Goal: Task Accomplishment & Management: Manage account settings

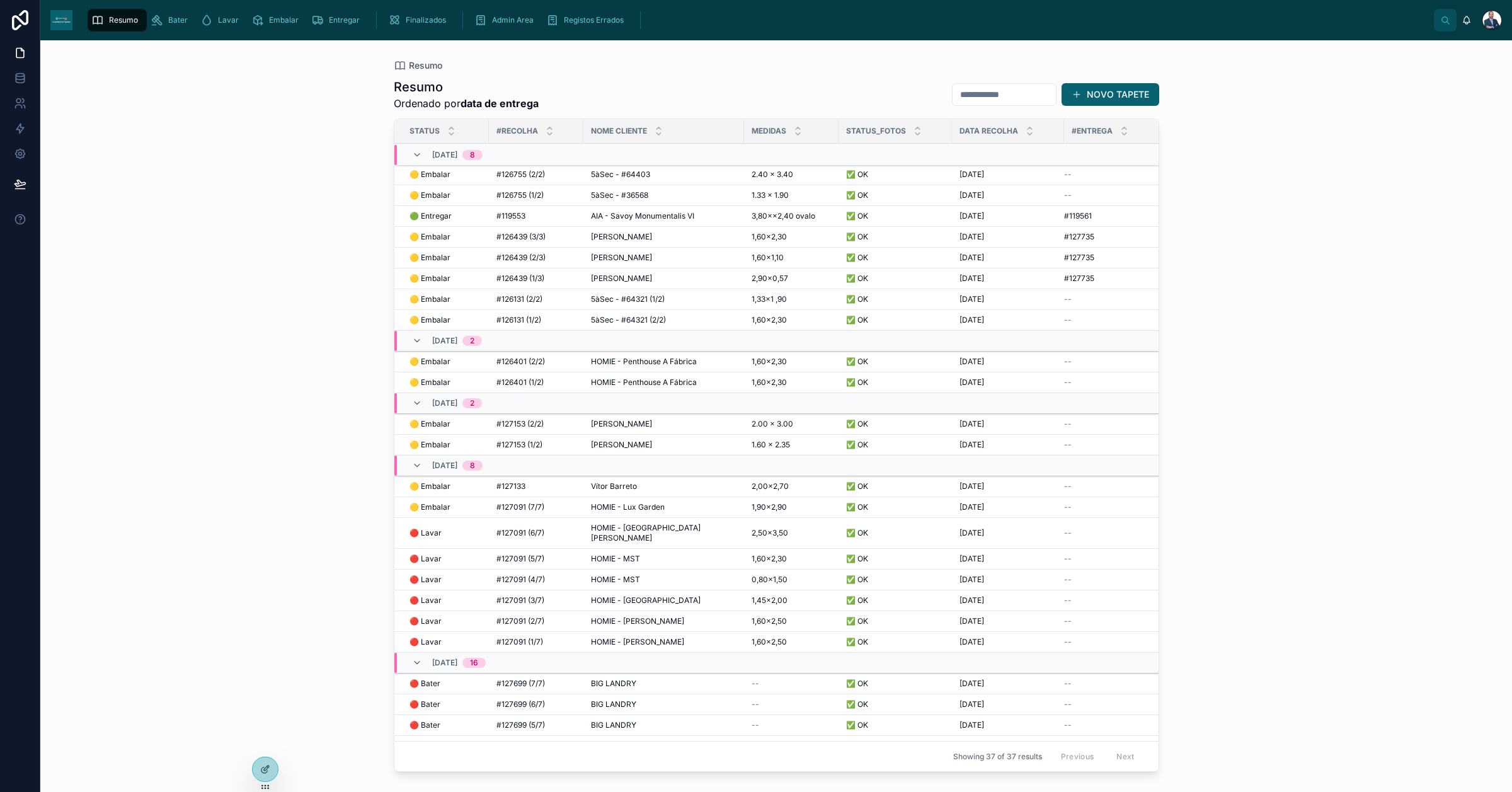
drag, startPoint x: 433, startPoint y: 152, endPoint x: 270, endPoint y: 316, distance: 231.2
click at [268, 303] on div "Resumo Resumo Ordenado por data de entrega NOVO TAPETE Status #Recolha Nome Cli…" at bounding box center [776, 416] width 1472 height 752
click at [1492, 25] on div at bounding box center [1491, 20] width 20 height 20
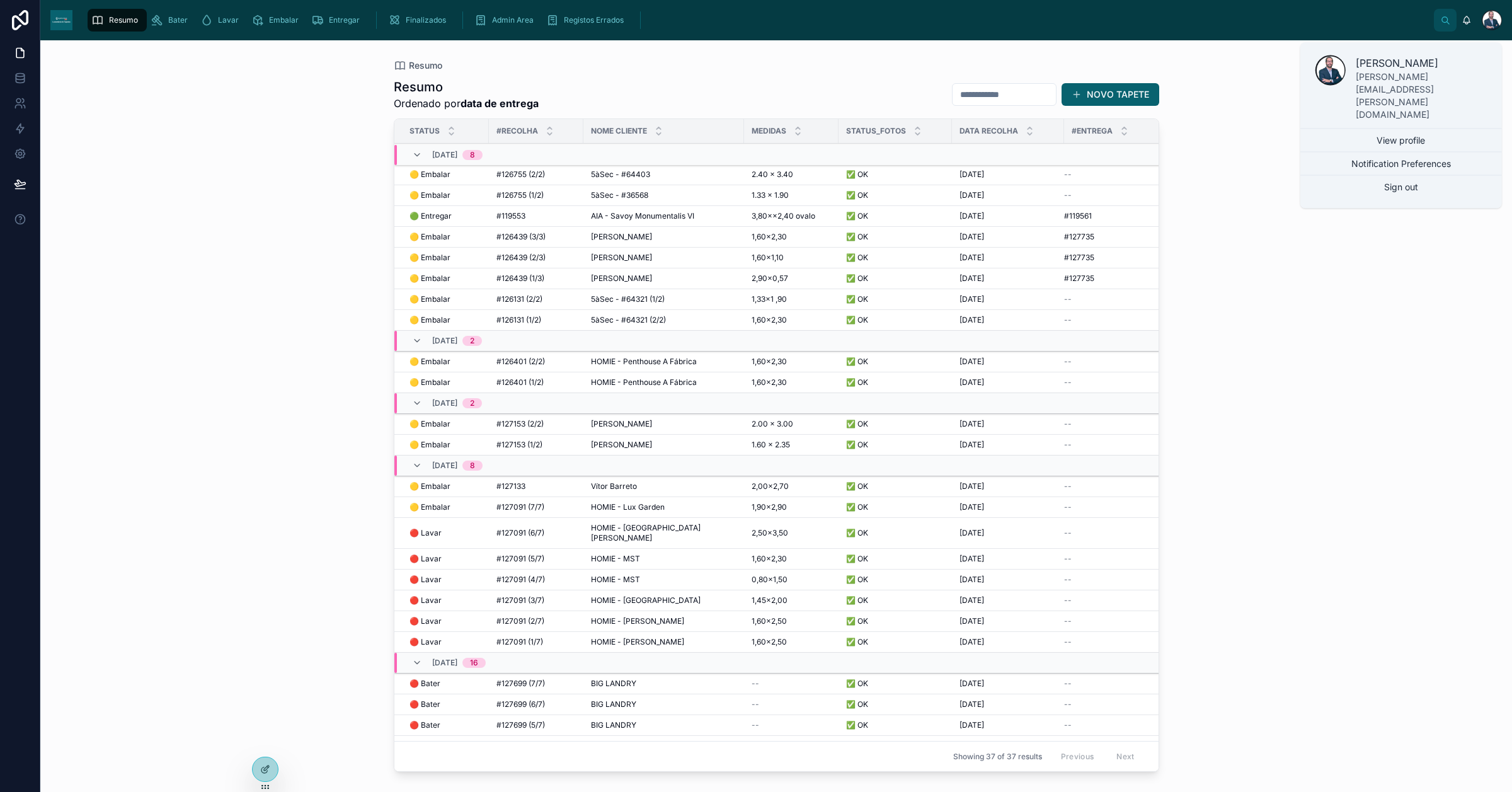
click at [1418, 153] on button "Notification Preferences" at bounding box center [1401, 164] width 202 height 23
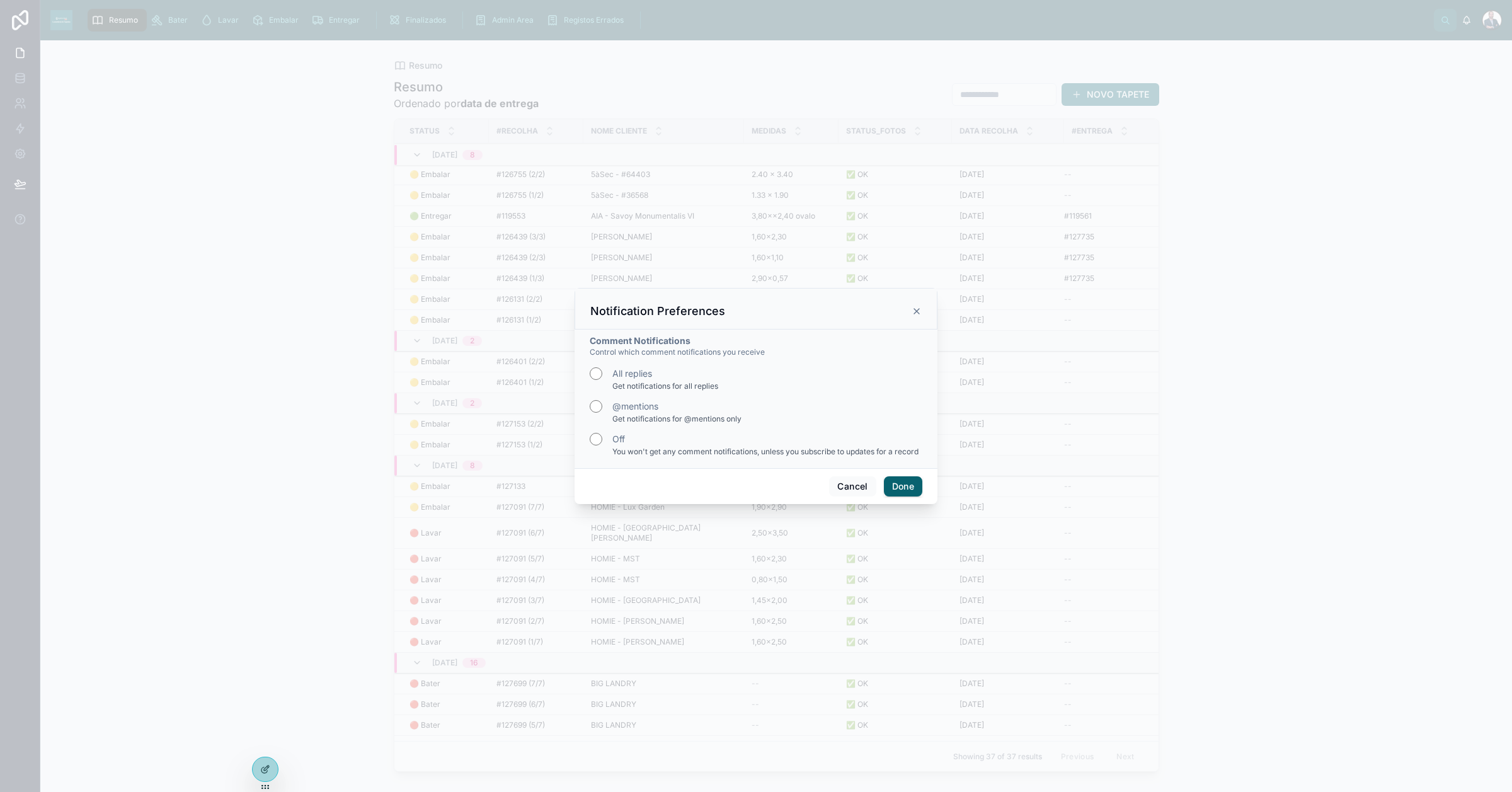
click at [1482, 30] on div at bounding box center [756, 396] width 1512 height 792
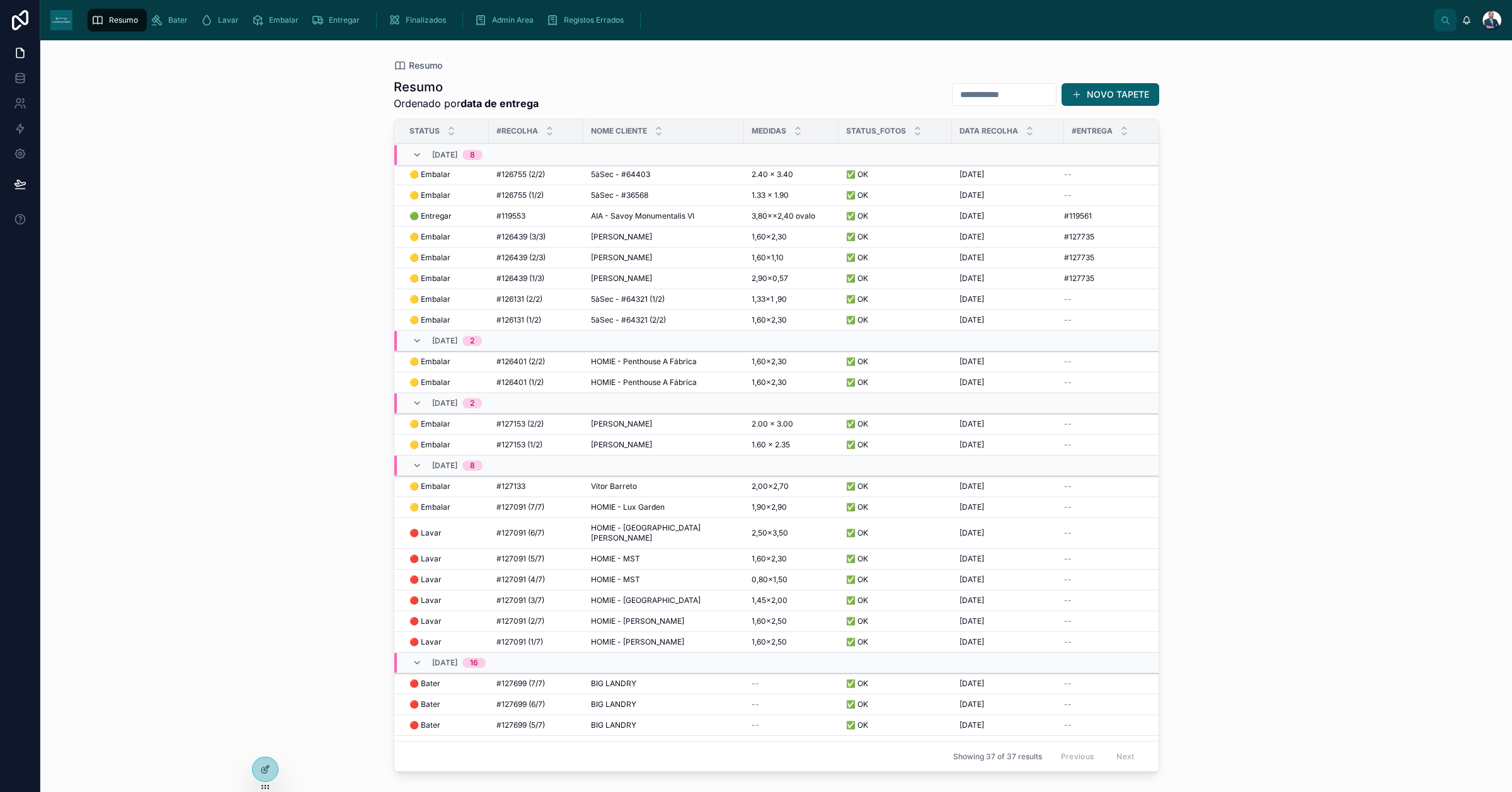
click at [1481, 24] on div at bounding box center [1491, 20] width 20 height 20
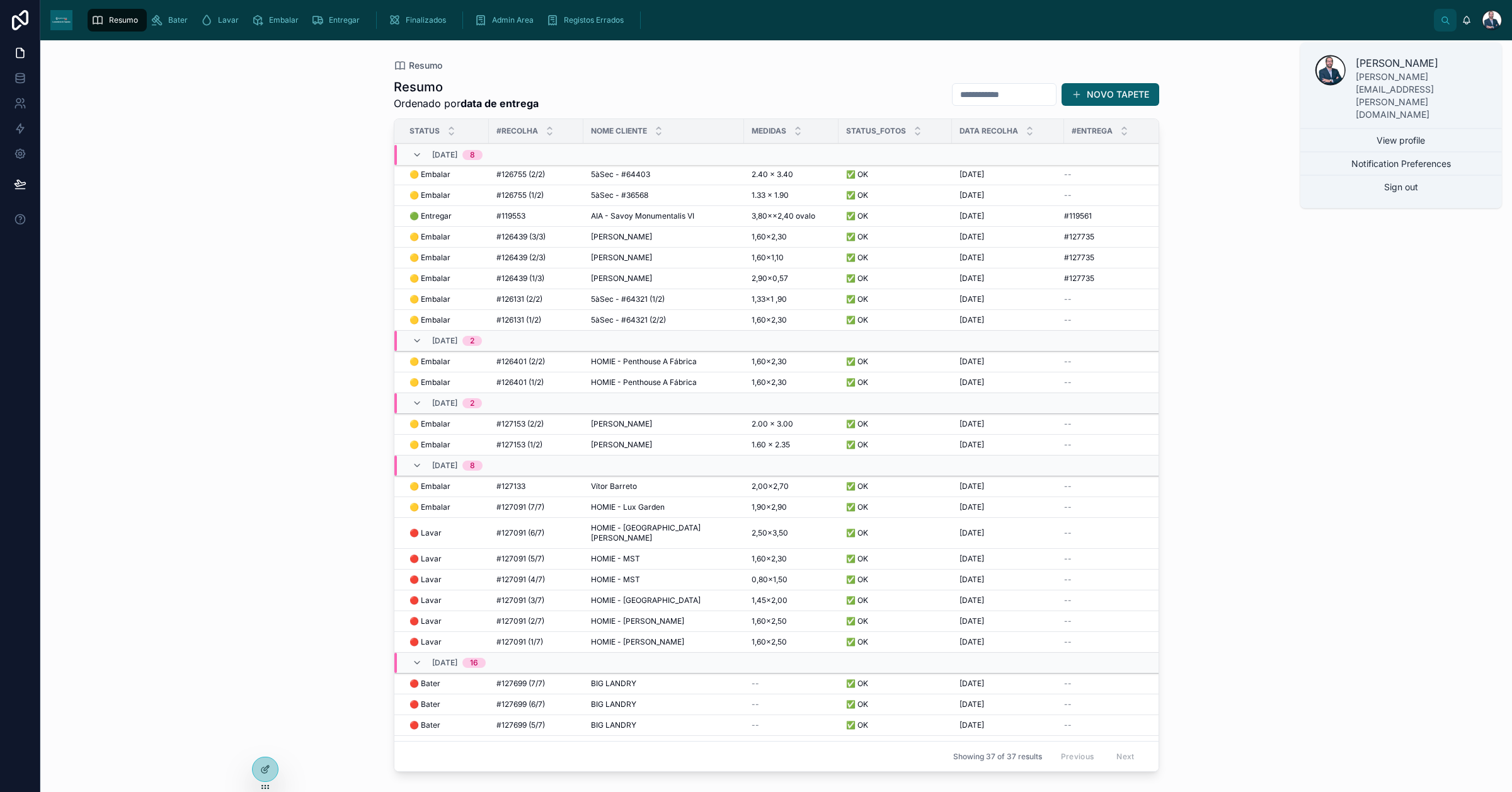
click at [1450, 129] on link "View profile" at bounding box center [1401, 140] width 202 height 23
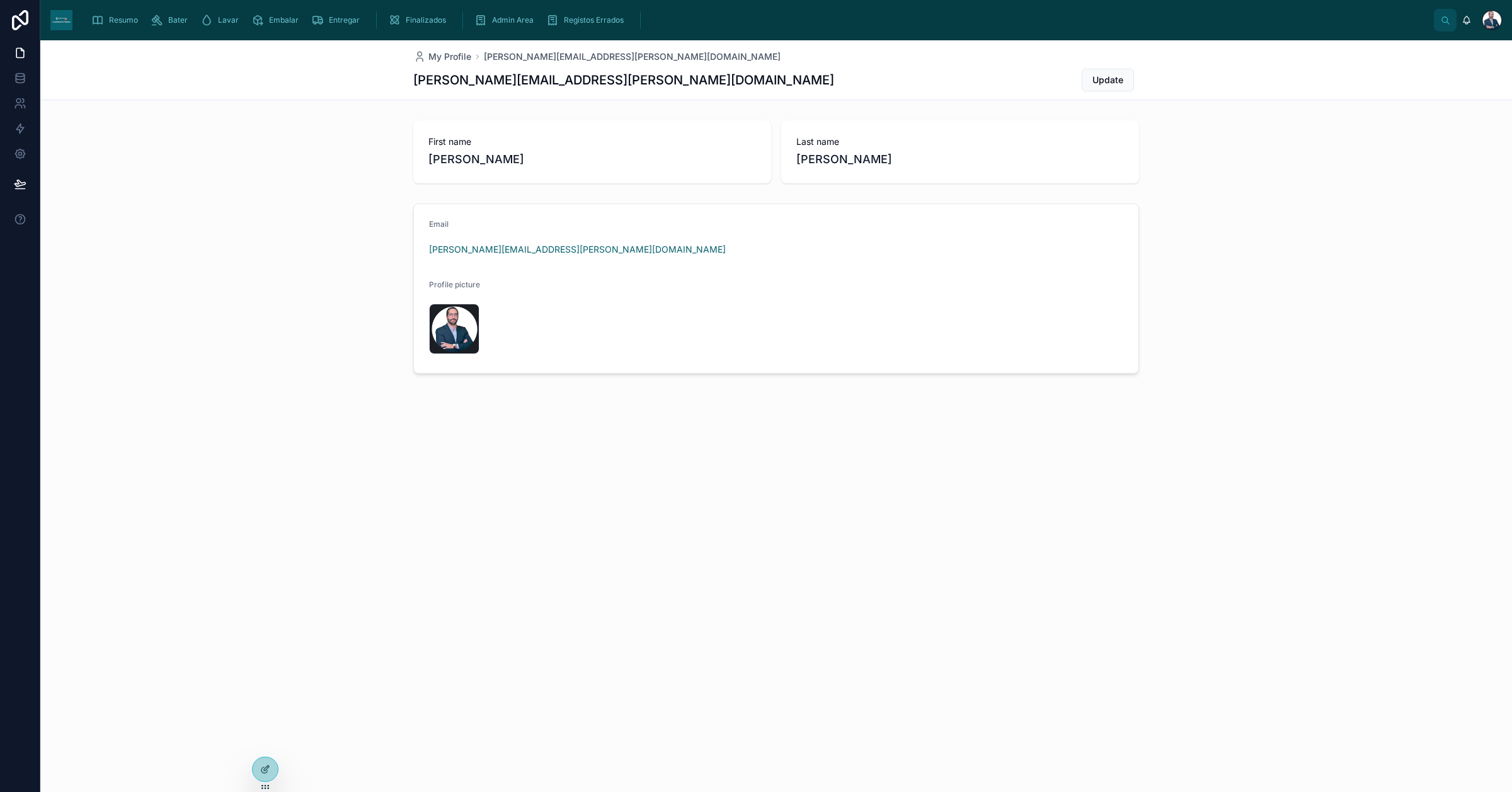
click at [1109, 82] on span "Update" at bounding box center [1107, 79] width 31 height 12
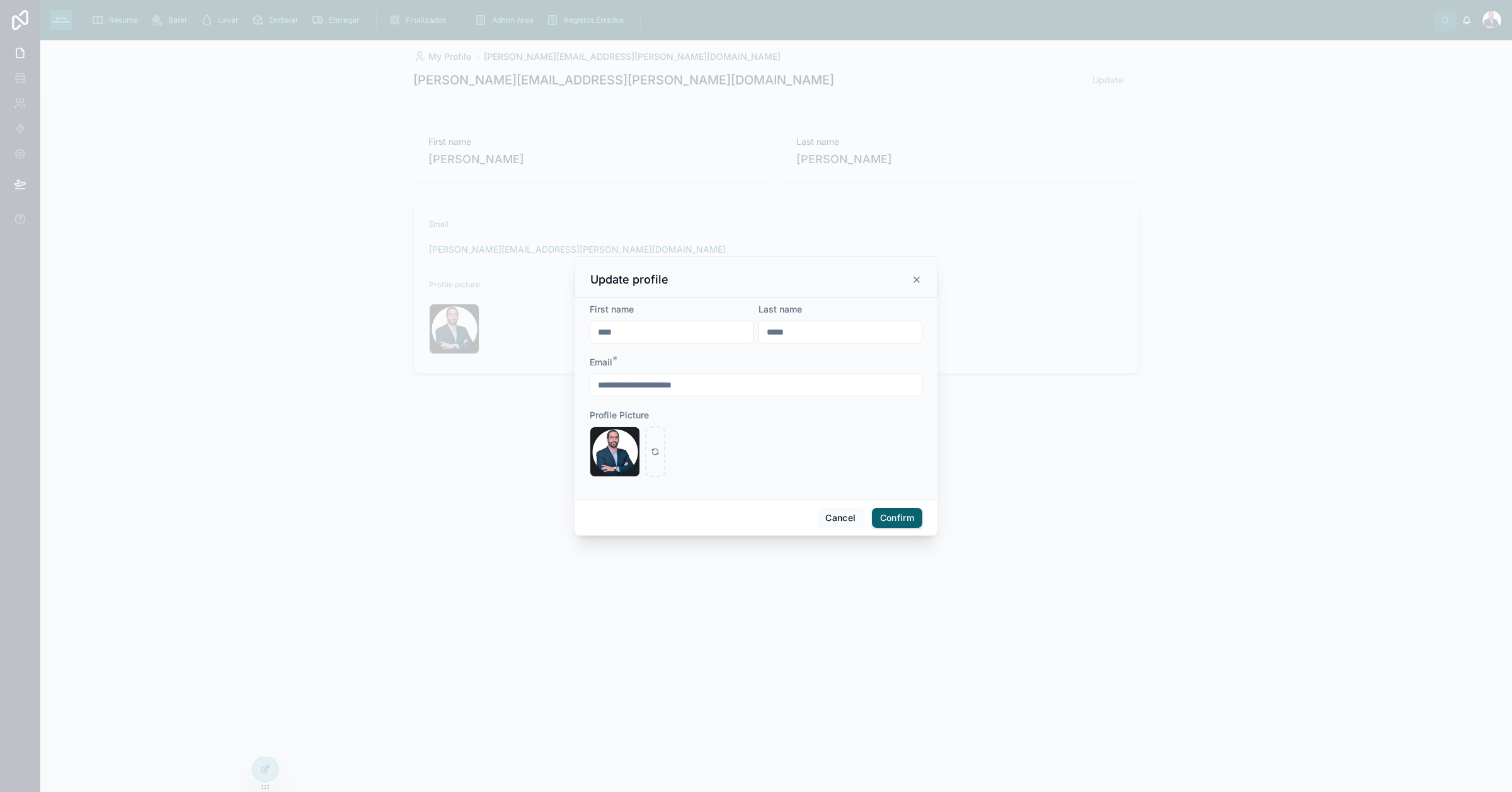
click at [913, 275] on icon at bounding box center [917, 280] width 10 height 10
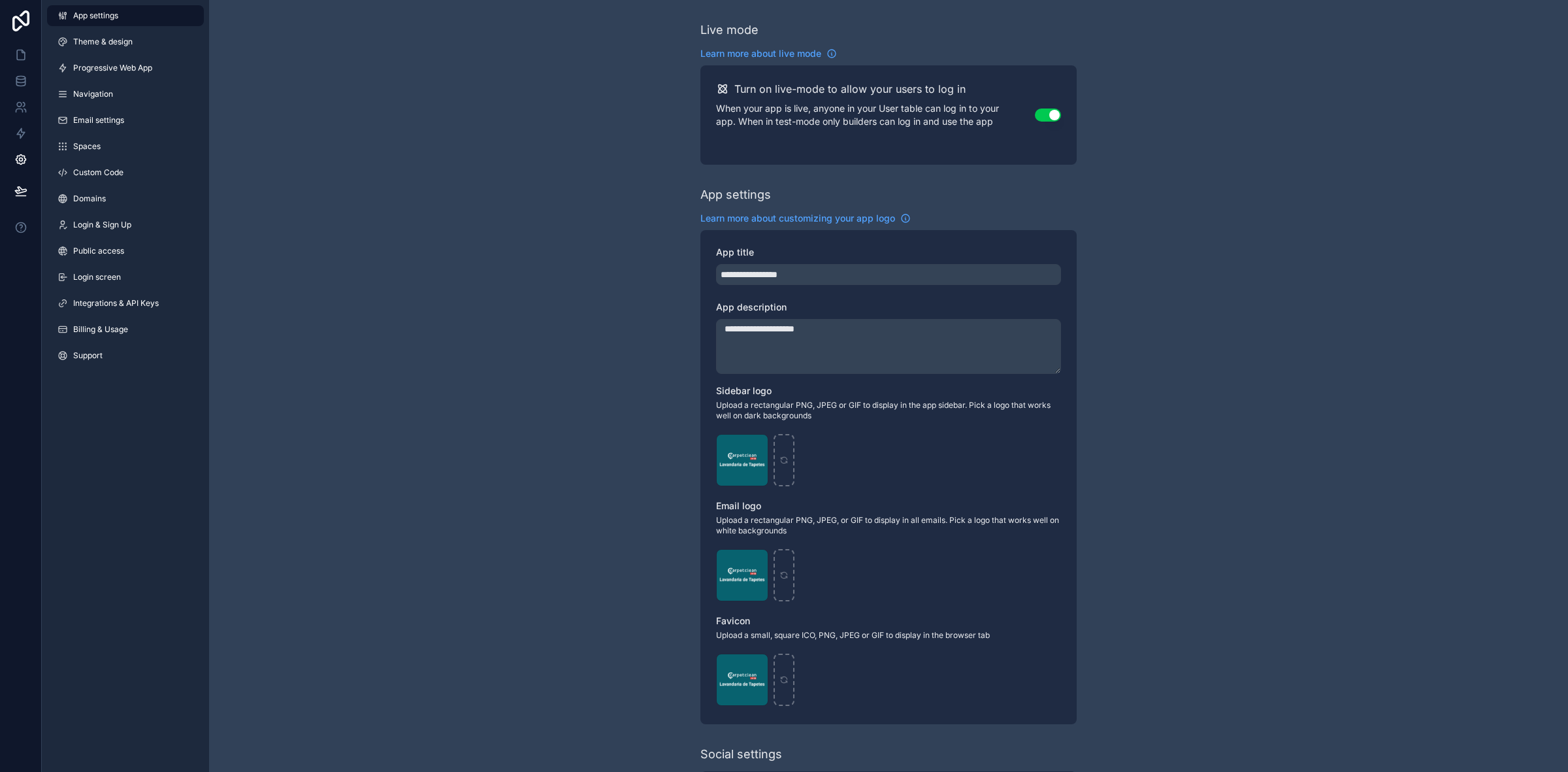
click at [106, 353] on link "Support" at bounding box center [125, 355] width 157 height 21
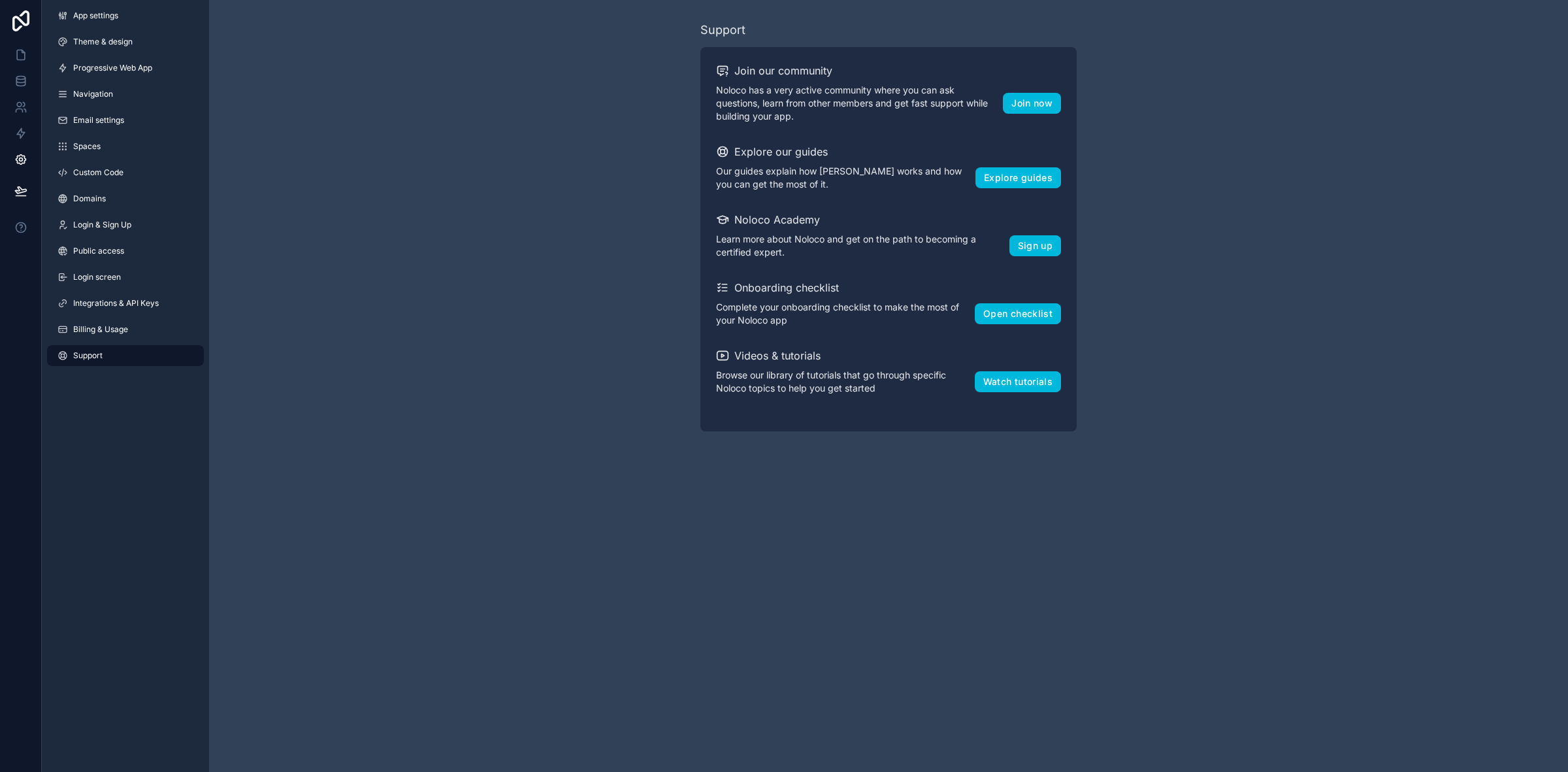
click at [112, 327] on span "Billing & Usage" at bounding box center [100, 330] width 55 height 11
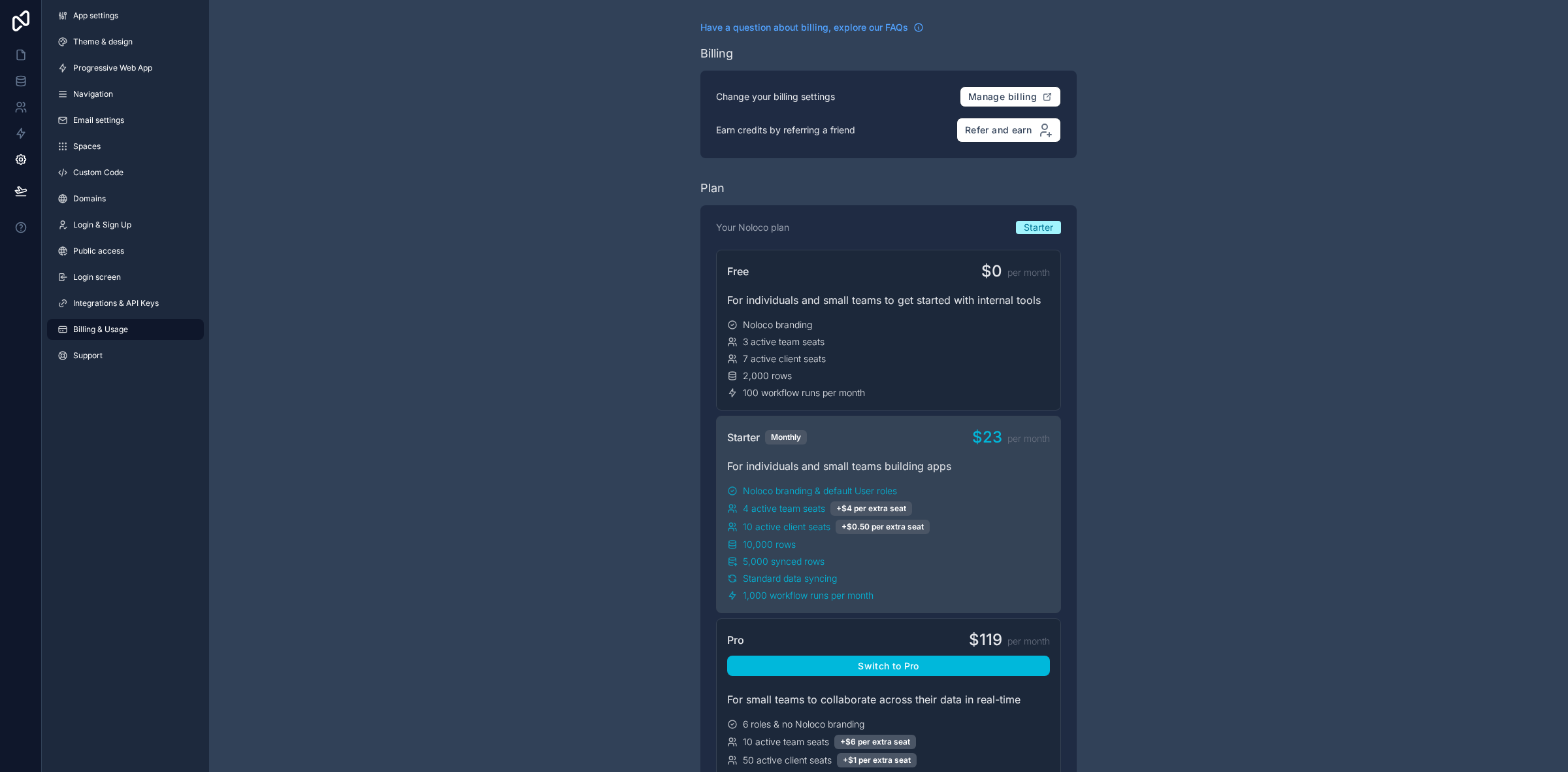
click at [113, 303] on span "Integrations & API Keys" at bounding box center [116, 303] width 86 height 11
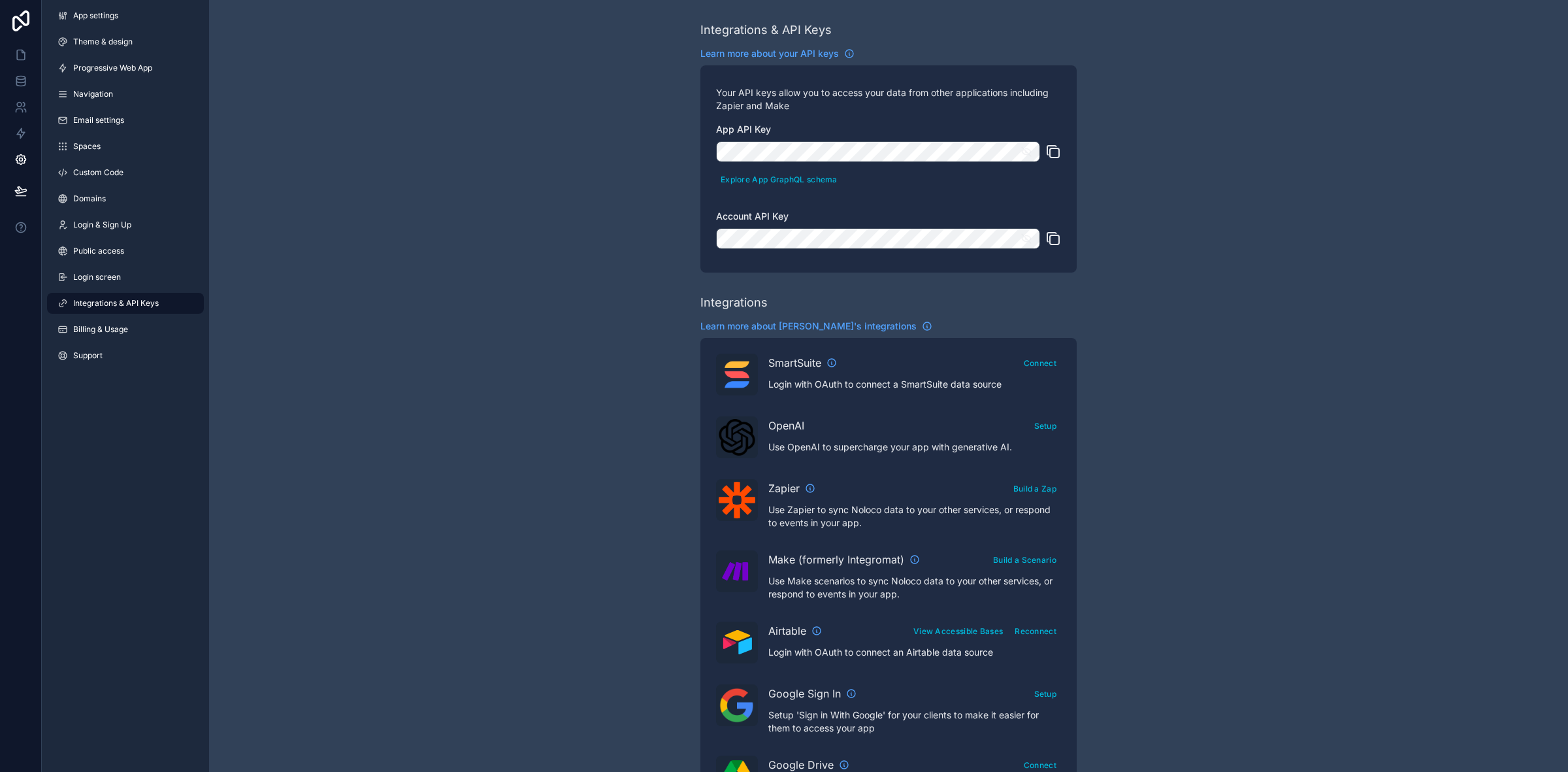
click at [111, 278] on span "Login screen" at bounding box center [97, 277] width 48 height 11
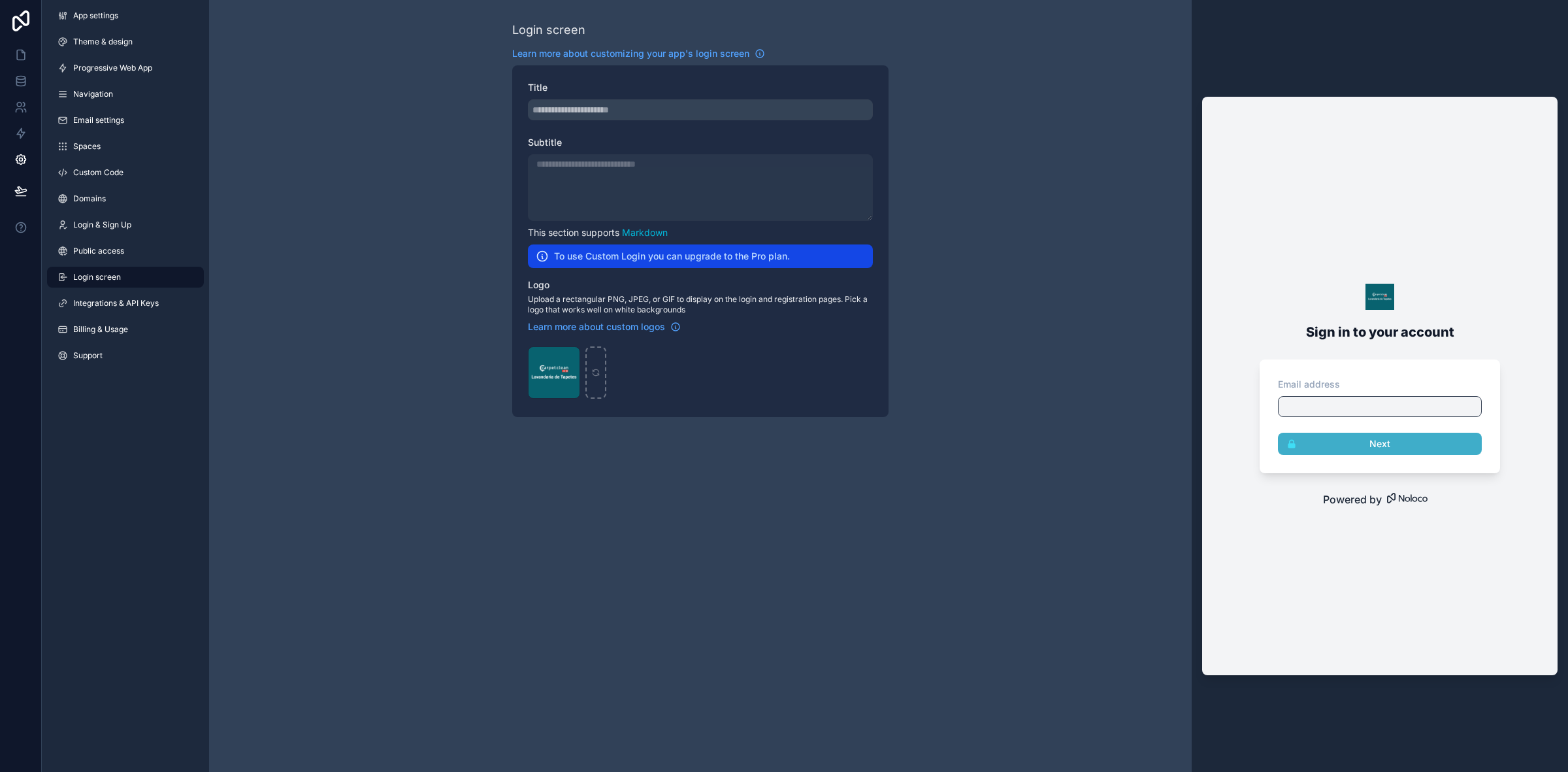
click at [113, 247] on span "Public access" at bounding box center [99, 251] width 51 height 11
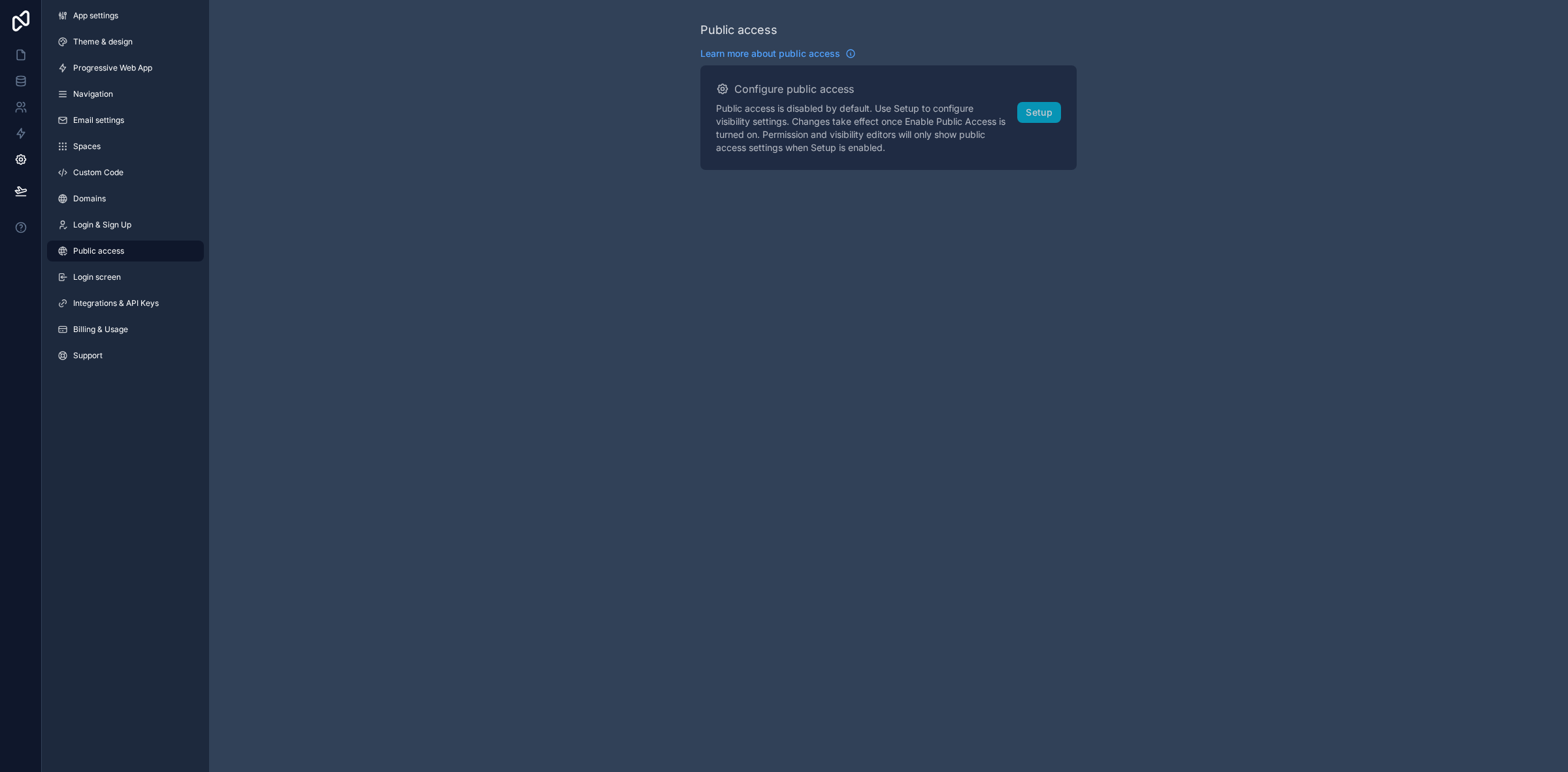
click at [110, 225] on span "Login & Sign Up" at bounding box center [102, 225] width 58 height 11
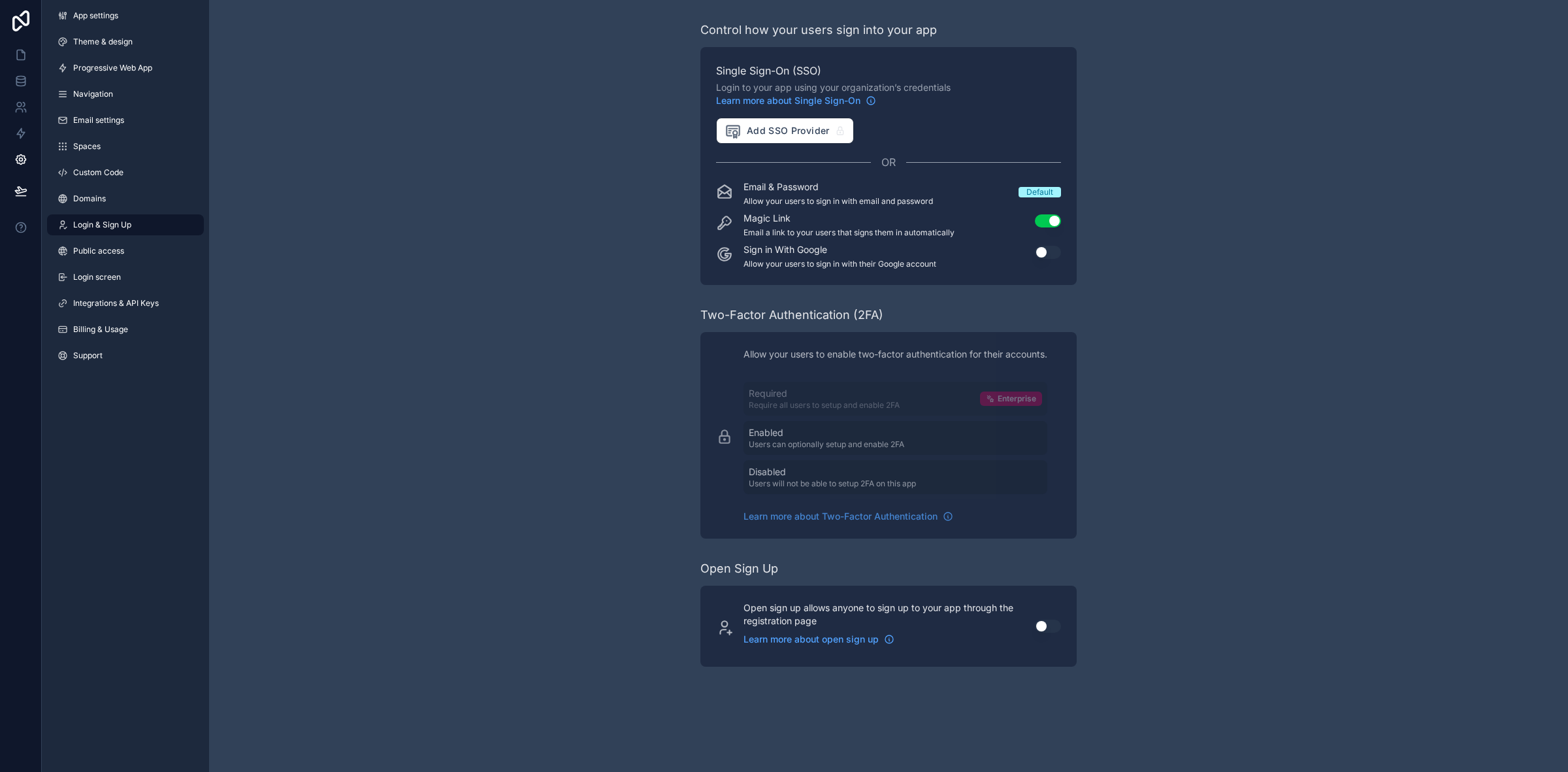
click at [118, 201] on link "Domains" at bounding box center [125, 198] width 157 height 21
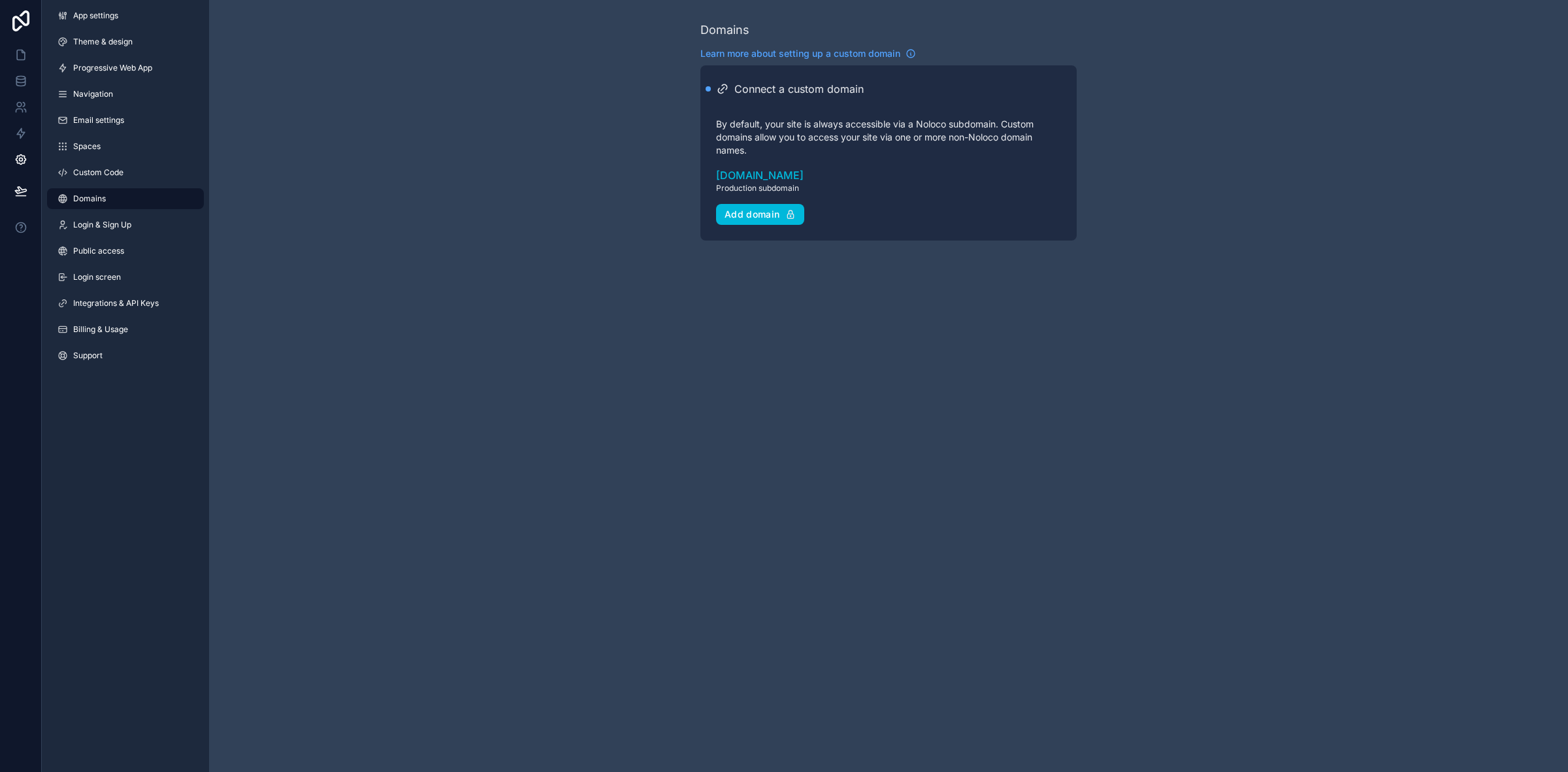
click at [119, 223] on span "Login & Sign Up" at bounding box center [102, 225] width 58 height 11
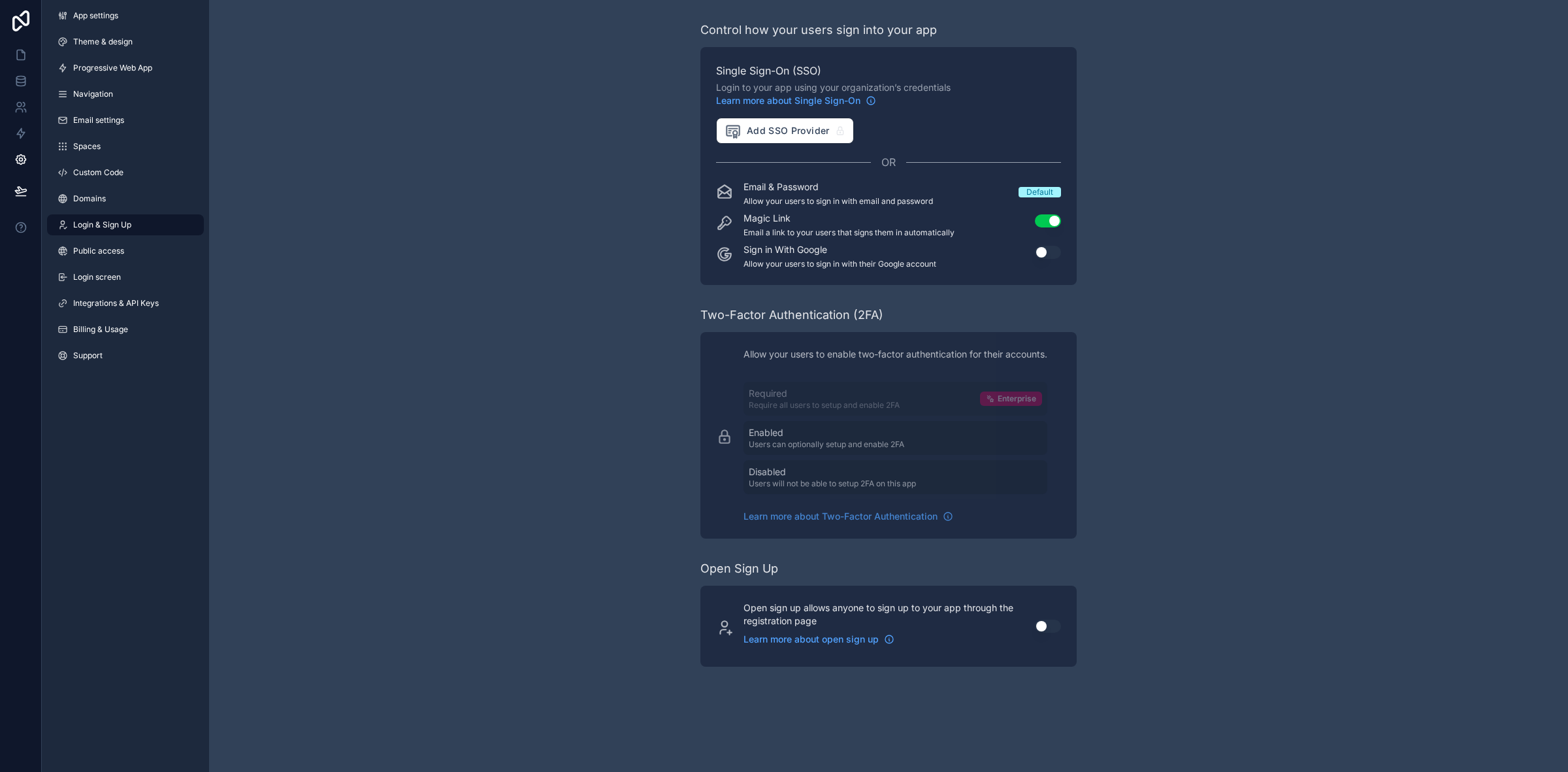
click at [125, 200] on link "Domains" at bounding box center [125, 198] width 157 height 21
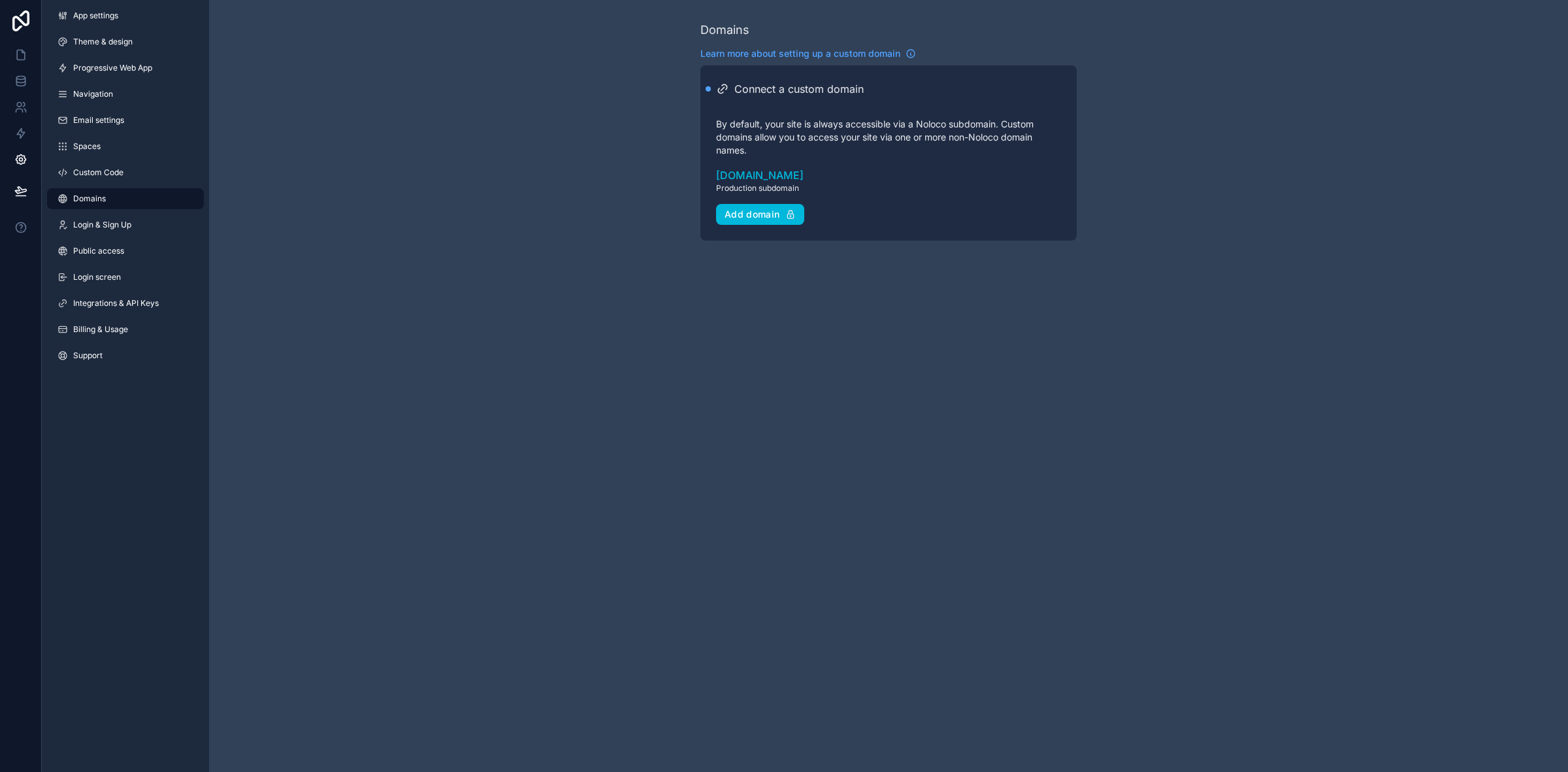
click at [125, 173] on link "Custom Code" at bounding box center [125, 172] width 157 height 21
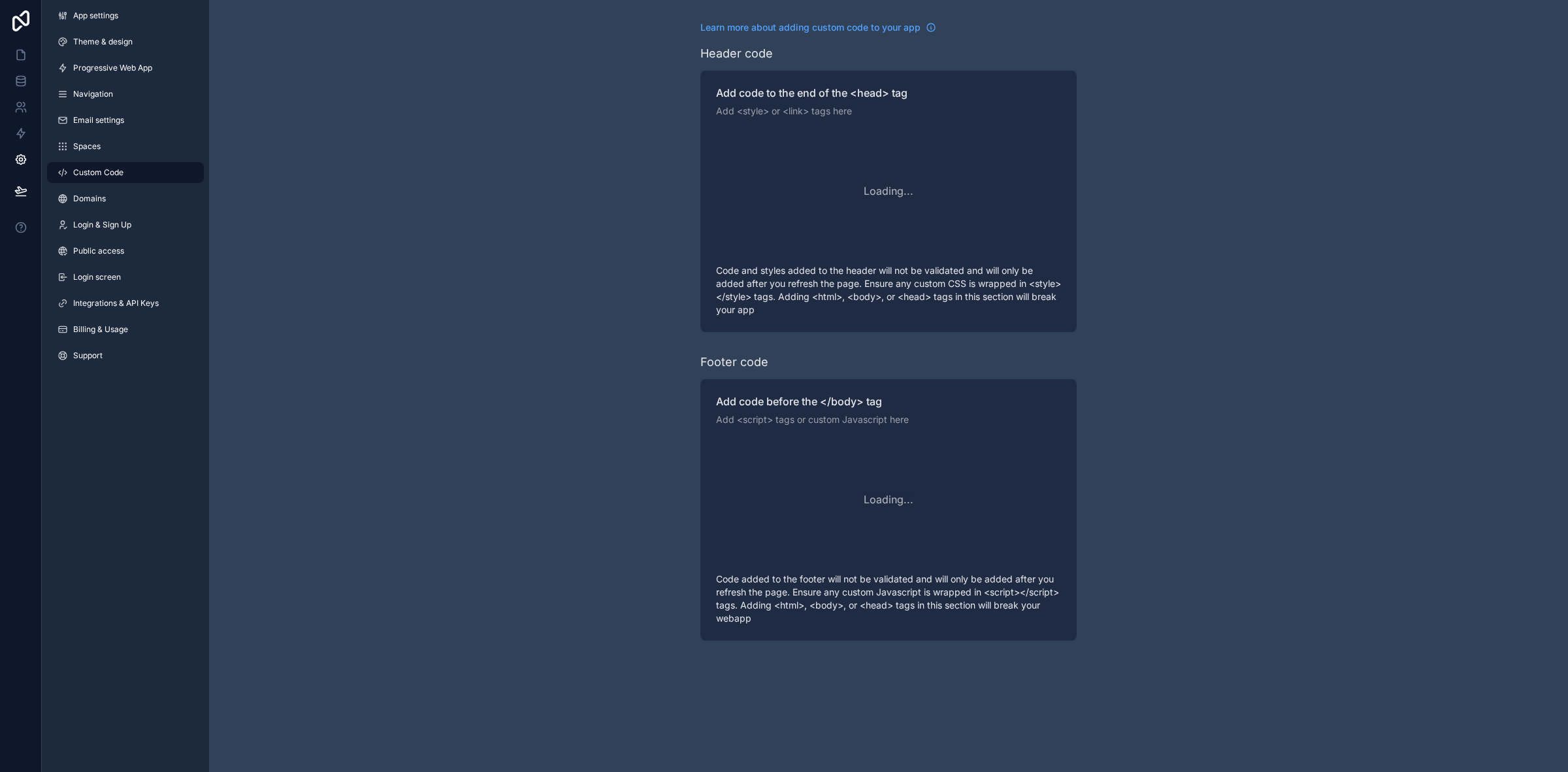
click at [127, 152] on link "Spaces" at bounding box center [125, 146] width 157 height 21
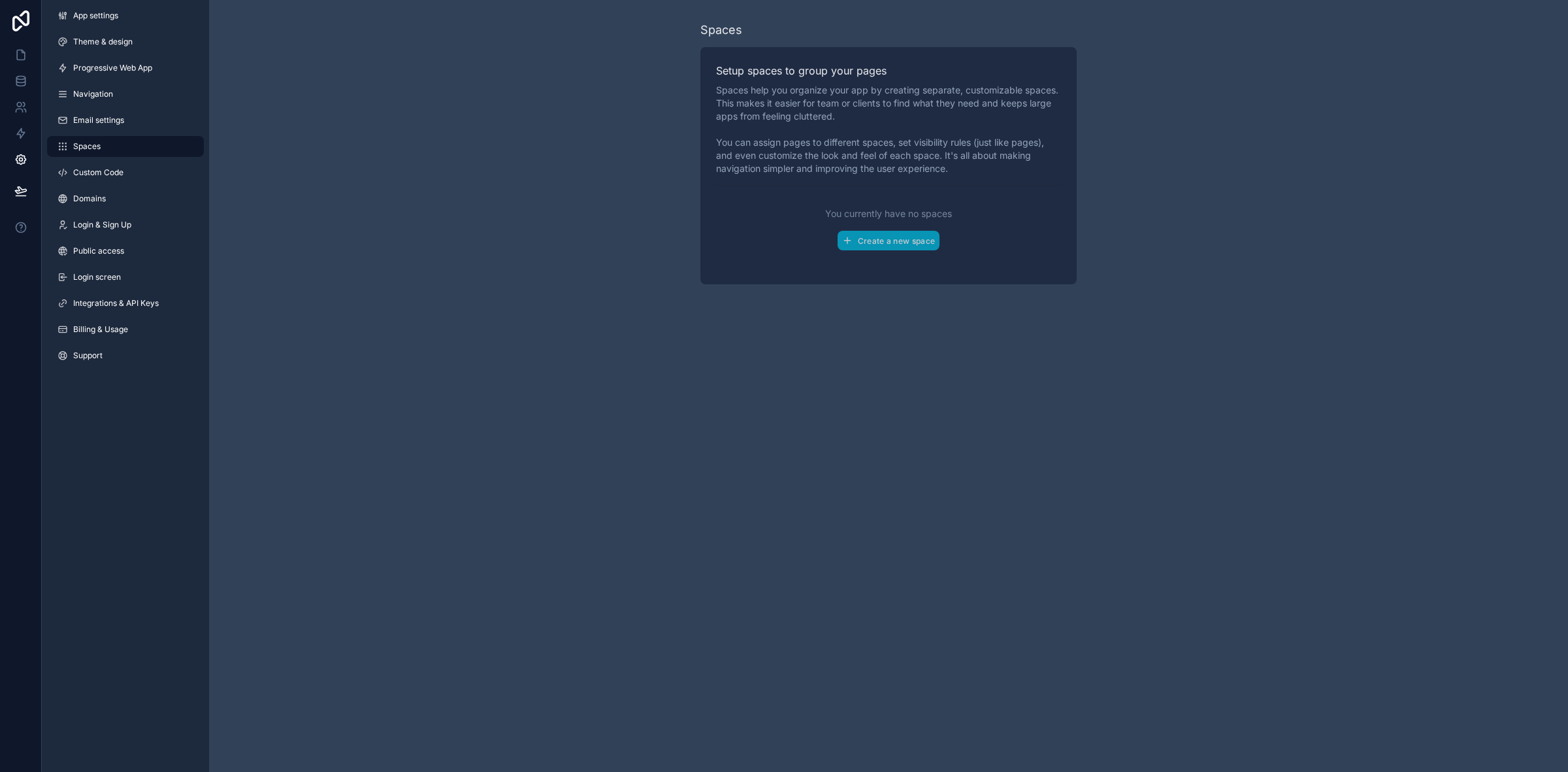
click at [142, 105] on div "App settings Theme & design Progressive Web App Navigation Email settings Space…" at bounding box center [125, 188] width 167 height 376
click at [142, 115] on link "Email settings" at bounding box center [125, 120] width 157 height 21
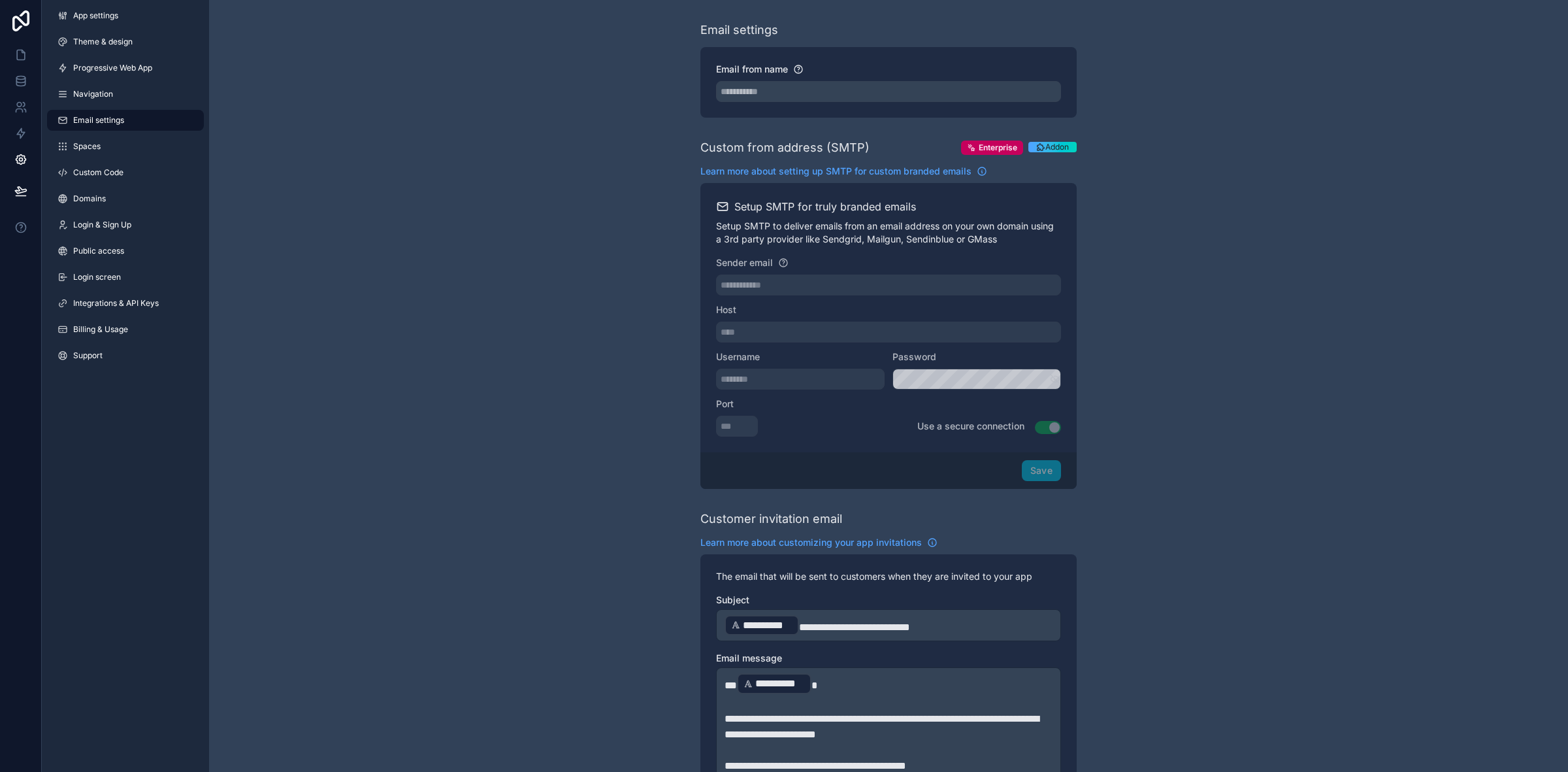
click at [109, 96] on span "Navigation" at bounding box center [93, 94] width 40 height 11
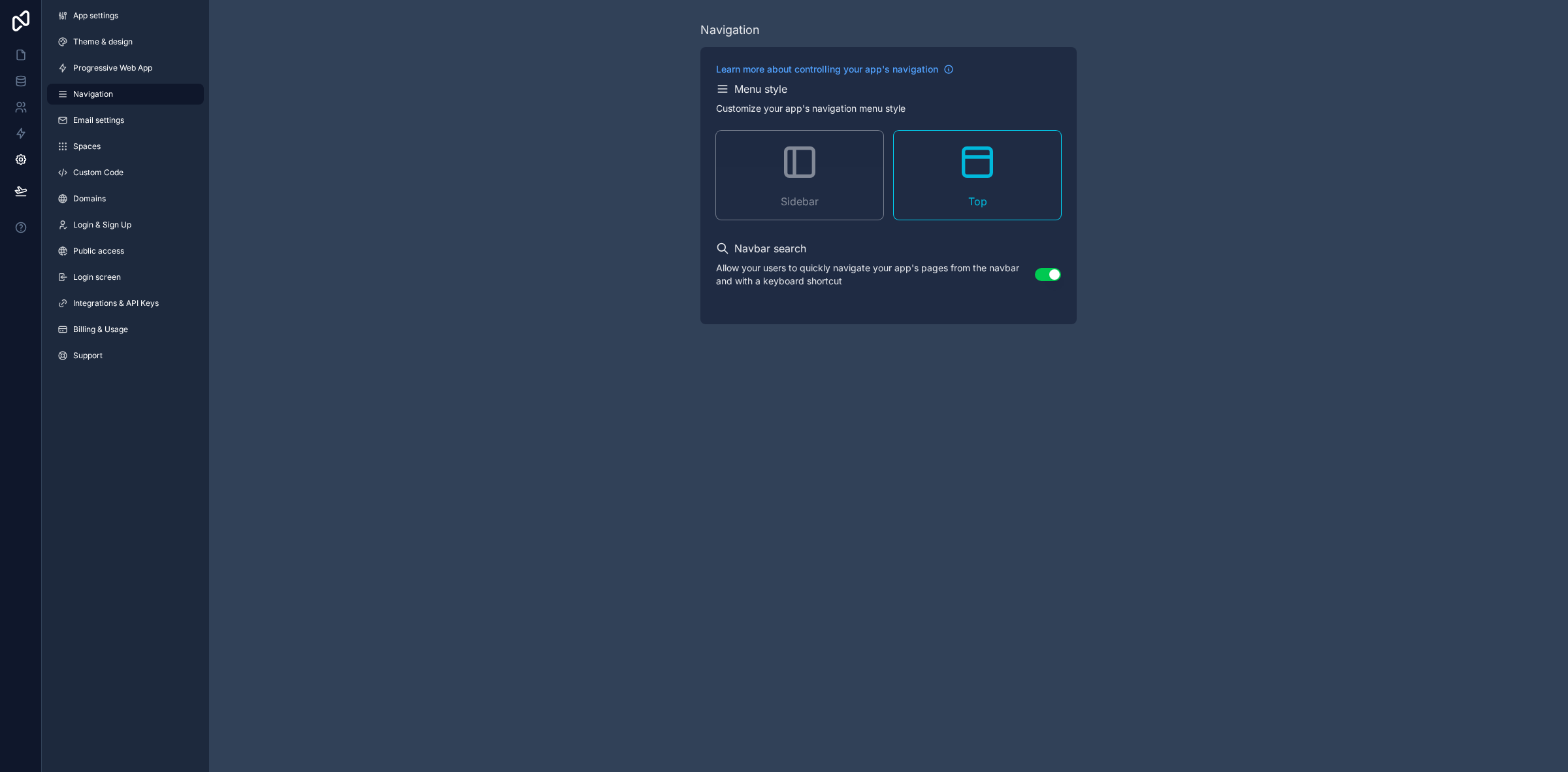
click at [118, 82] on div "App settings Theme & design Progressive Web App Navigation Email settings Space…" at bounding box center [125, 188] width 167 height 376
click at [116, 71] on span "Progressive Web App" at bounding box center [113, 68] width 79 height 11
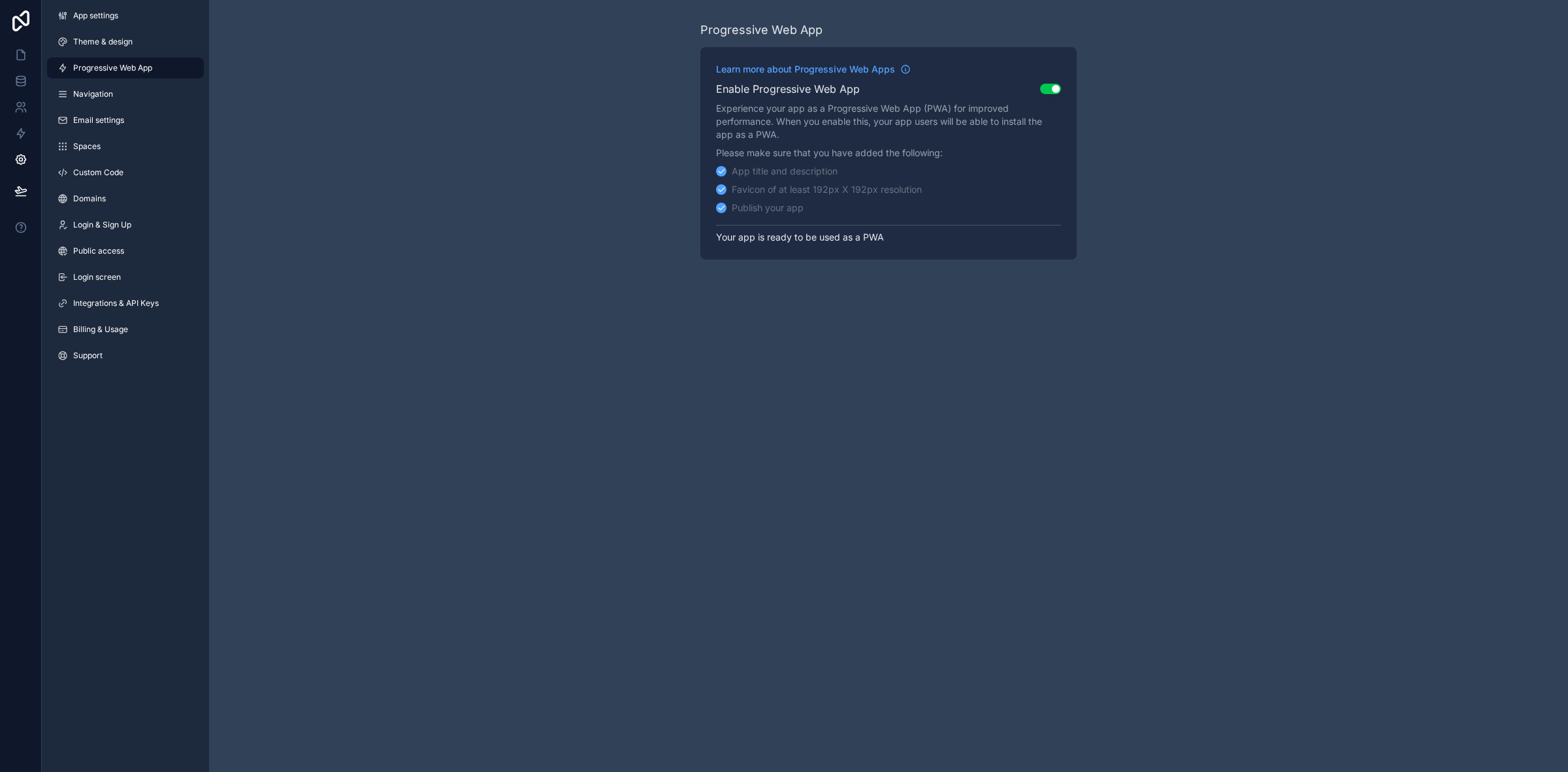
click at [125, 34] on link "Theme & design" at bounding box center [125, 42] width 157 height 21
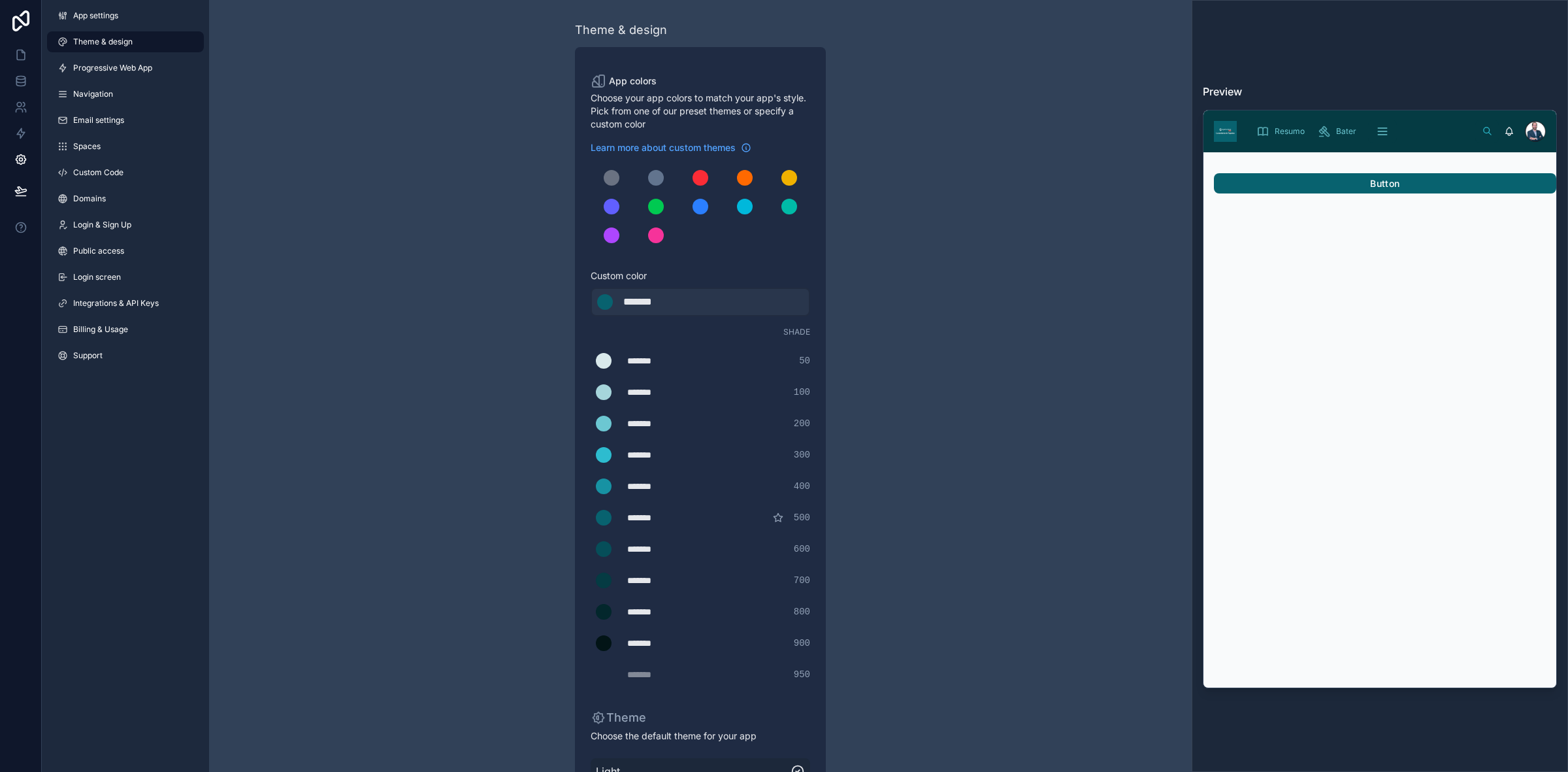
click at [126, 21] on link "App settings" at bounding box center [125, 16] width 157 height 21
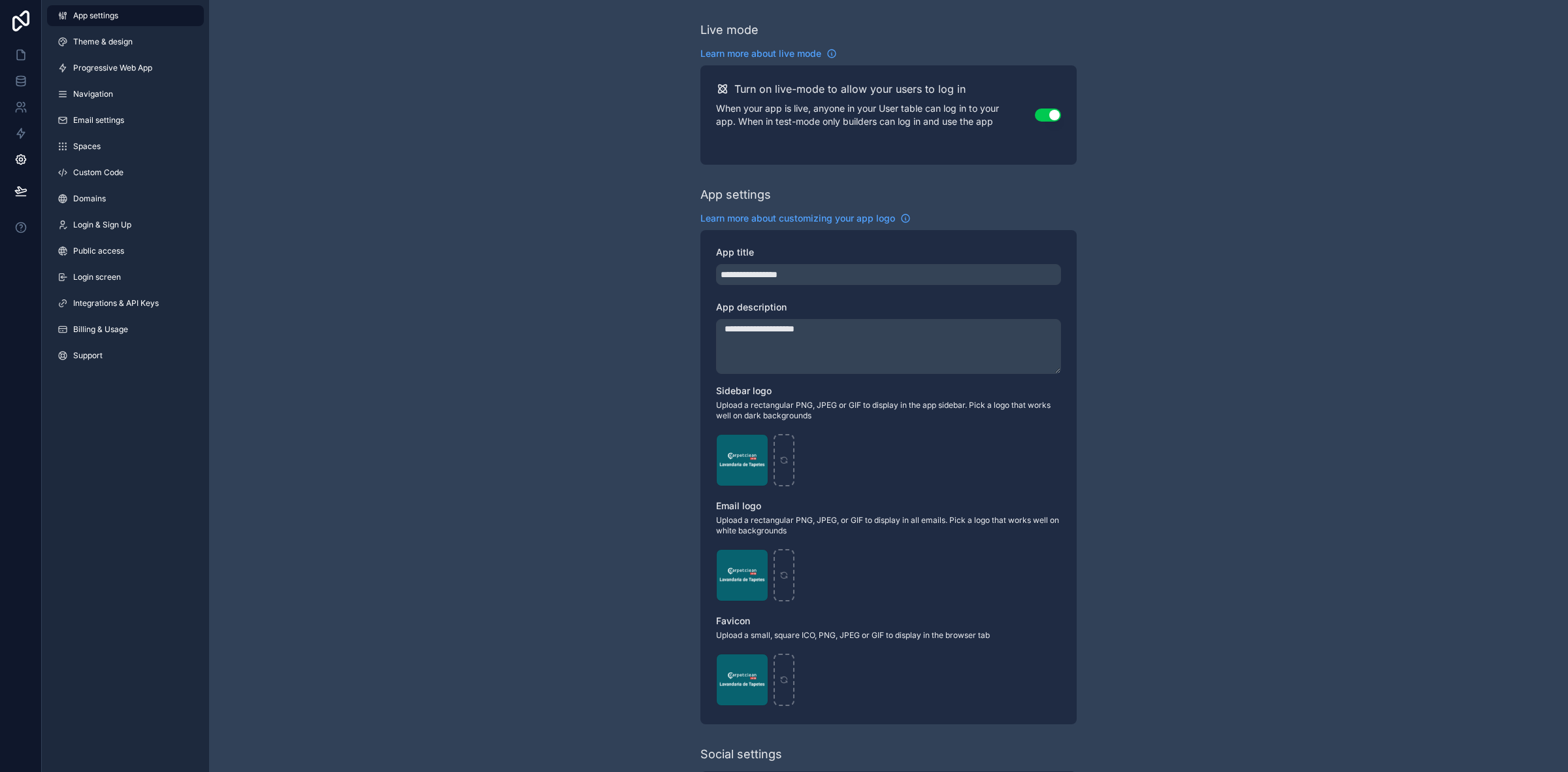
click at [126, 36] on span "Theme & design" at bounding box center [103, 42] width 59 height 11
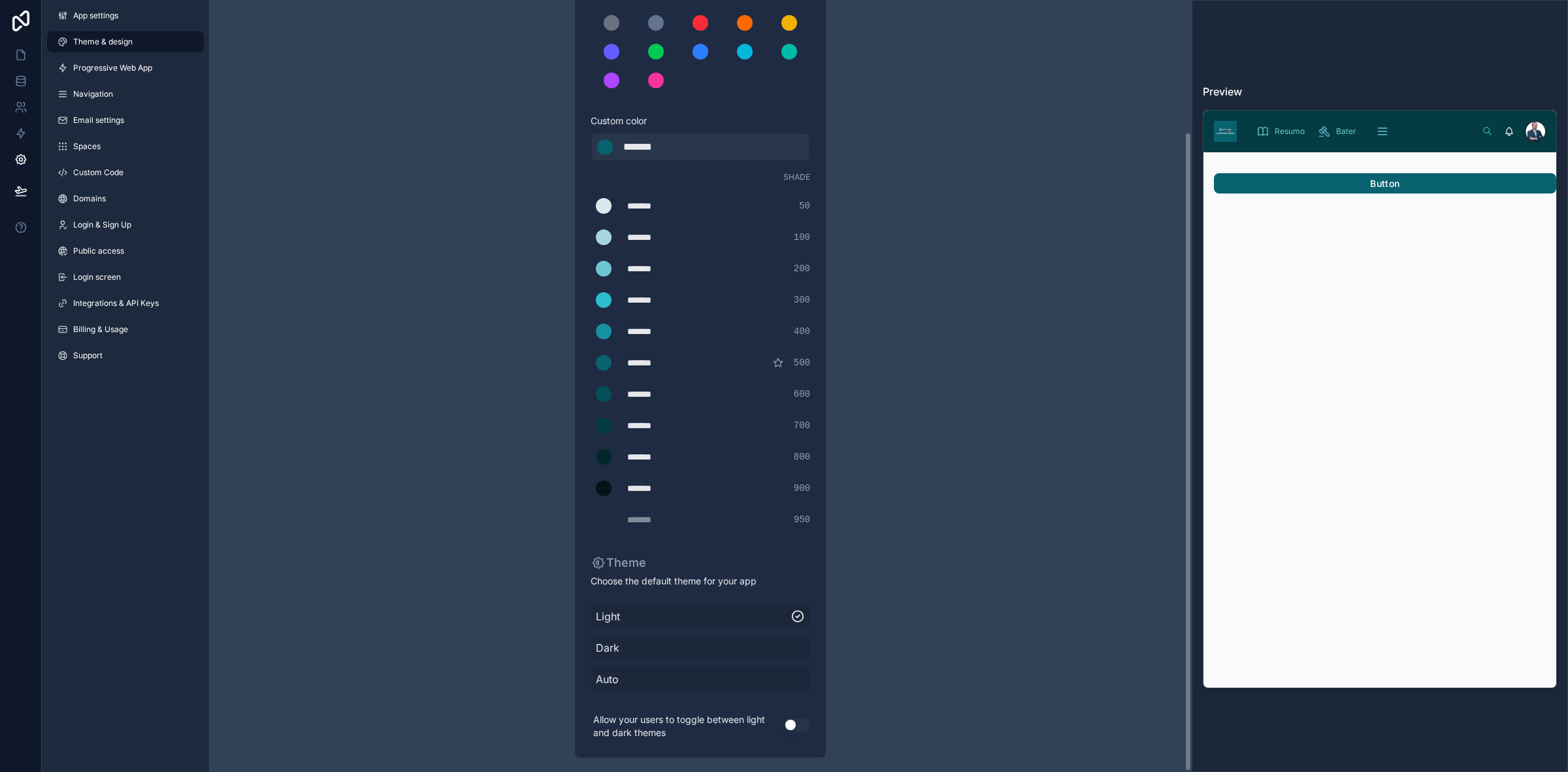
scroll to position [158, 0]
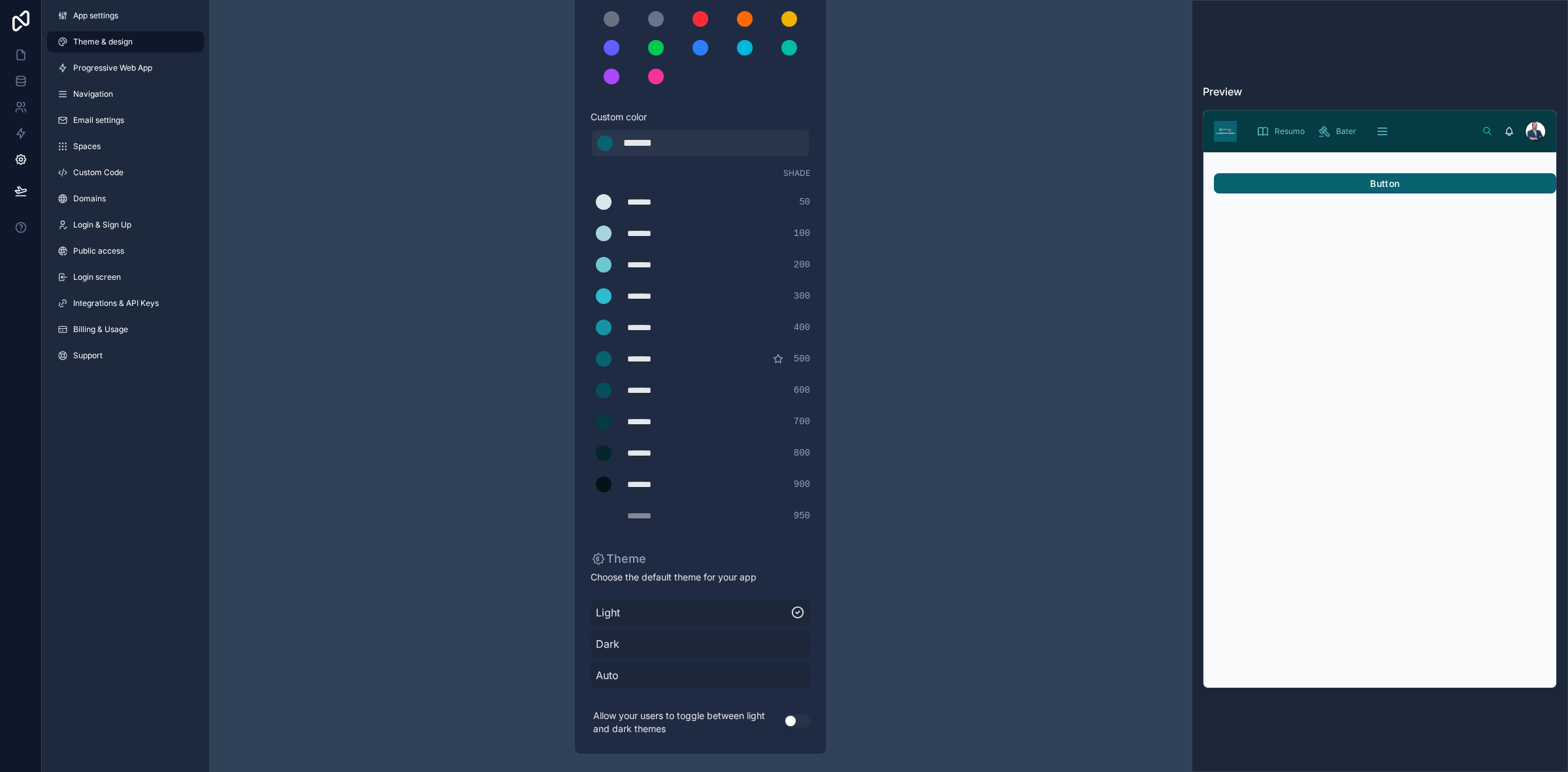
click at [758, 645] on span "Dark" at bounding box center [700, 643] width 209 height 16
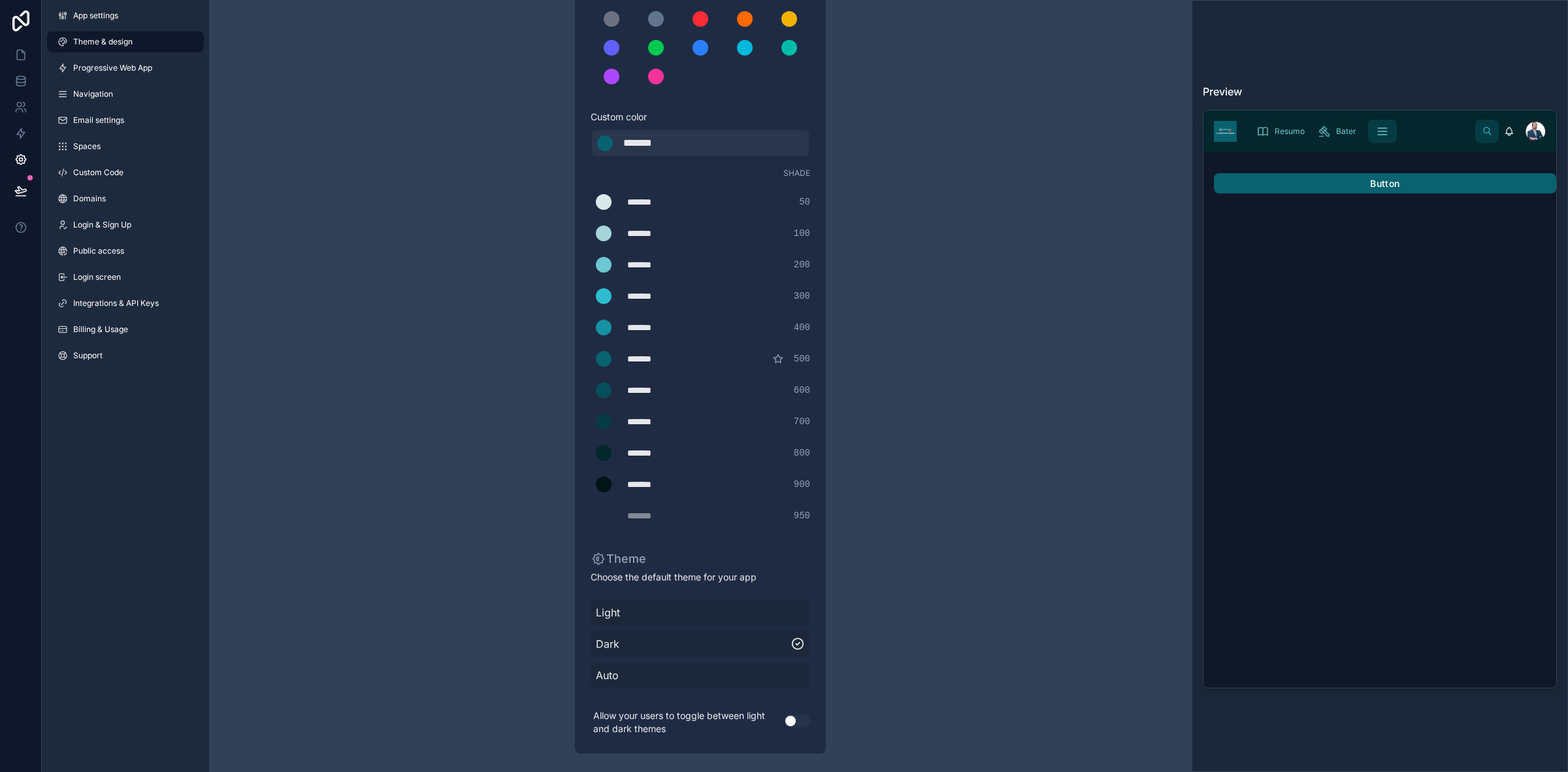
click at [755, 619] on div "Light" at bounding box center [700, 612] width 220 height 26
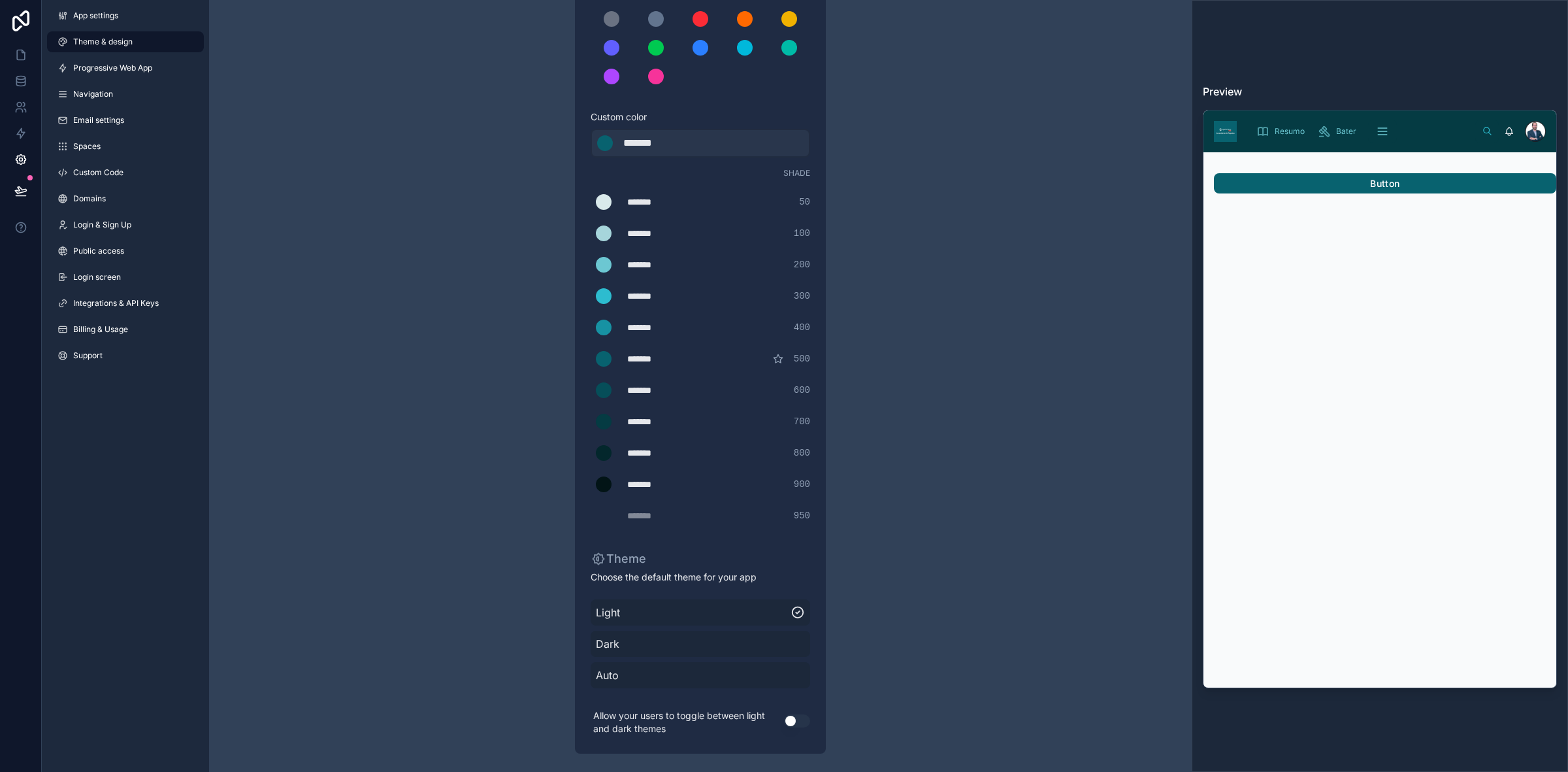
click at [745, 673] on span "Auto" at bounding box center [700, 674] width 209 height 16
click at [740, 612] on span "Light" at bounding box center [700, 612] width 209 height 16
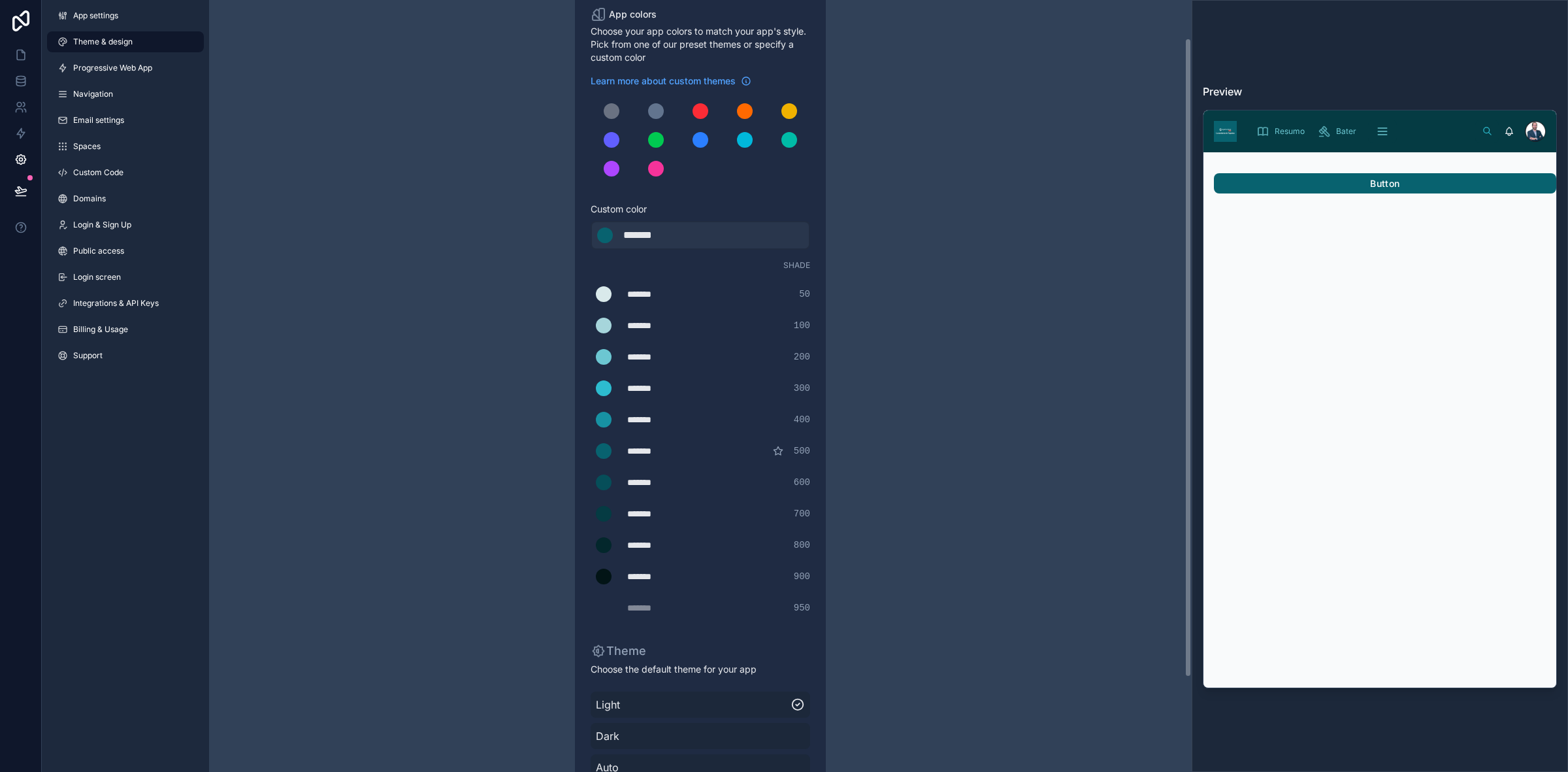
scroll to position [0, 0]
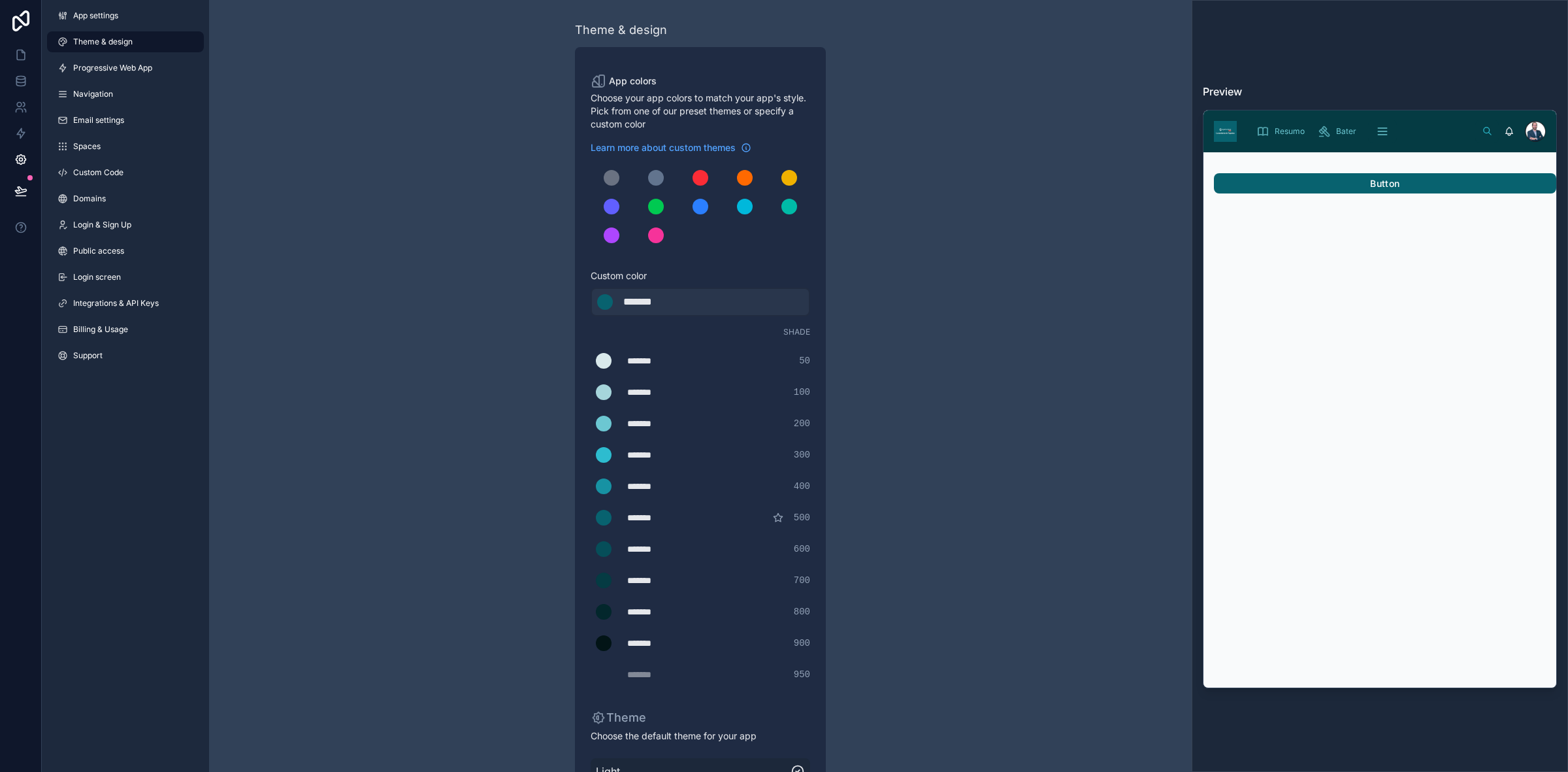
click at [124, 13] on link "App settings" at bounding box center [125, 16] width 157 height 21
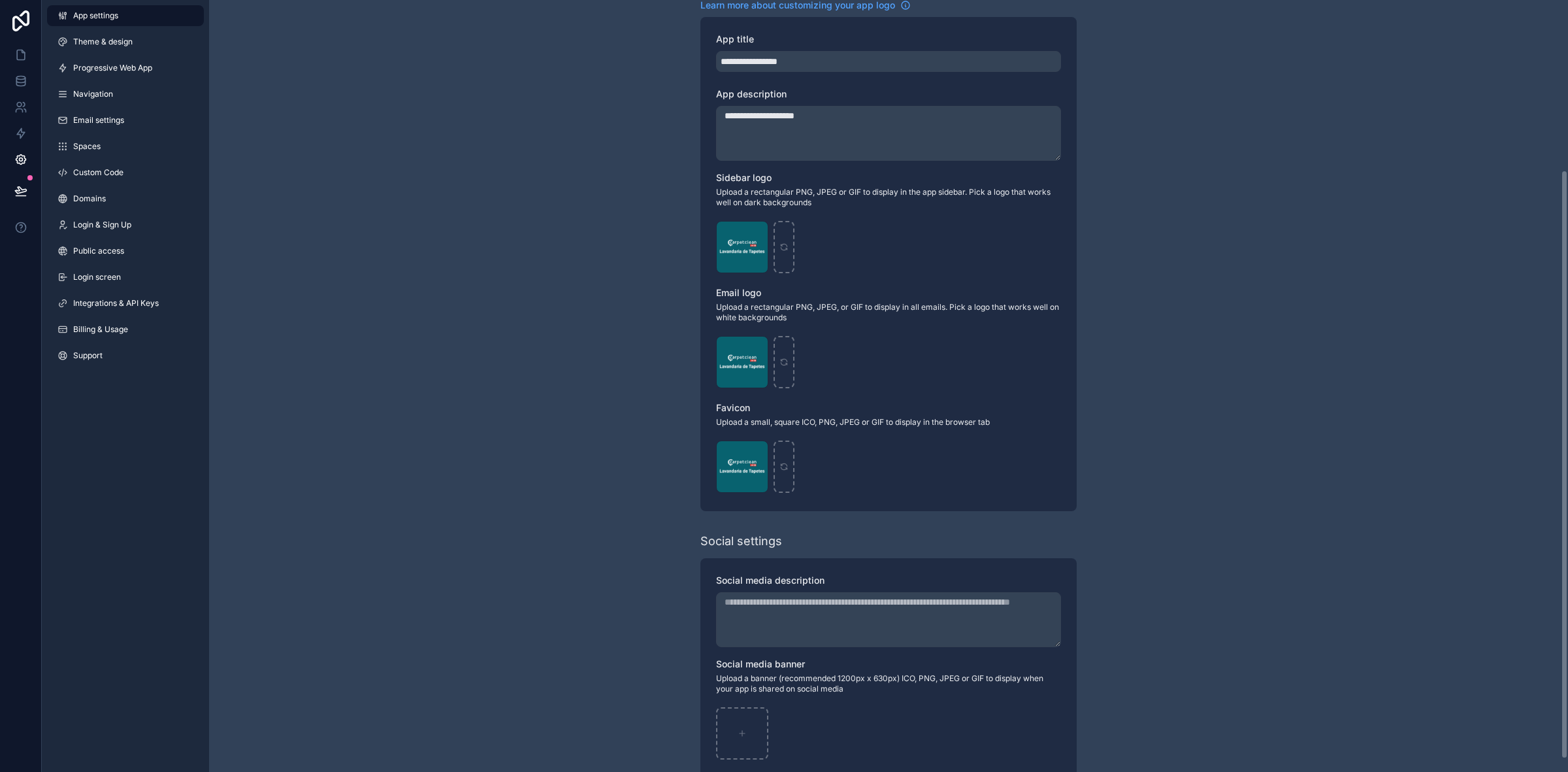
scroll to position [240, 0]
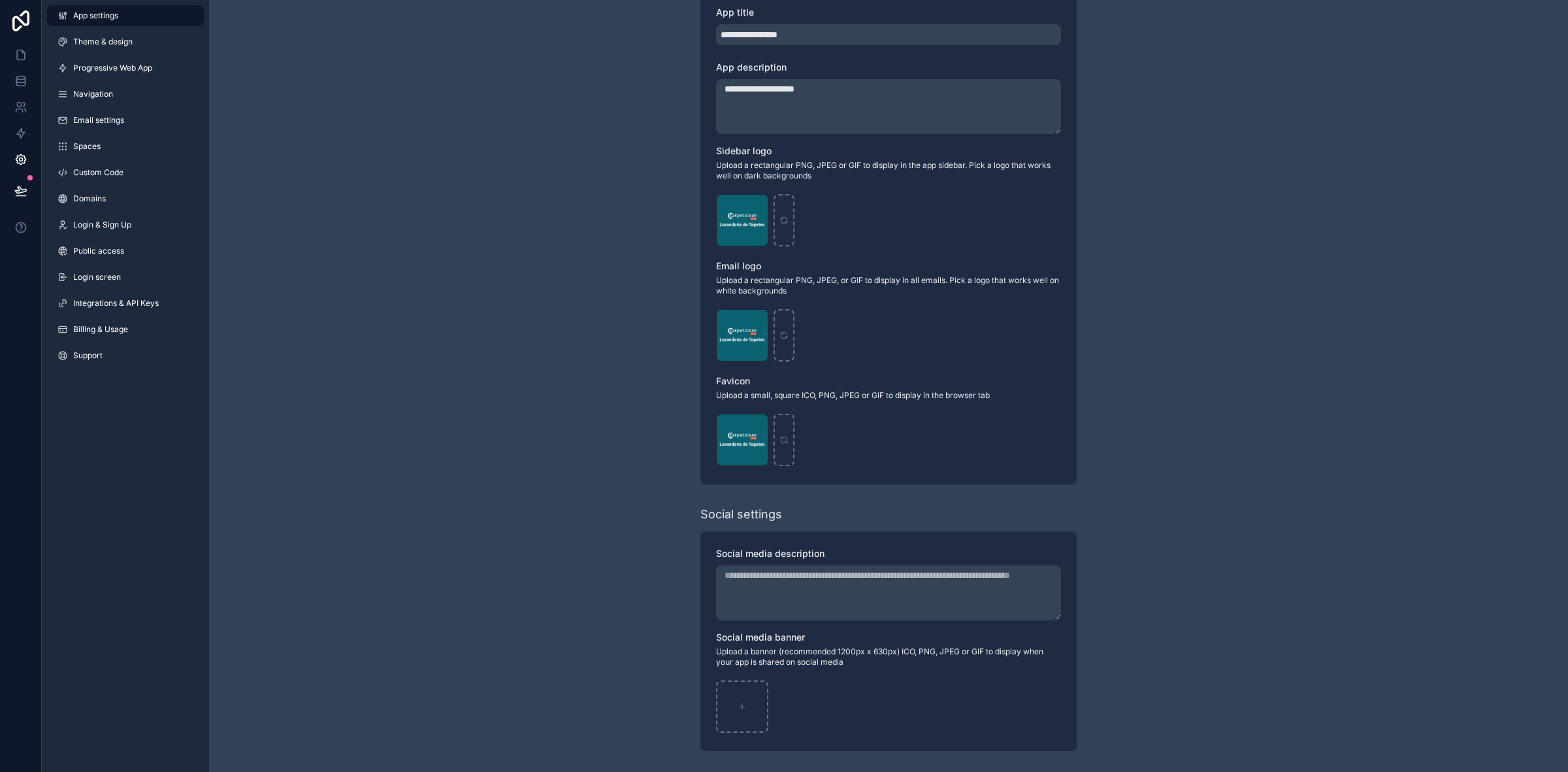
click at [141, 46] on link "Theme & design" at bounding box center [125, 42] width 157 height 21
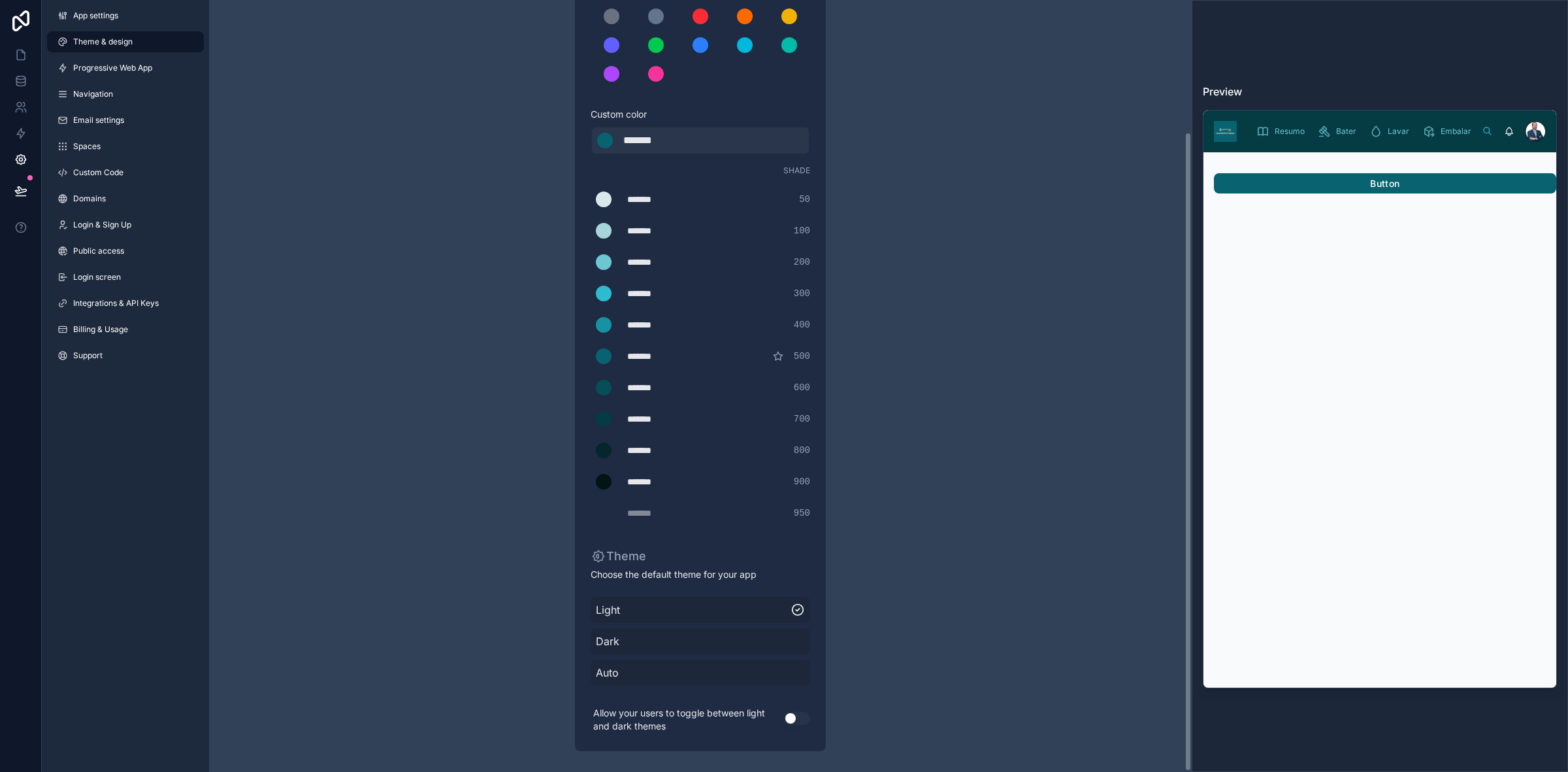
scroll to position [158, 0]
click at [138, 63] on span "Progressive Web App" at bounding box center [113, 68] width 79 height 11
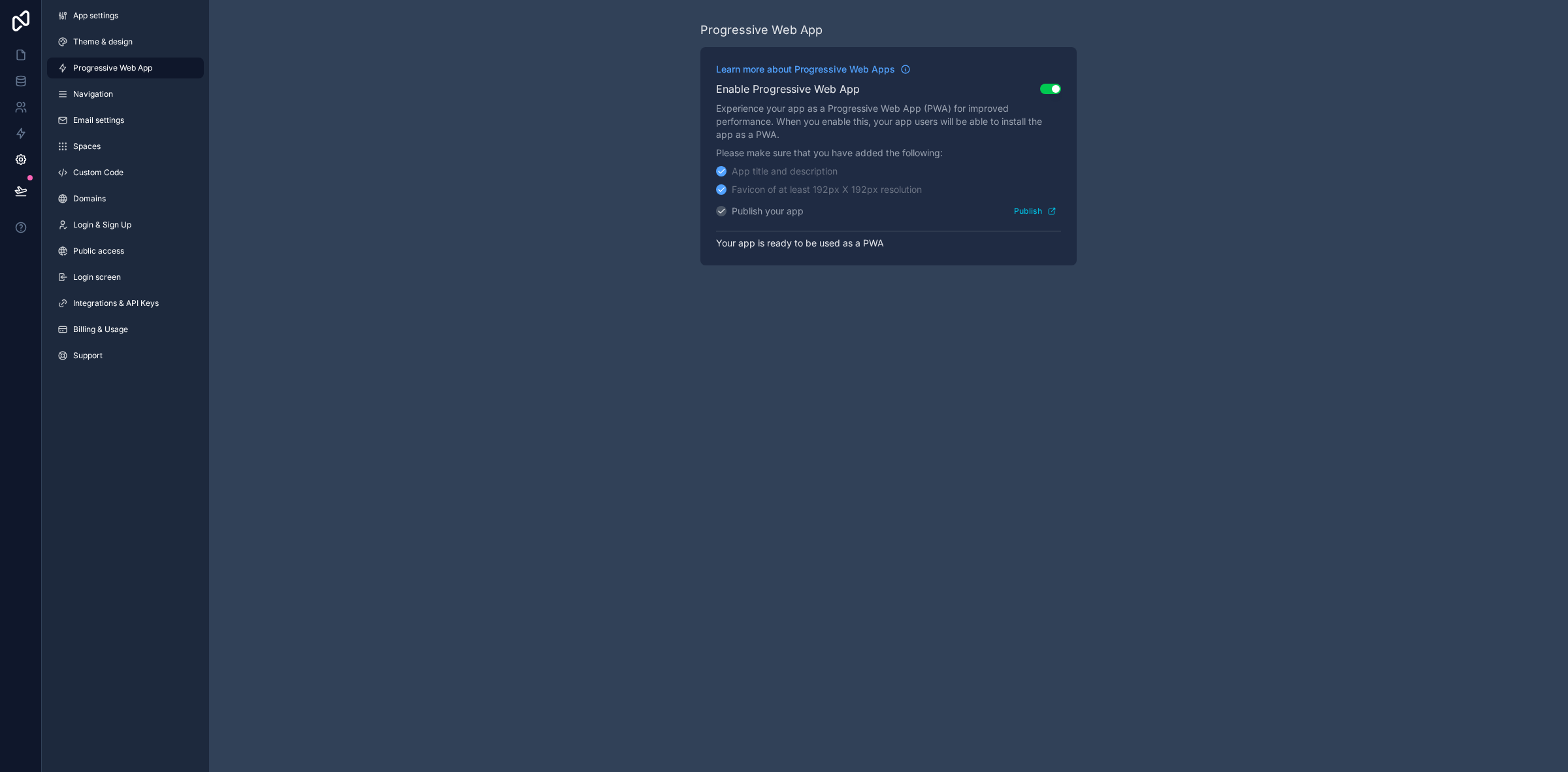
click at [134, 90] on link "Navigation" at bounding box center [125, 94] width 157 height 21
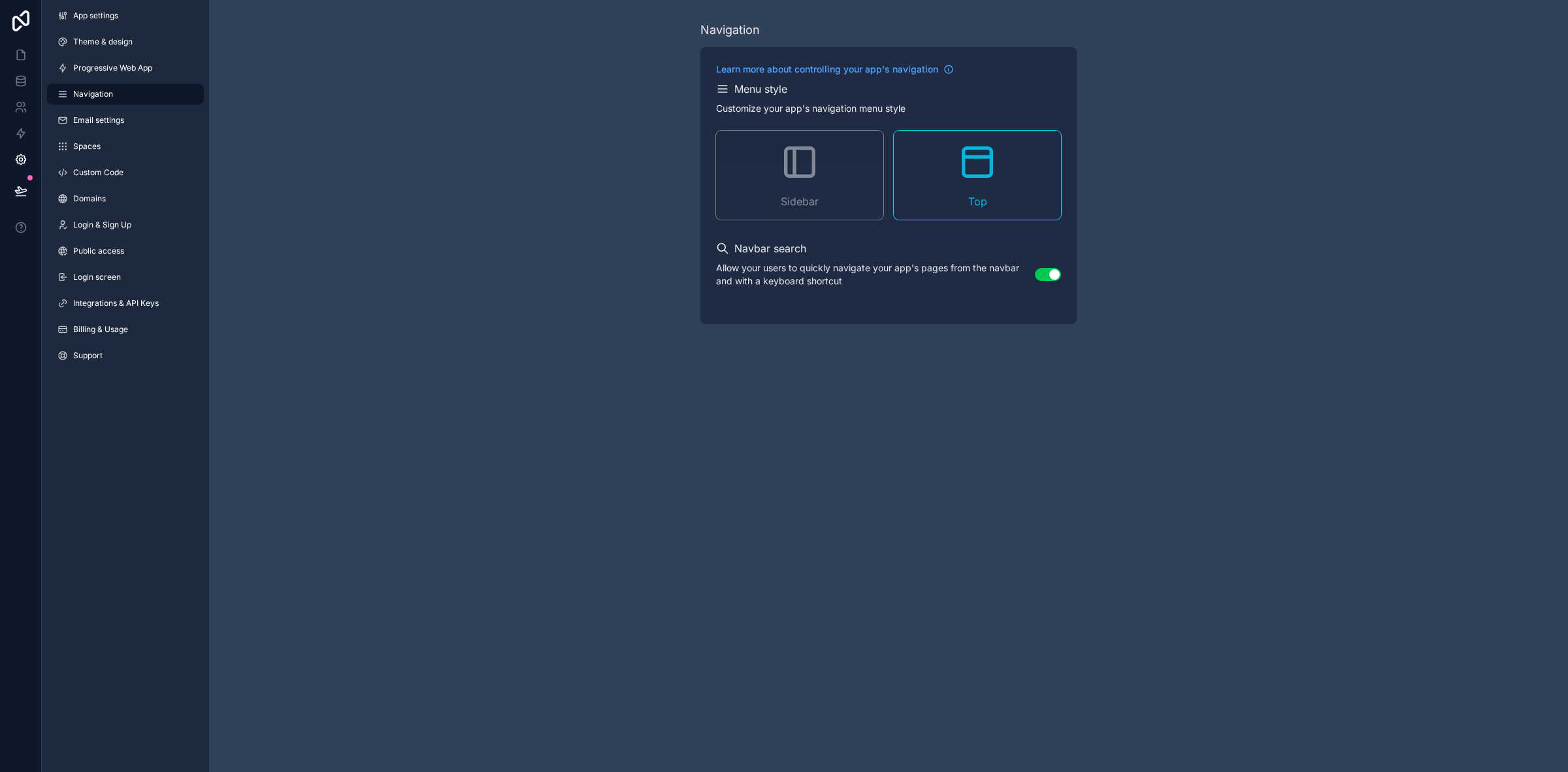
click at [132, 123] on link "Email settings" at bounding box center [125, 120] width 157 height 21
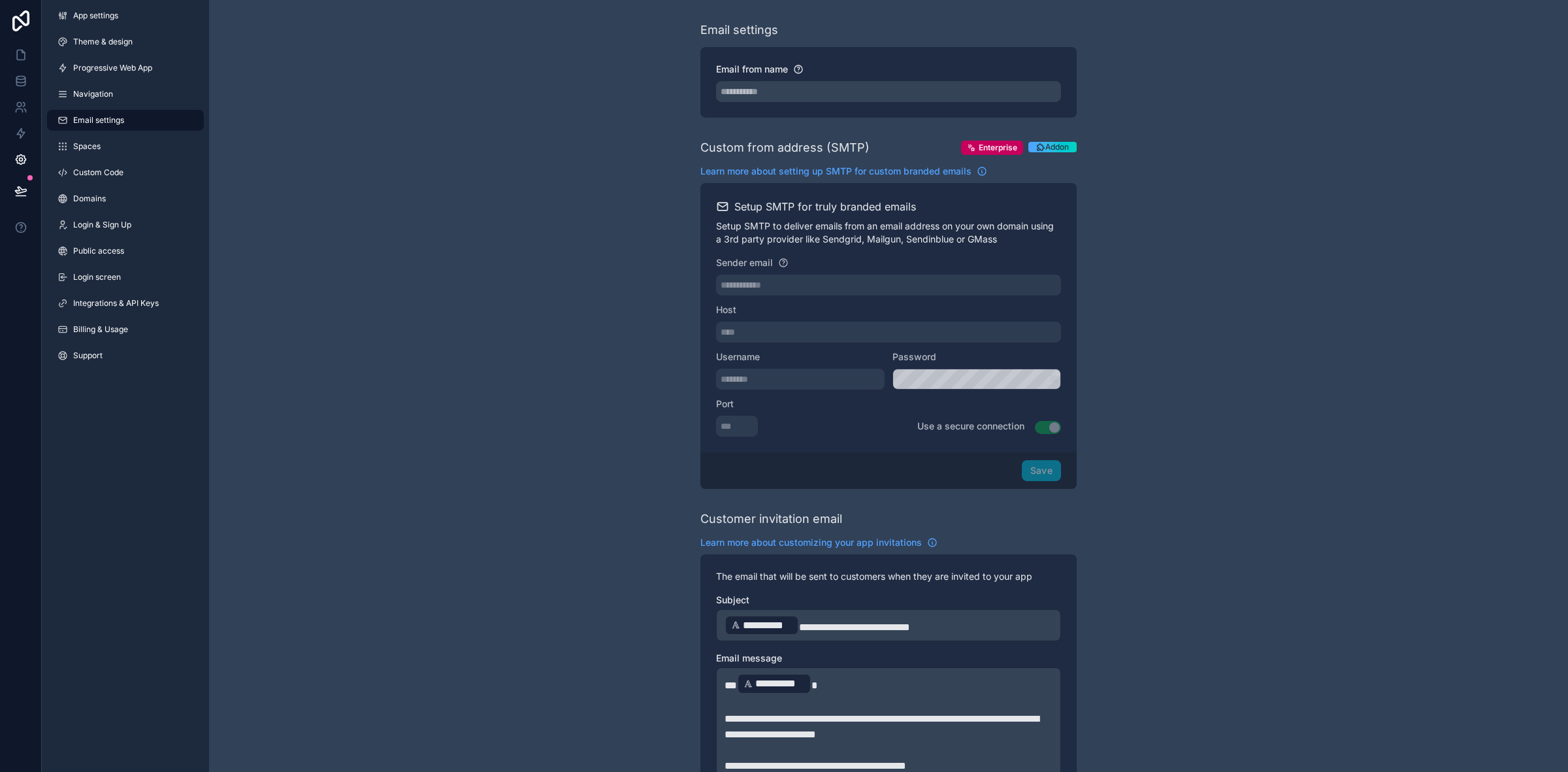
click at [127, 145] on link "Spaces" at bounding box center [125, 146] width 157 height 21
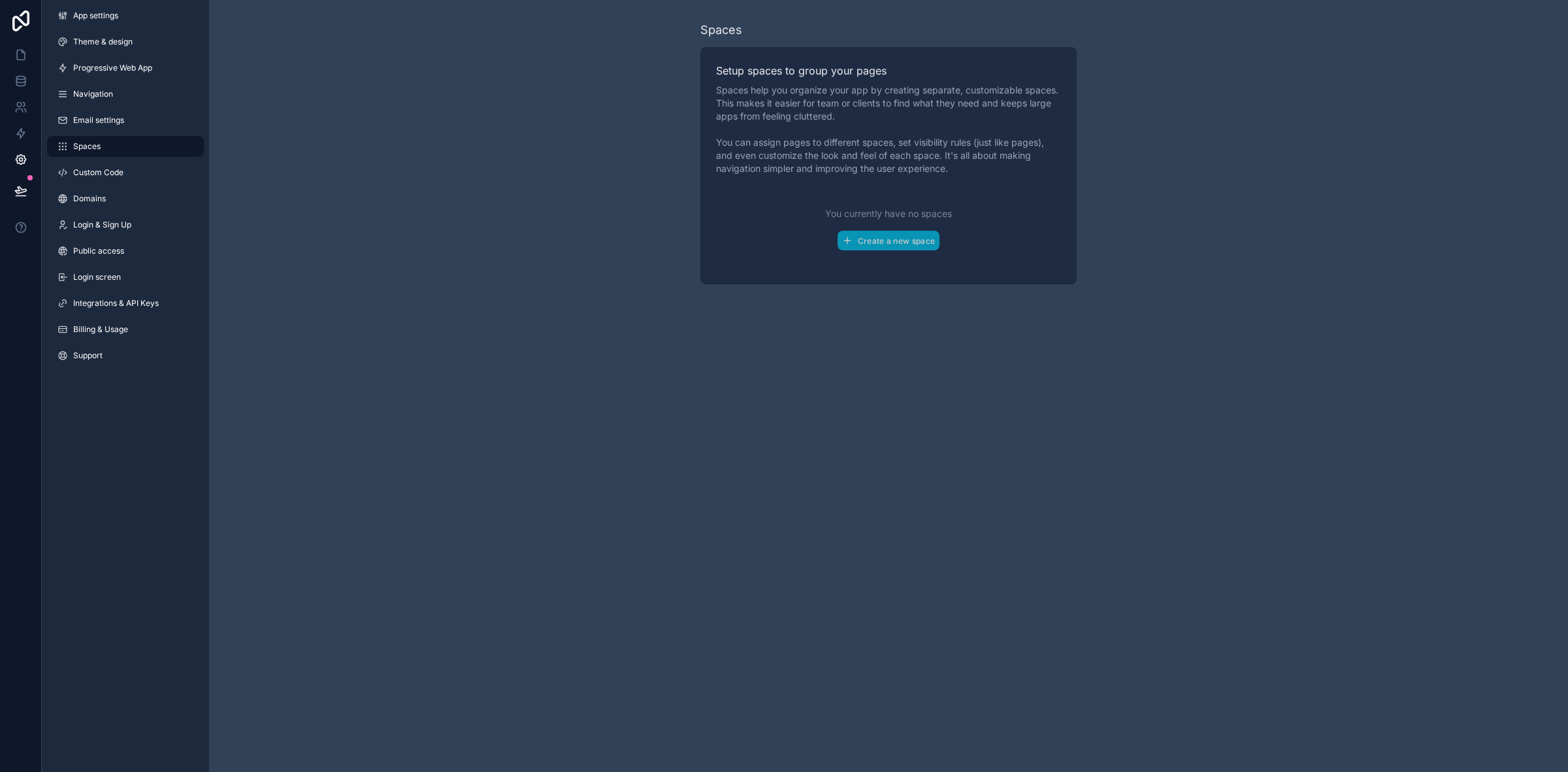
click at [125, 170] on link "Custom Code" at bounding box center [125, 172] width 157 height 21
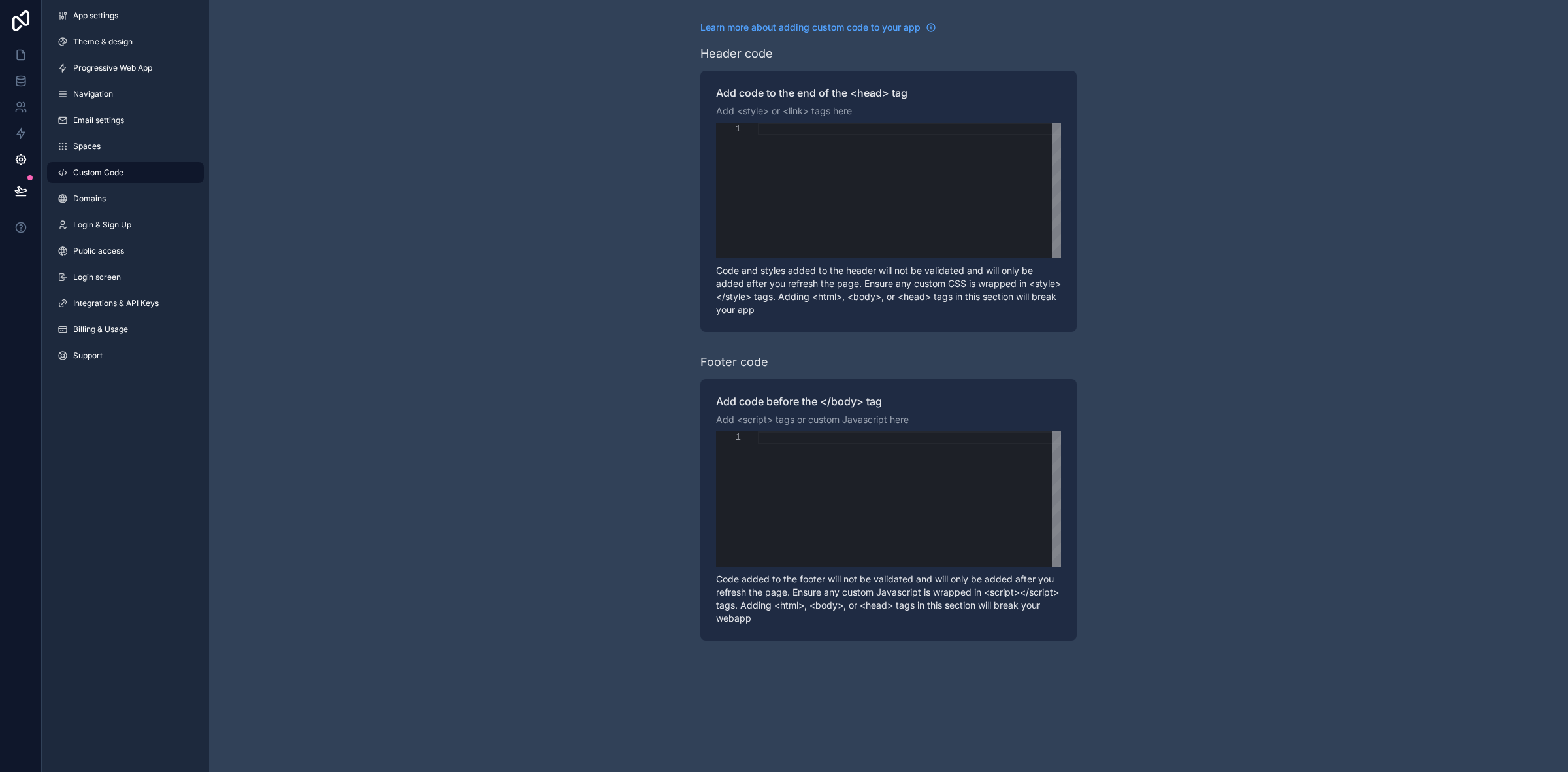
click at [125, 185] on div "App settings Theme & design Progressive Web App Navigation Email settings Space…" at bounding box center [125, 188] width 167 height 376
click at [121, 198] on link "Domains" at bounding box center [125, 198] width 157 height 21
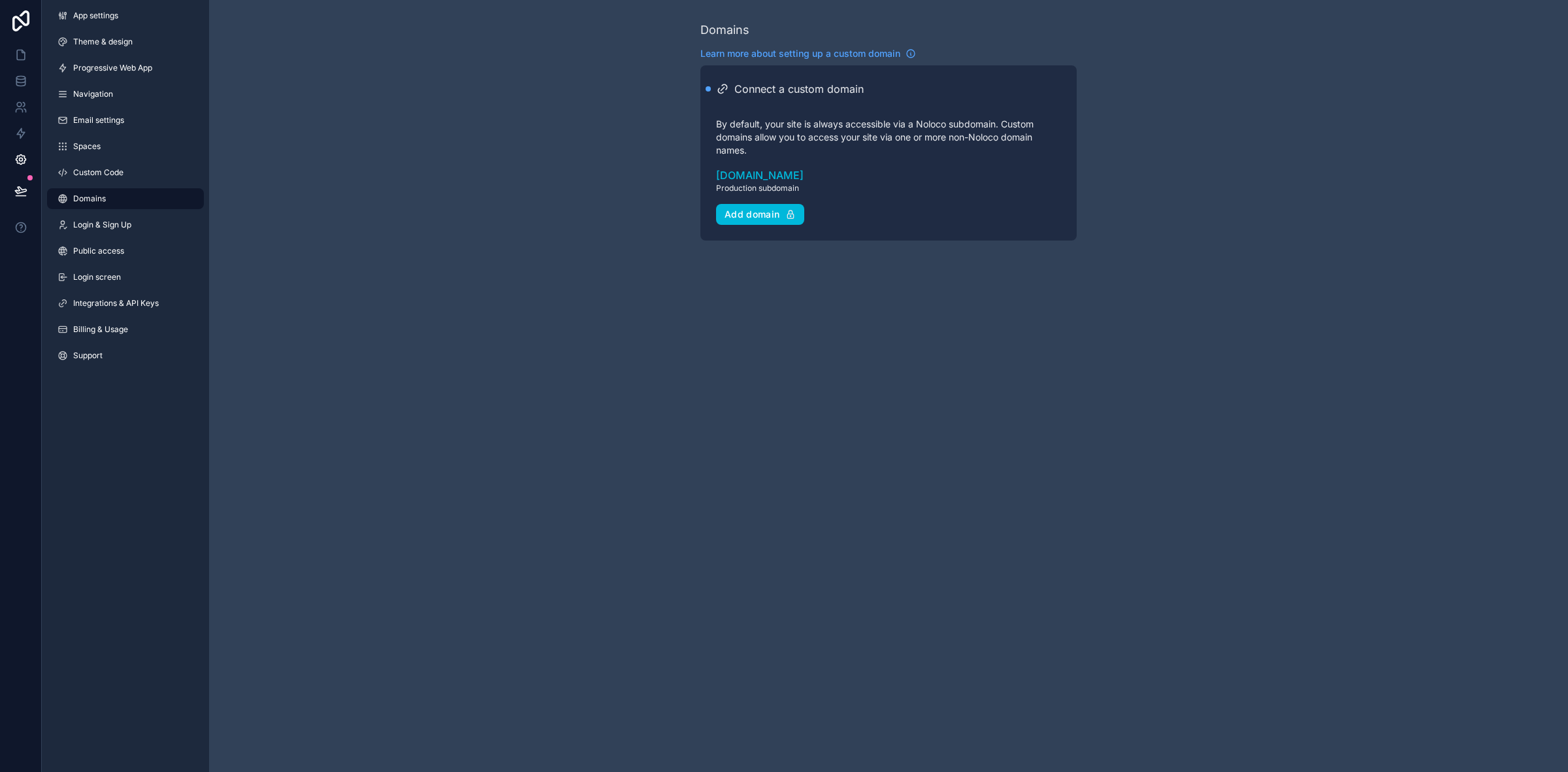
click at [121, 227] on span "Login & Sign Up" at bounding box center [102, 225] width 58 height 11
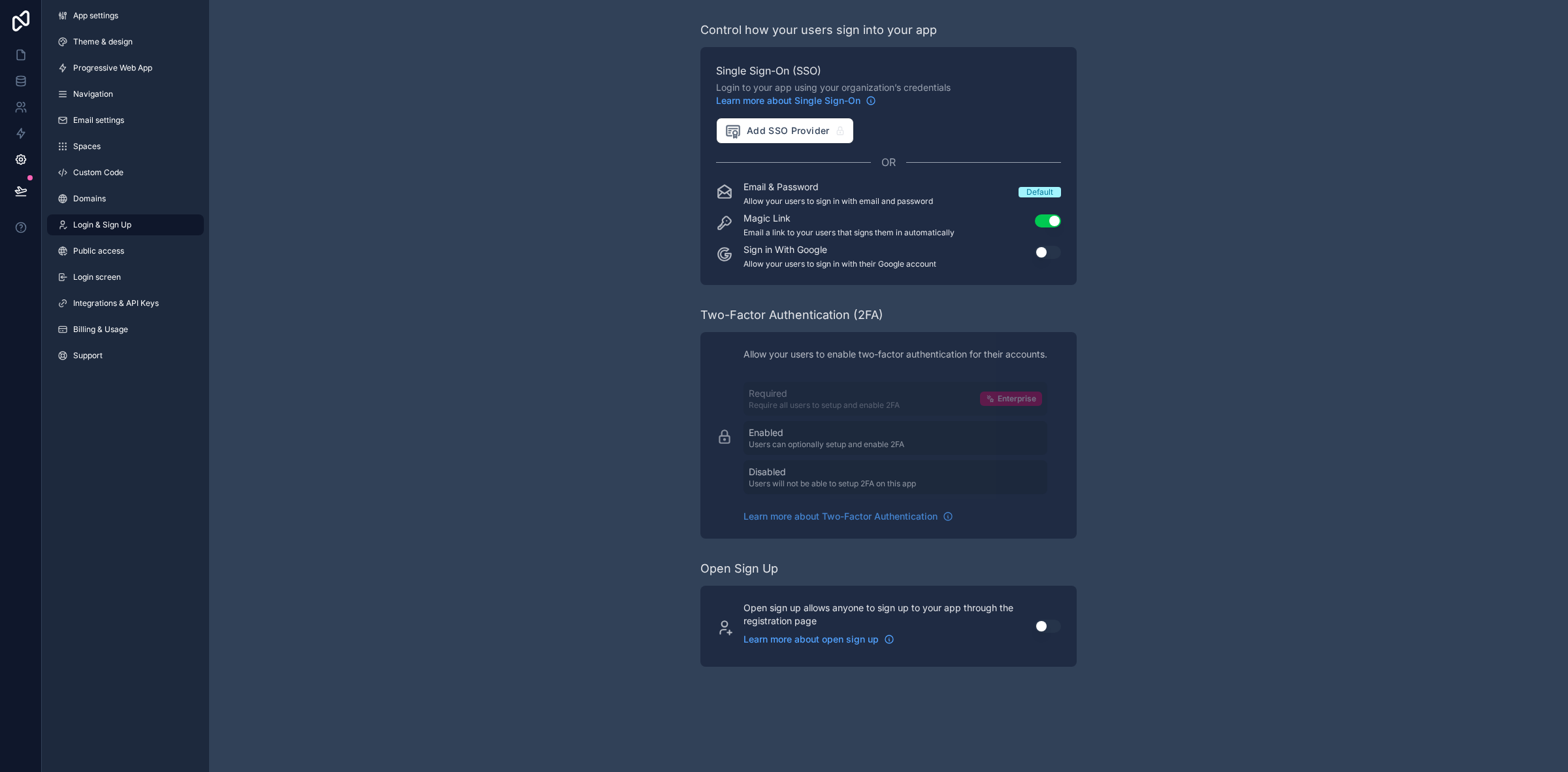
click at [126, 251] on link "Public access" at bounding box center [125, 251] width 157 height 21
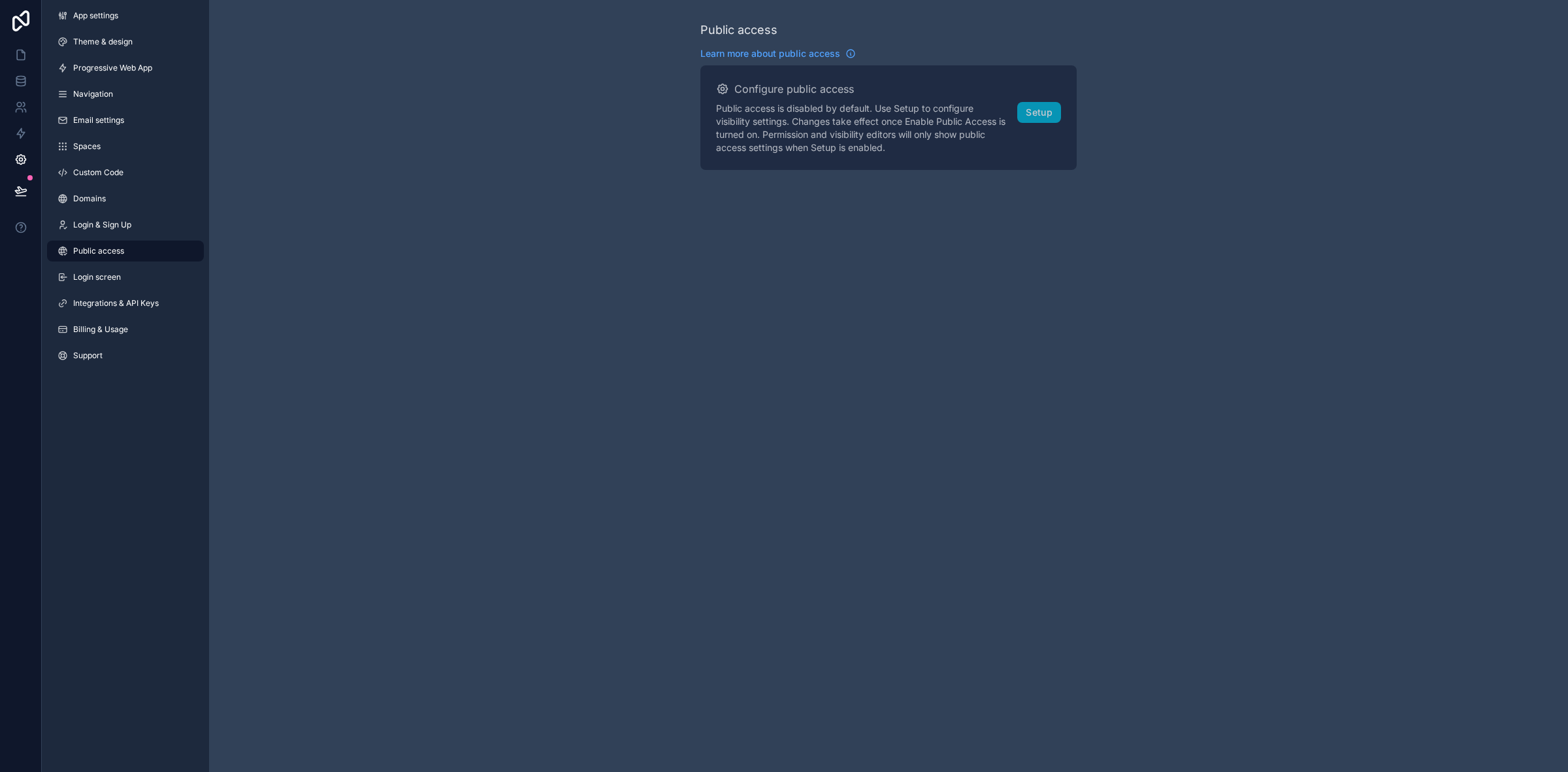
click at [125, 276] on link "Login screen" at bounding box center [125, 276] width 157 height 21
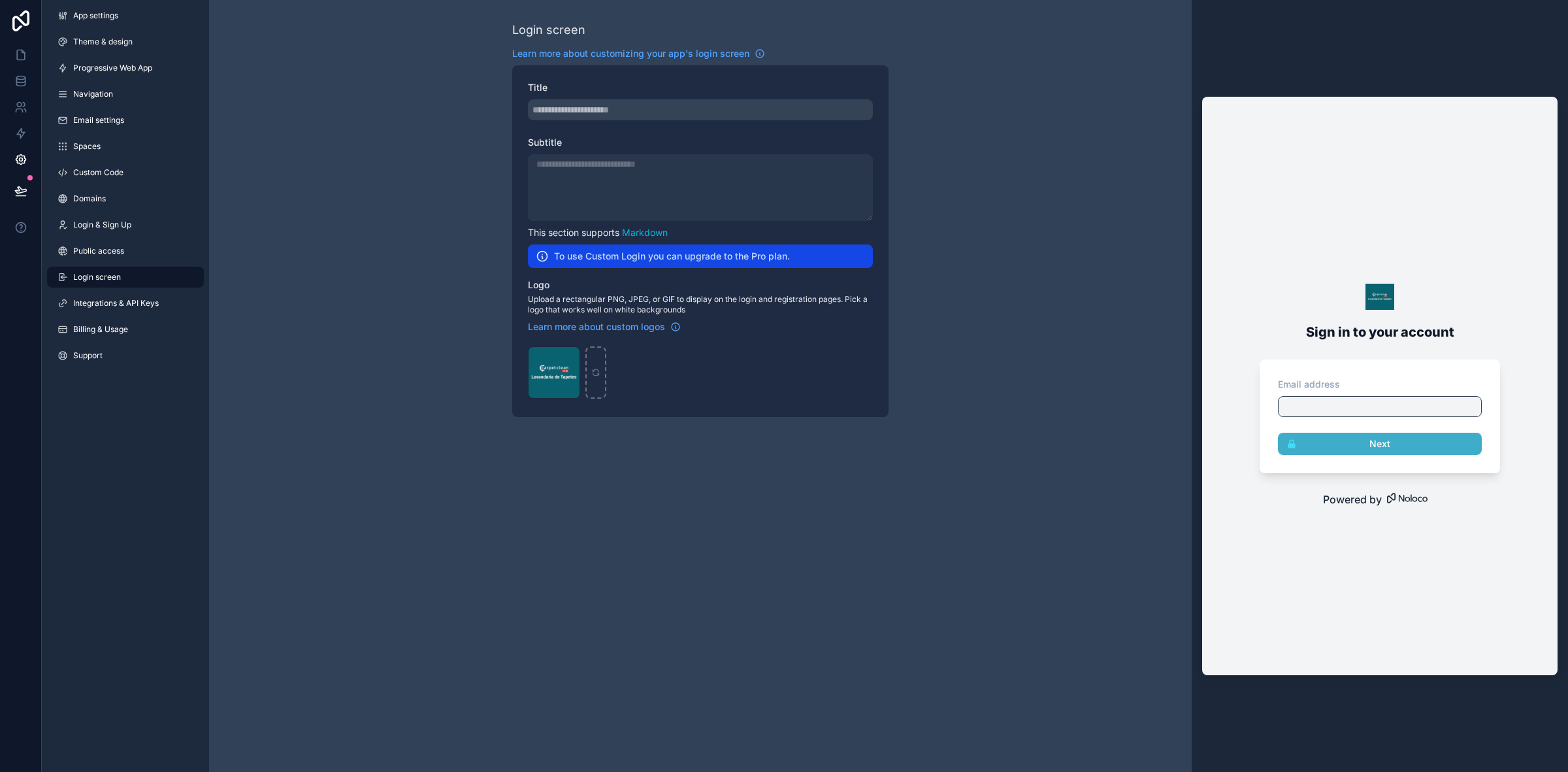
click at [125, 293] on link "Integrations & API Keys" at bounding box center [125, 303] width 157 height 21
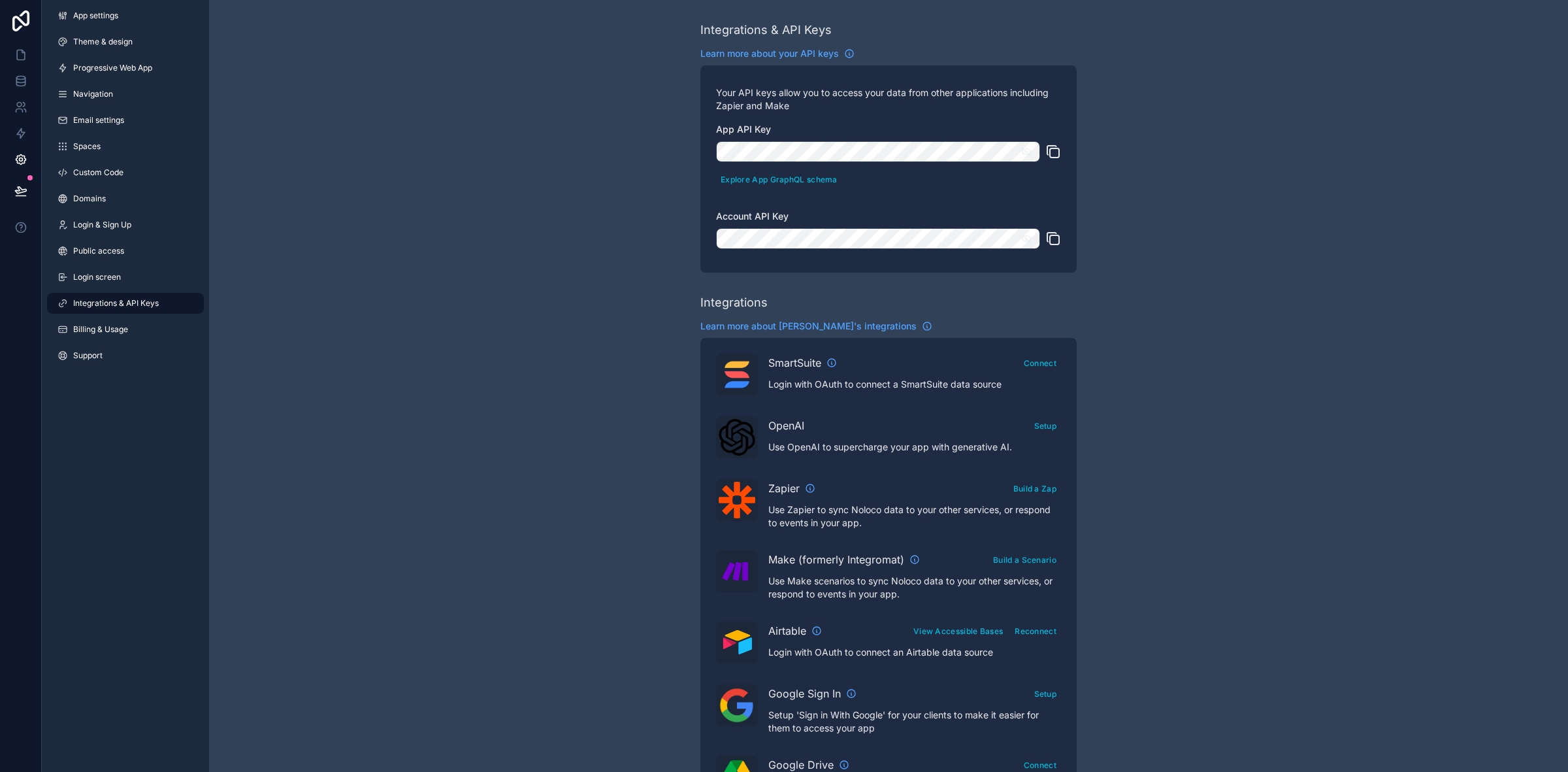
click at [119, 321] on link "Billing & Usage" at bounding box center [125, 329] width 157 height 21
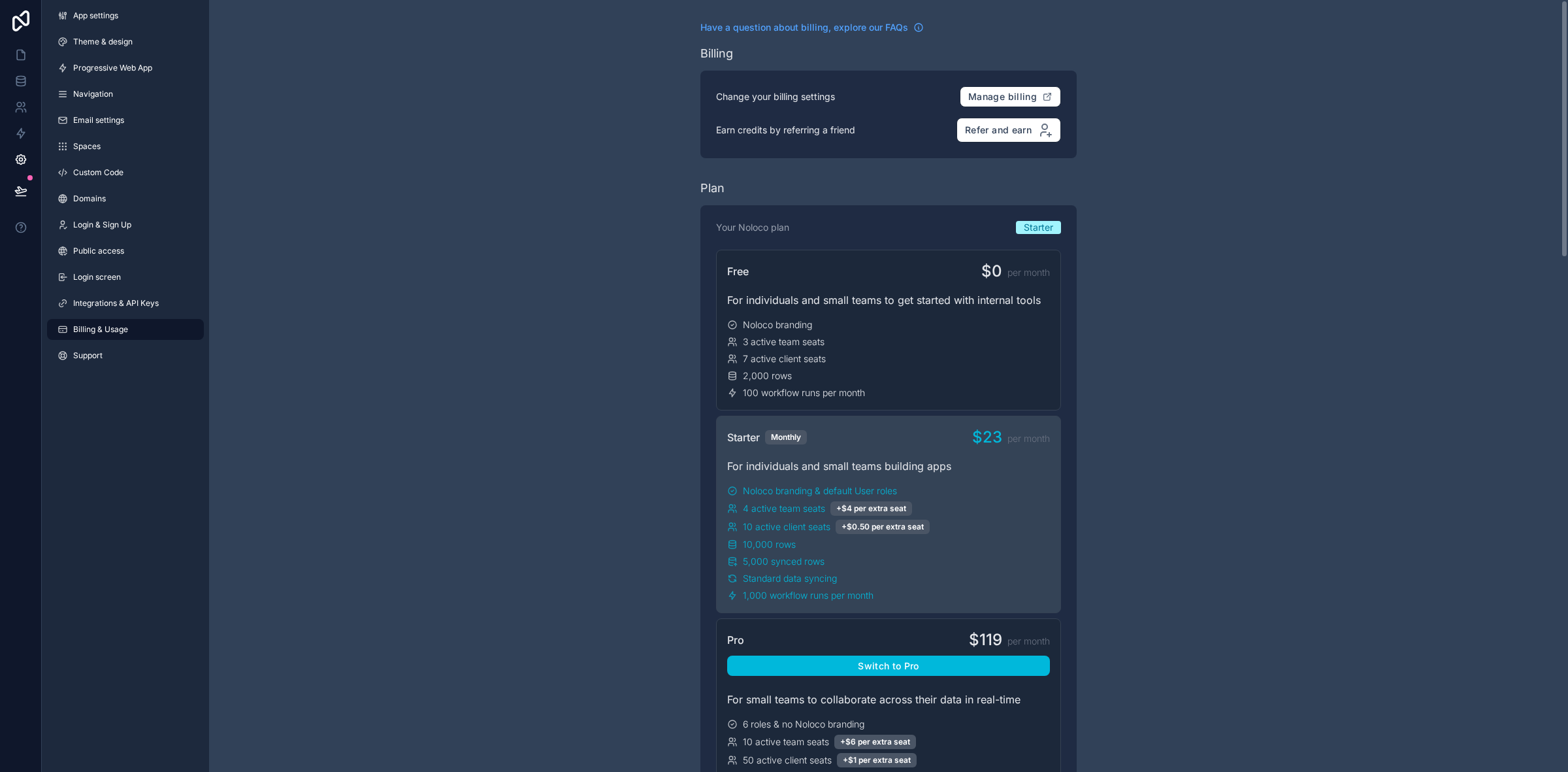
click at [92, 348] on link "Support" at bounding box center [125, 355] width 157 height 21
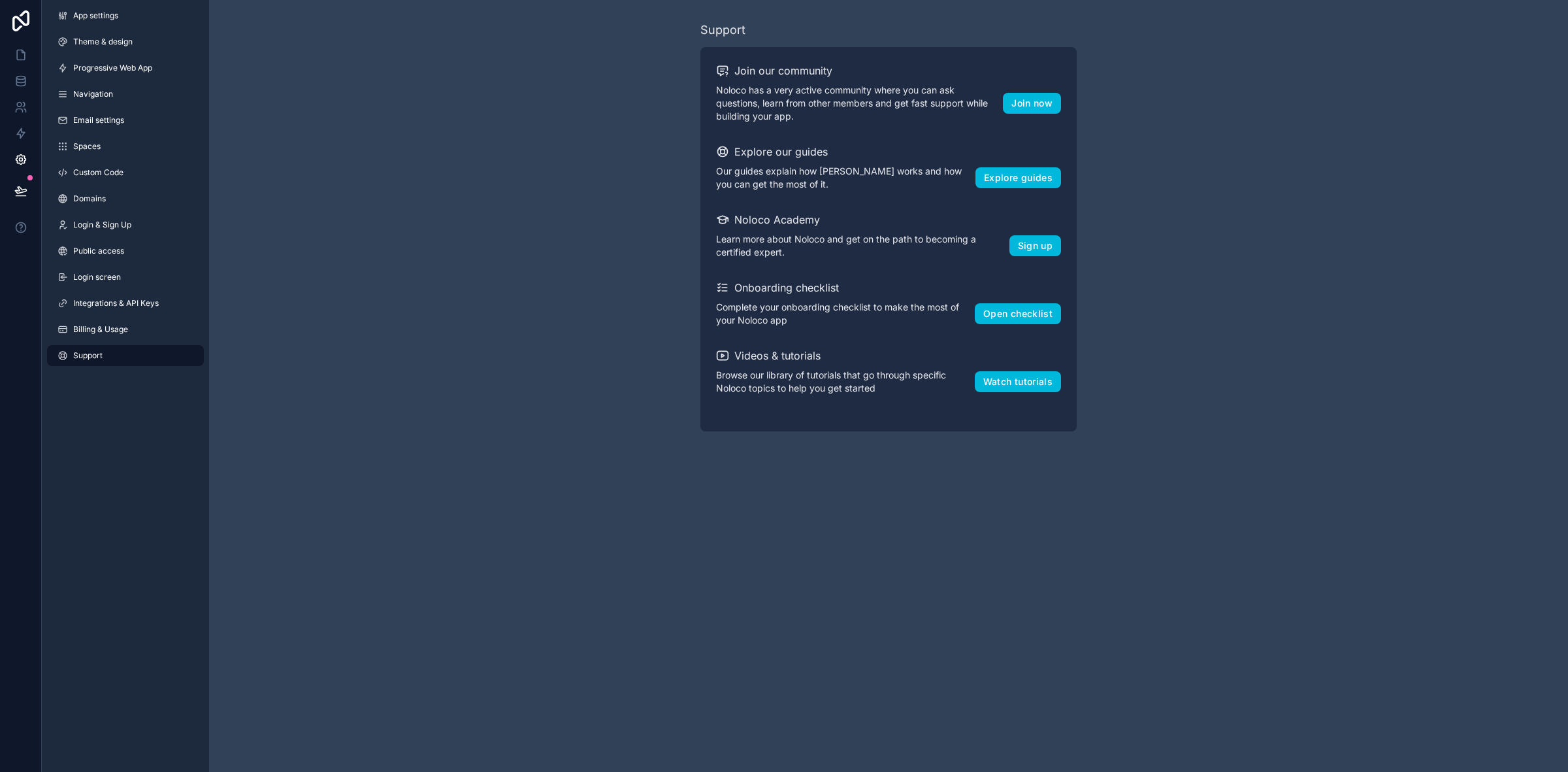
click at [119, 304] on span "Integrations & API Keys" at bounding box center [116, 303] width 86 height 11
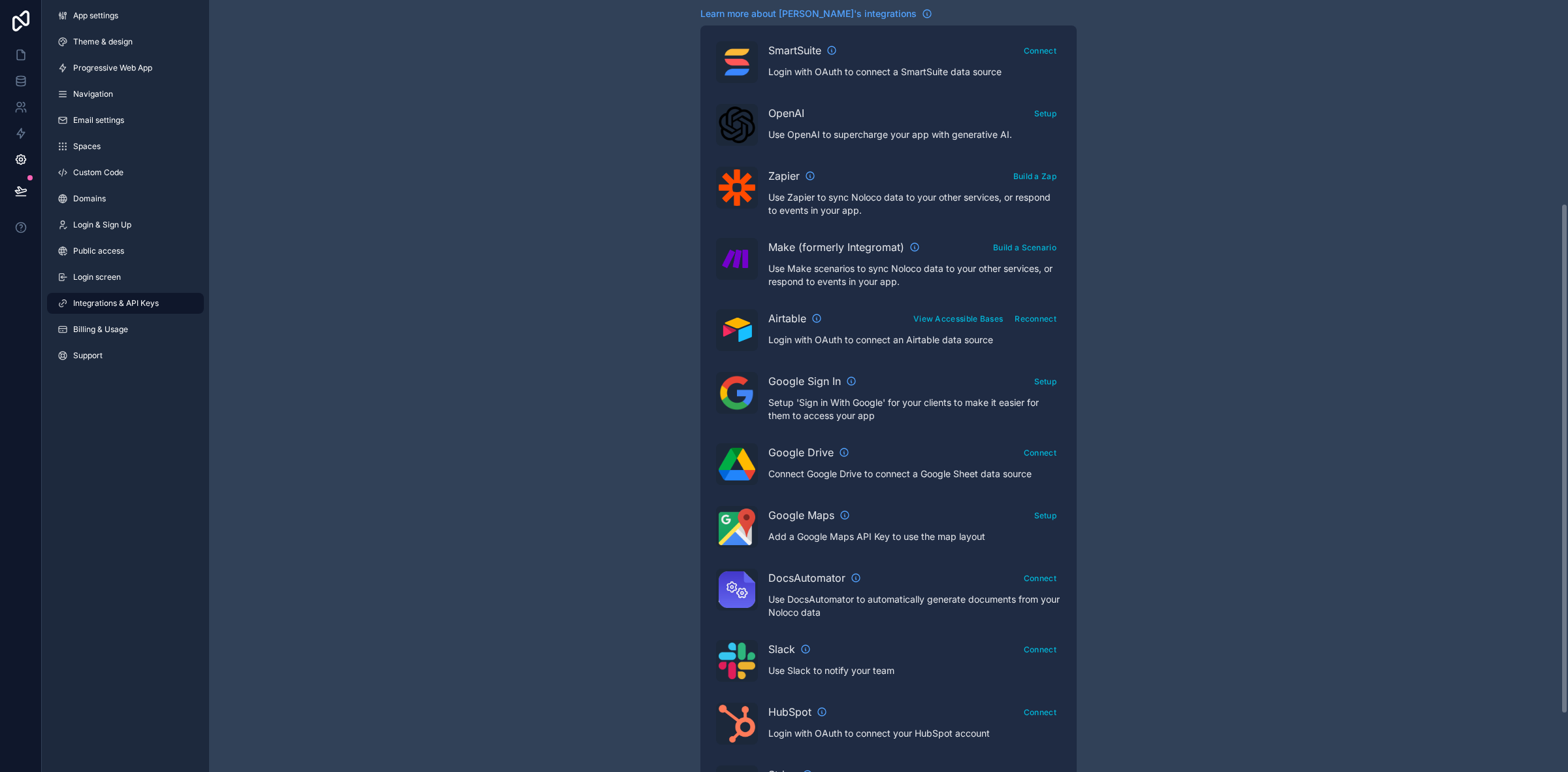
scroll to position [149, 0]
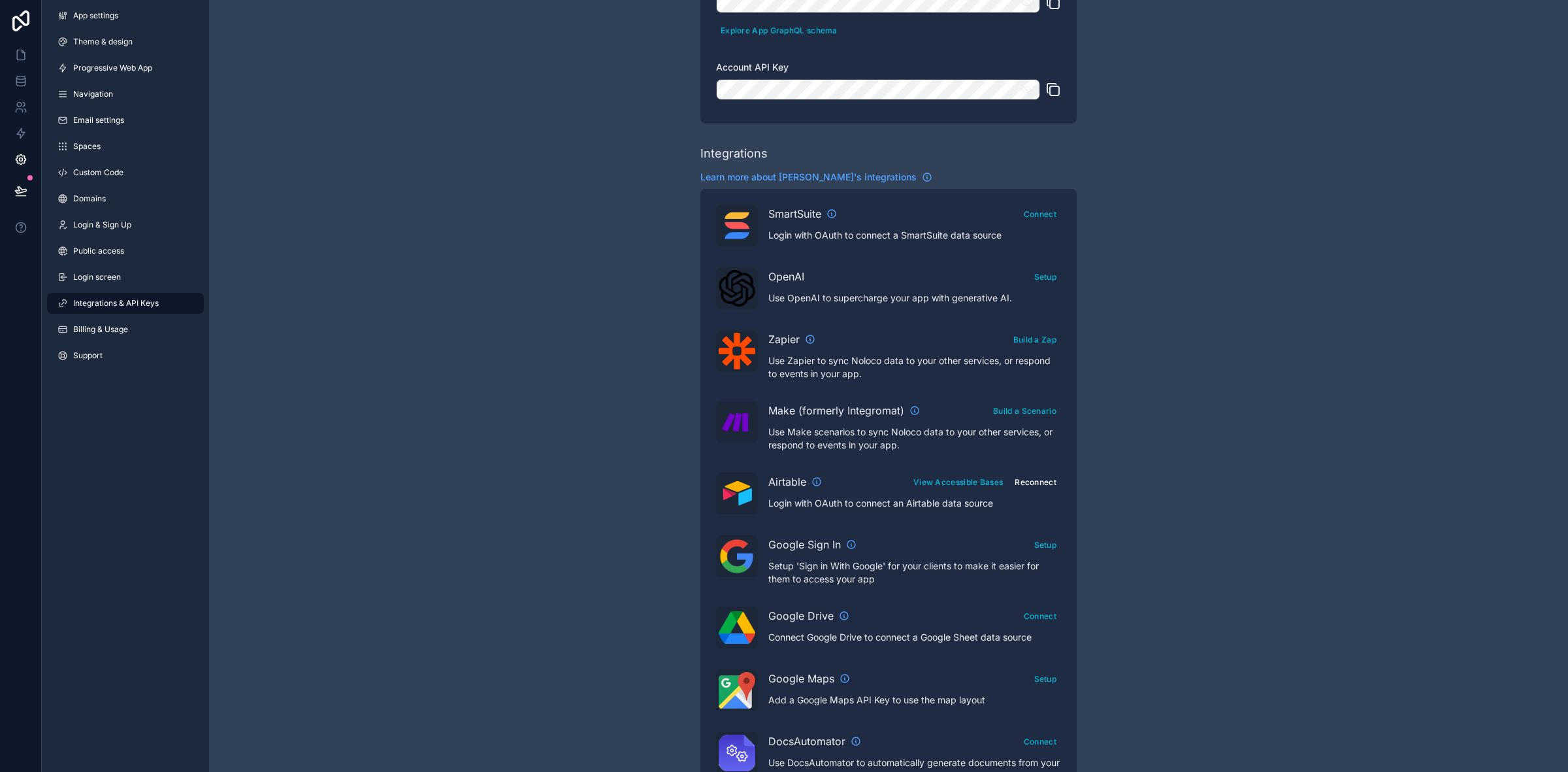
click at [1036, 481] on button "Reconnect" at bounding box center [1035, 482] width 51 height 19
click at [125, 157] on div "App settings Theme & design Progressive Web App Navigation Email settings Space…" at bounding box center [125, 188] width 167 height 376
click at [102, 136] on link "Spaces" at bounding box center [125, 146] width 157 height 21
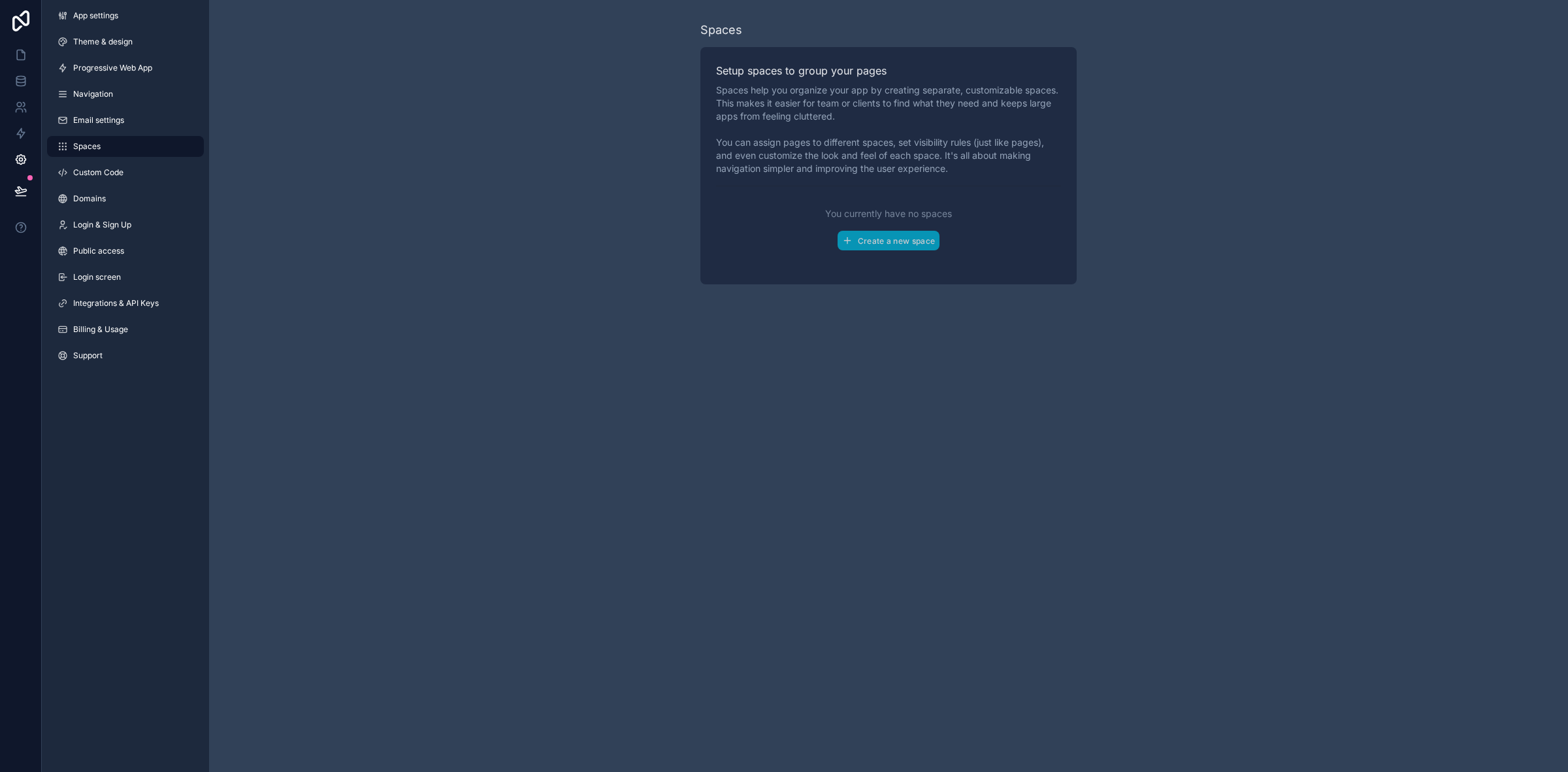
click at [101, 126] on link "Email settings" at bounding box center [125, 120] width 157 height 21
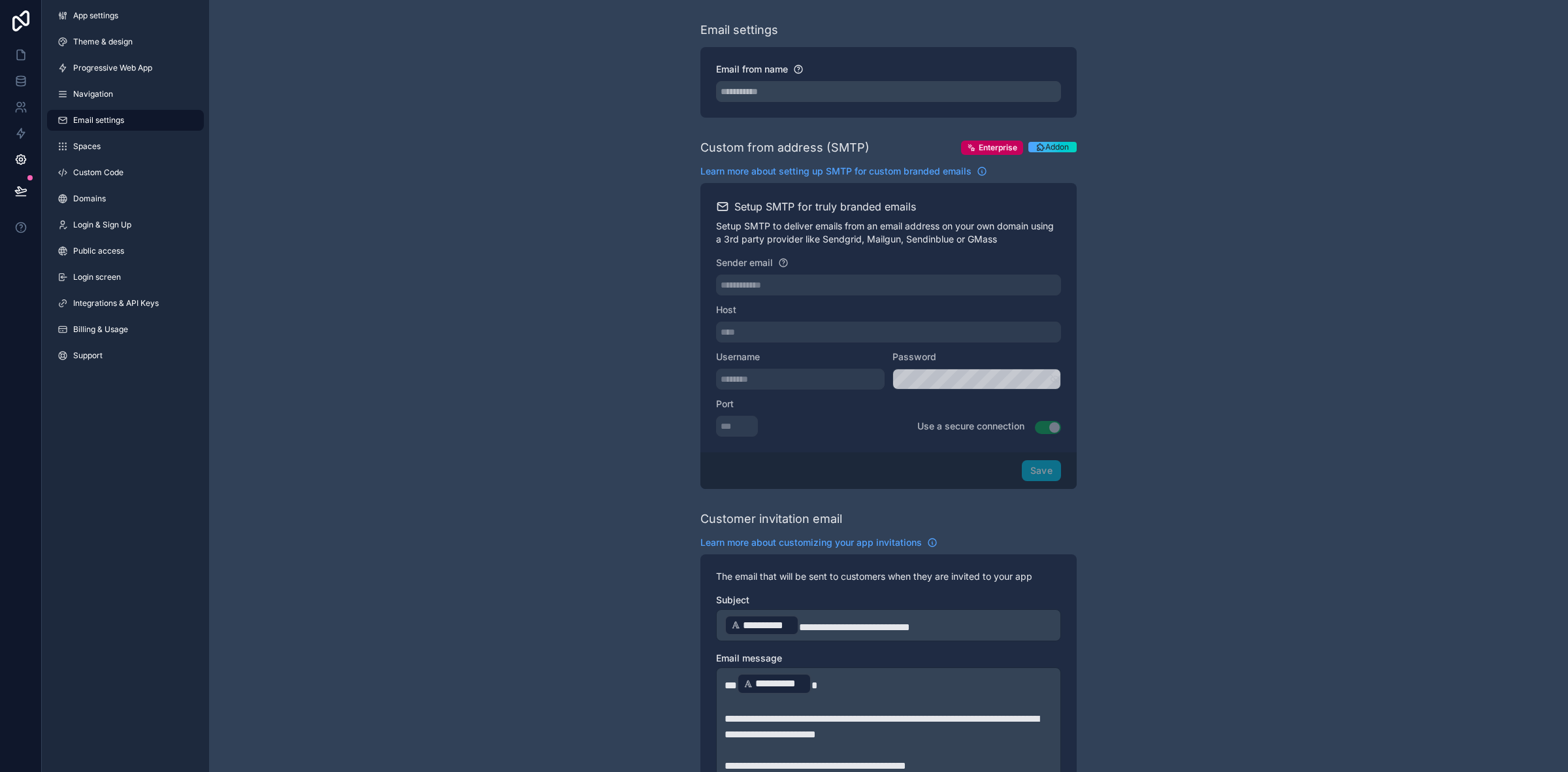
click at [116, 90] on link "Navigation" at bounding box center [125, 94] width 157 height 21
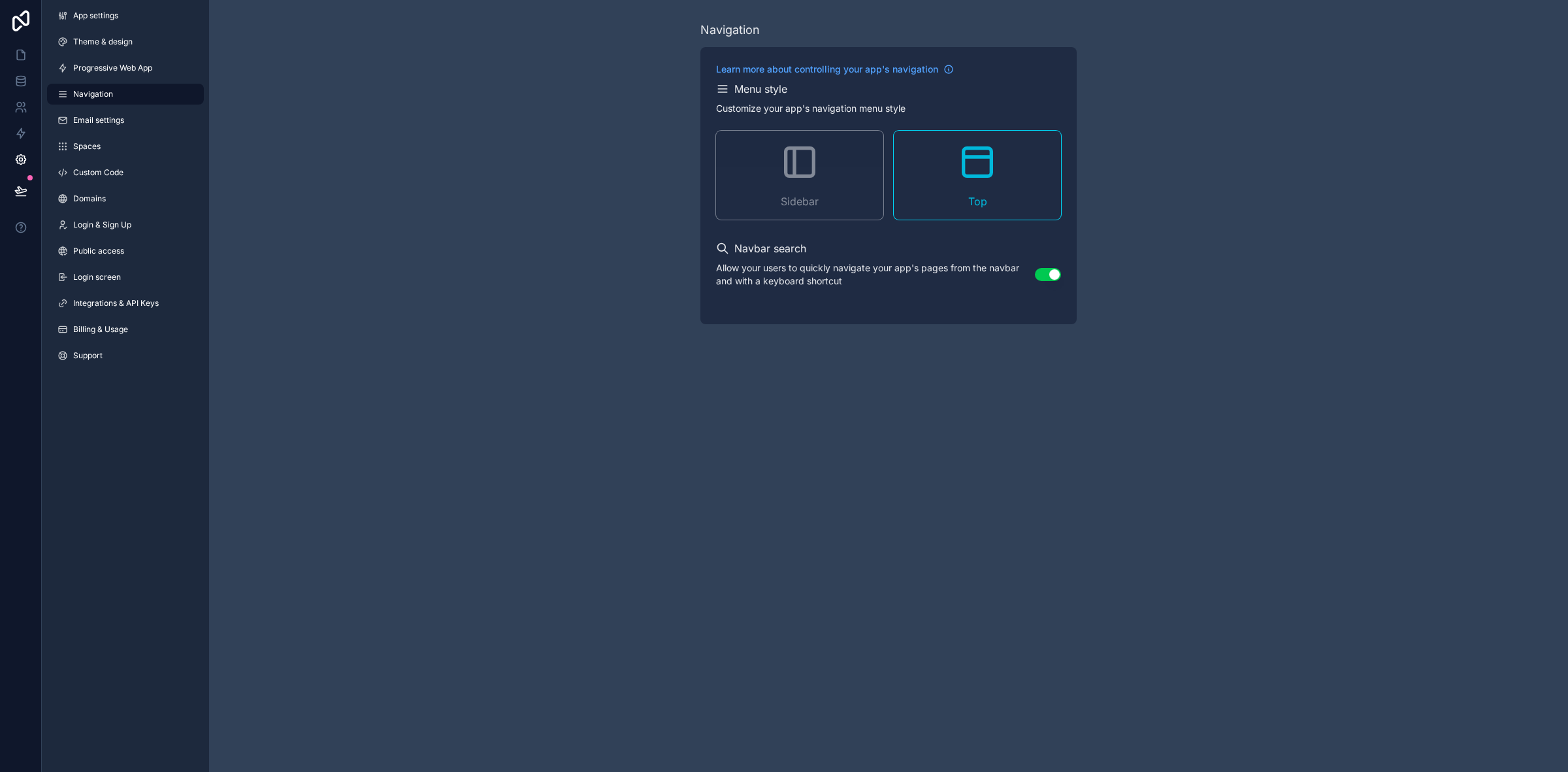
click at [82, 245] on span "Public access" at bounding box center [99, 251] width 51 height 11
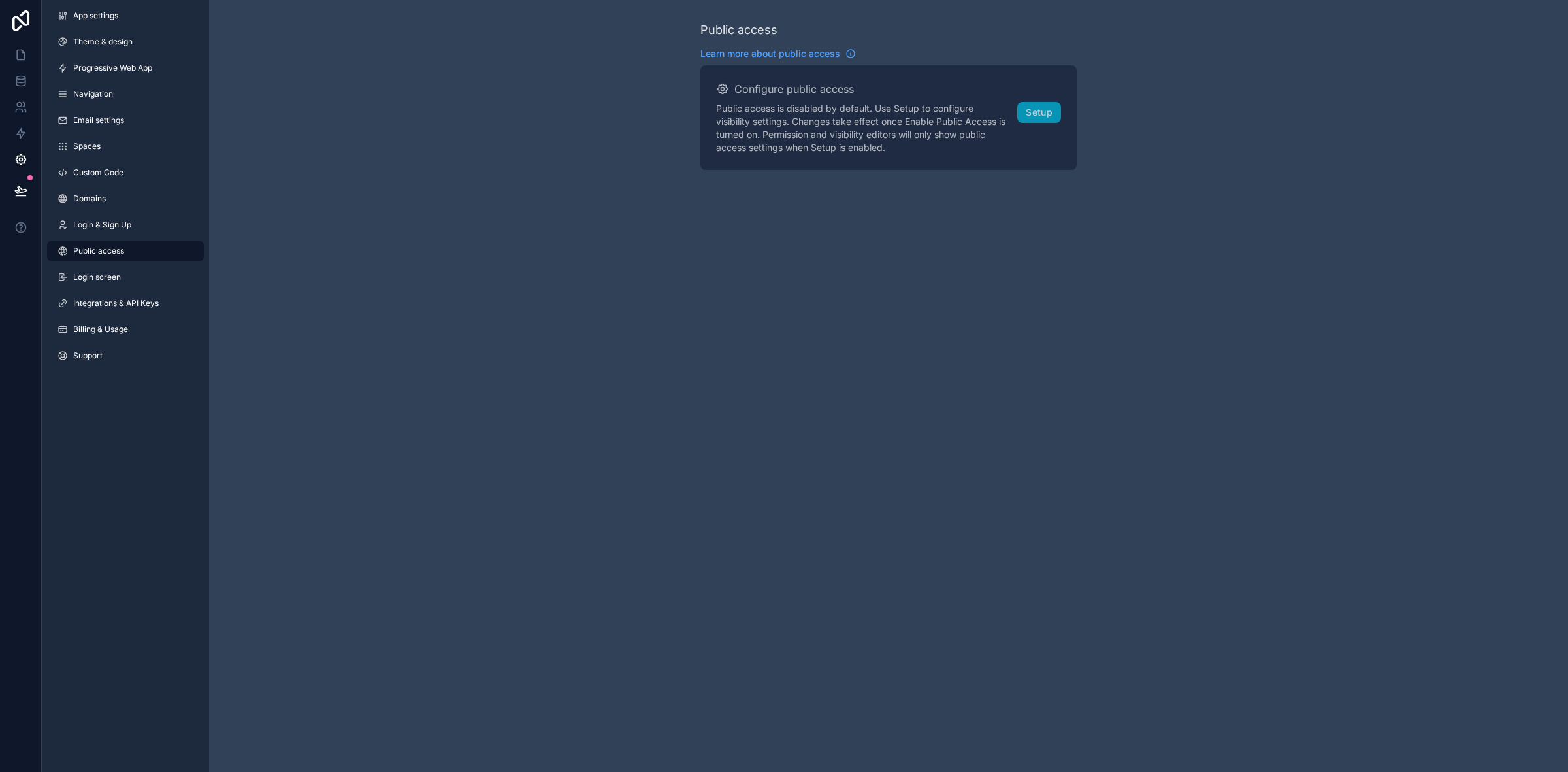
click at [92, 230] on link "Login & Sign Up" at bounding box center [125, 225] width 157 height 21
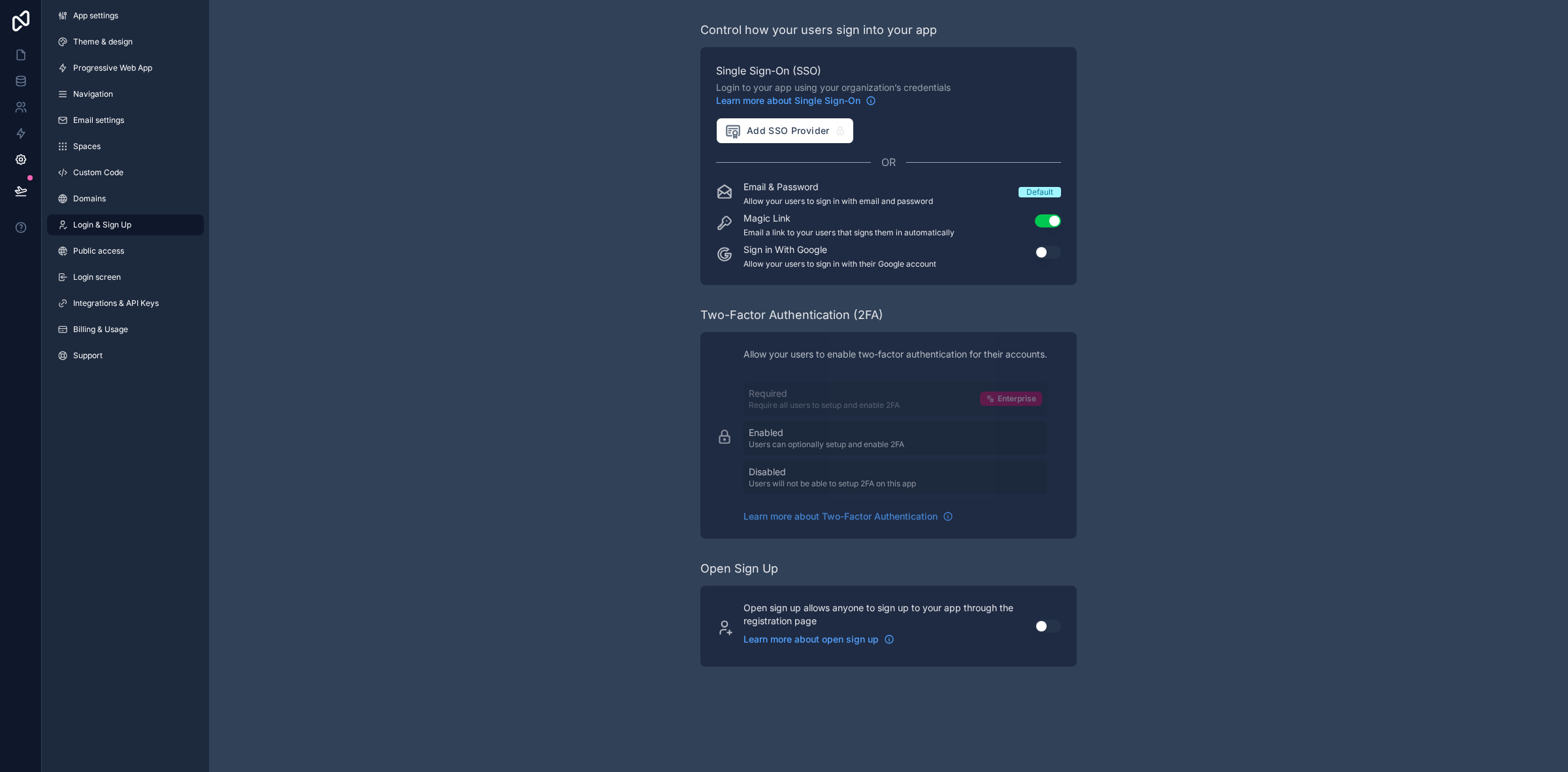
click at [98, 20] on span "App settings" at bounding box center [96, 16] width 45 height 11
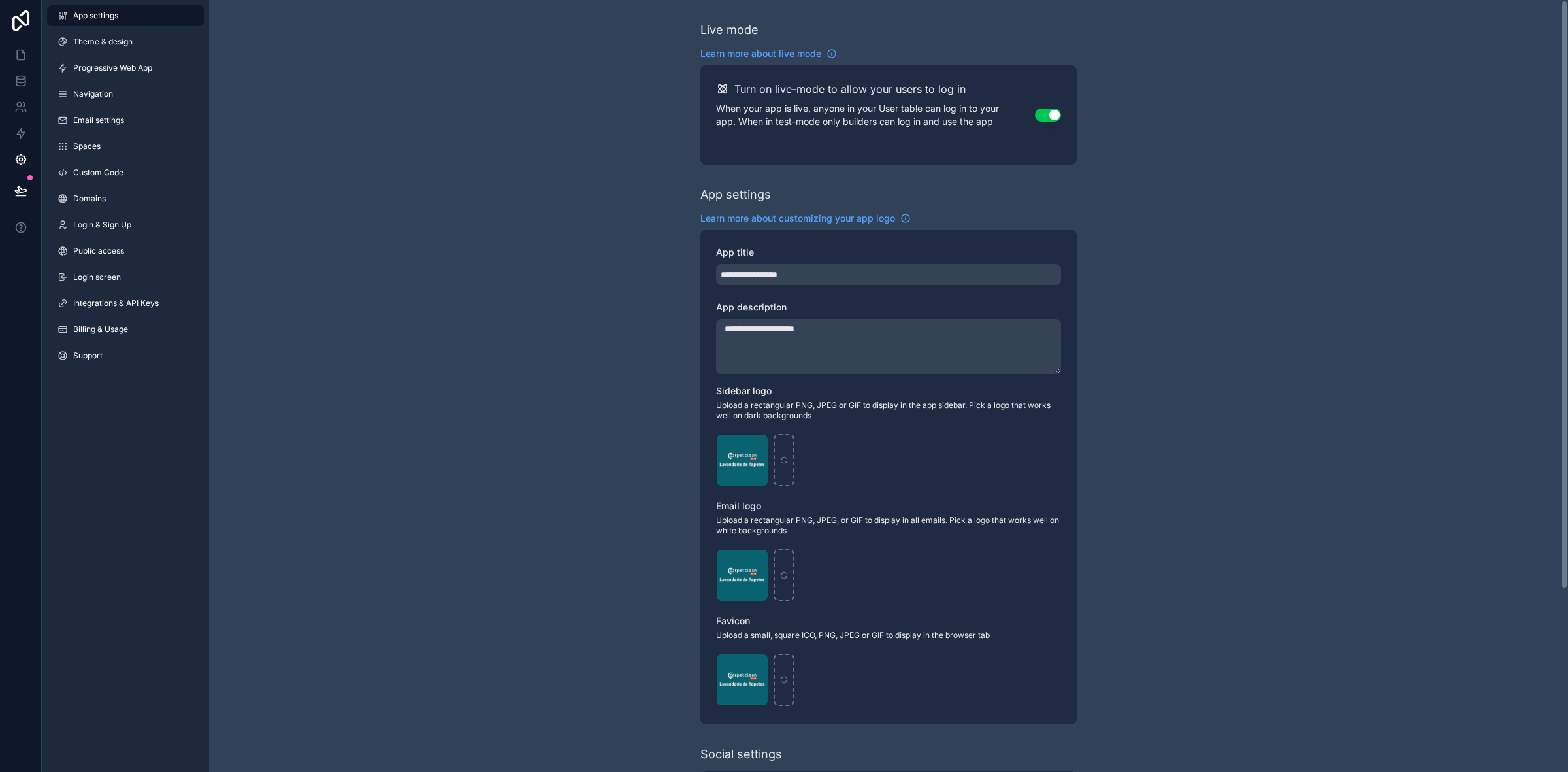
click at [109, 44] on span "Theme & design" at bounding box center [103, 42] width 59 height 11
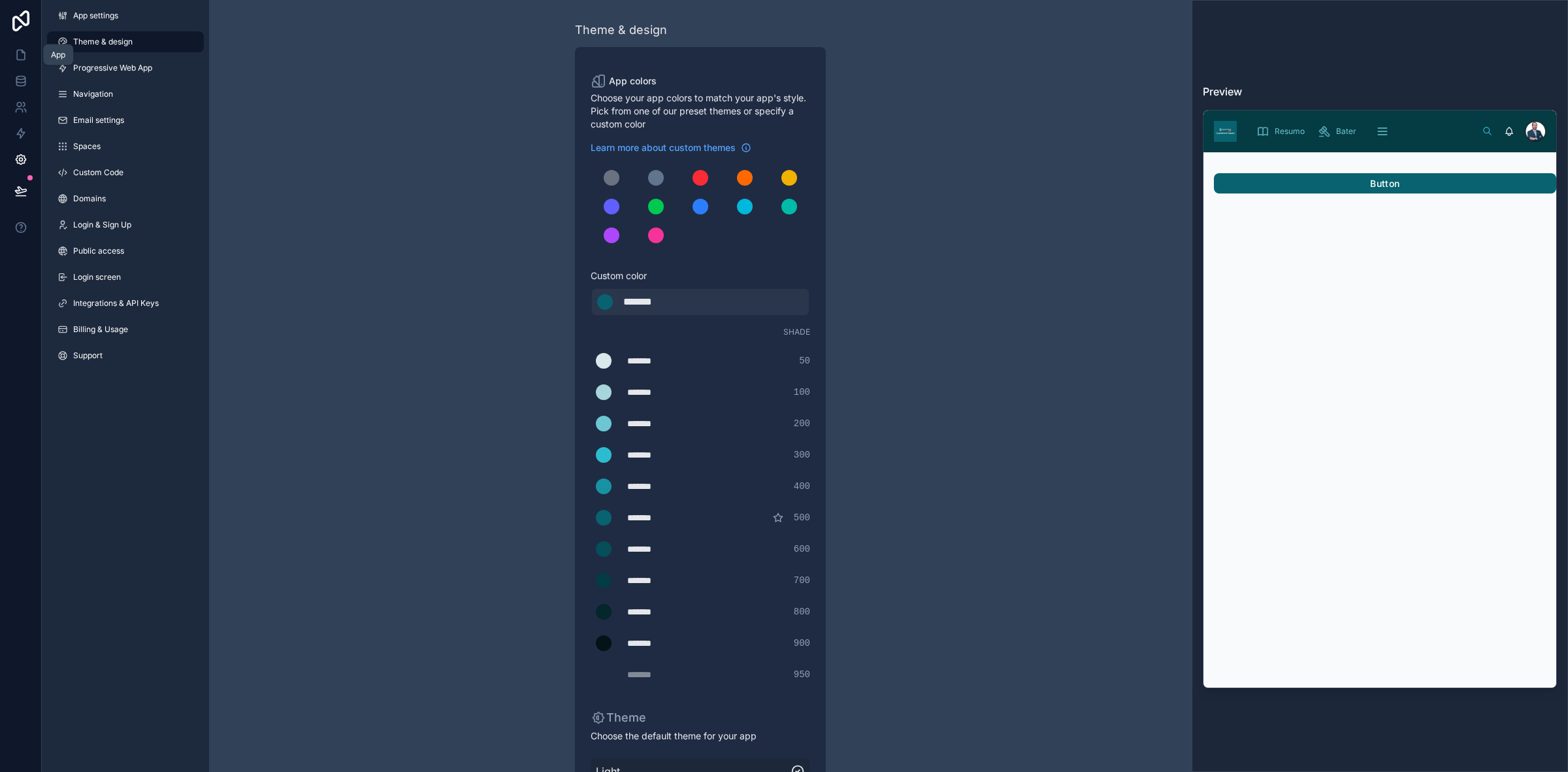
click at [14, 55] on icon at bounding box center [20, 55] width 13 height 13
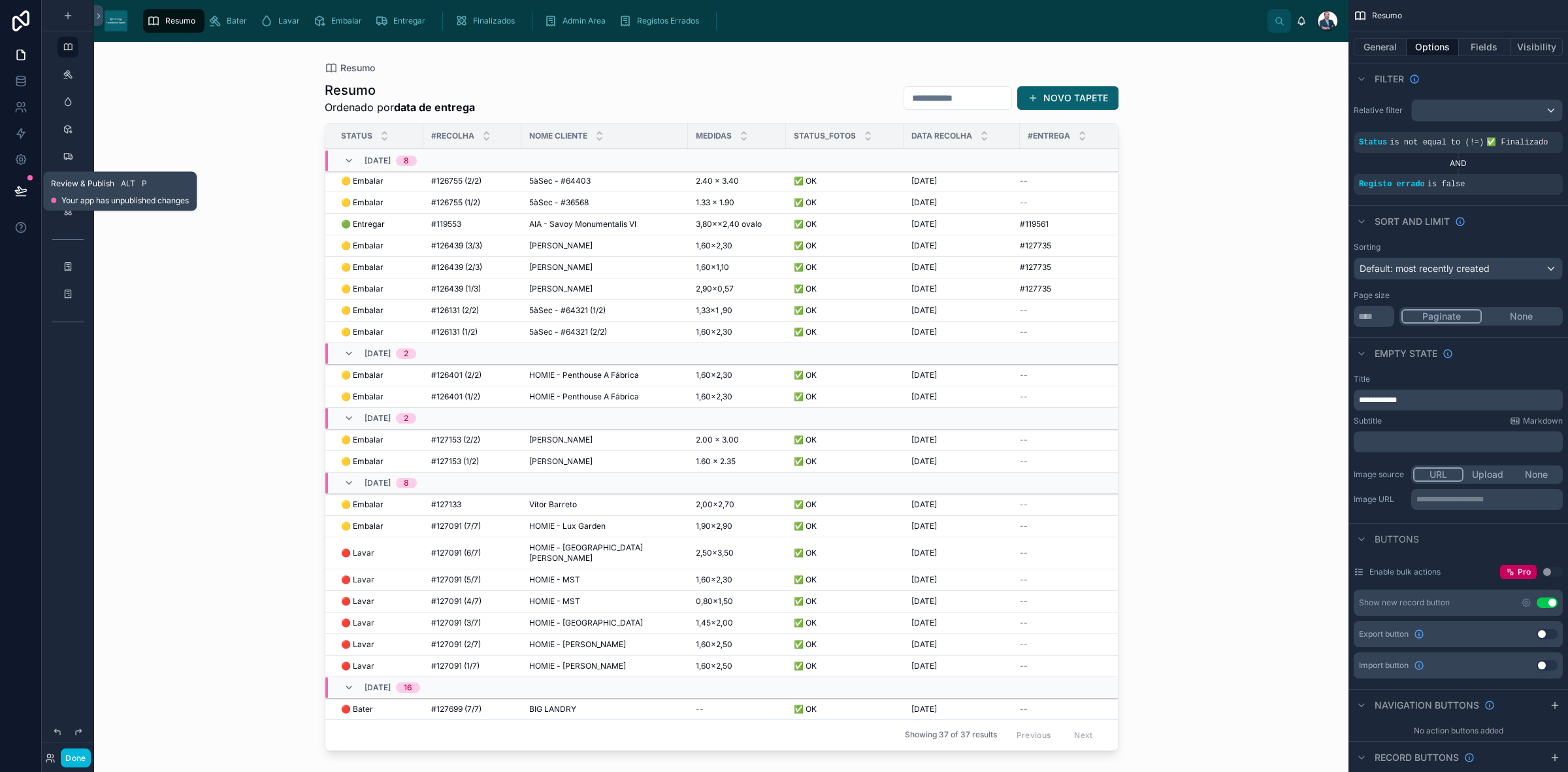
click at [18, 184] on icon at bounding box center [20, 190] width 13 height 13
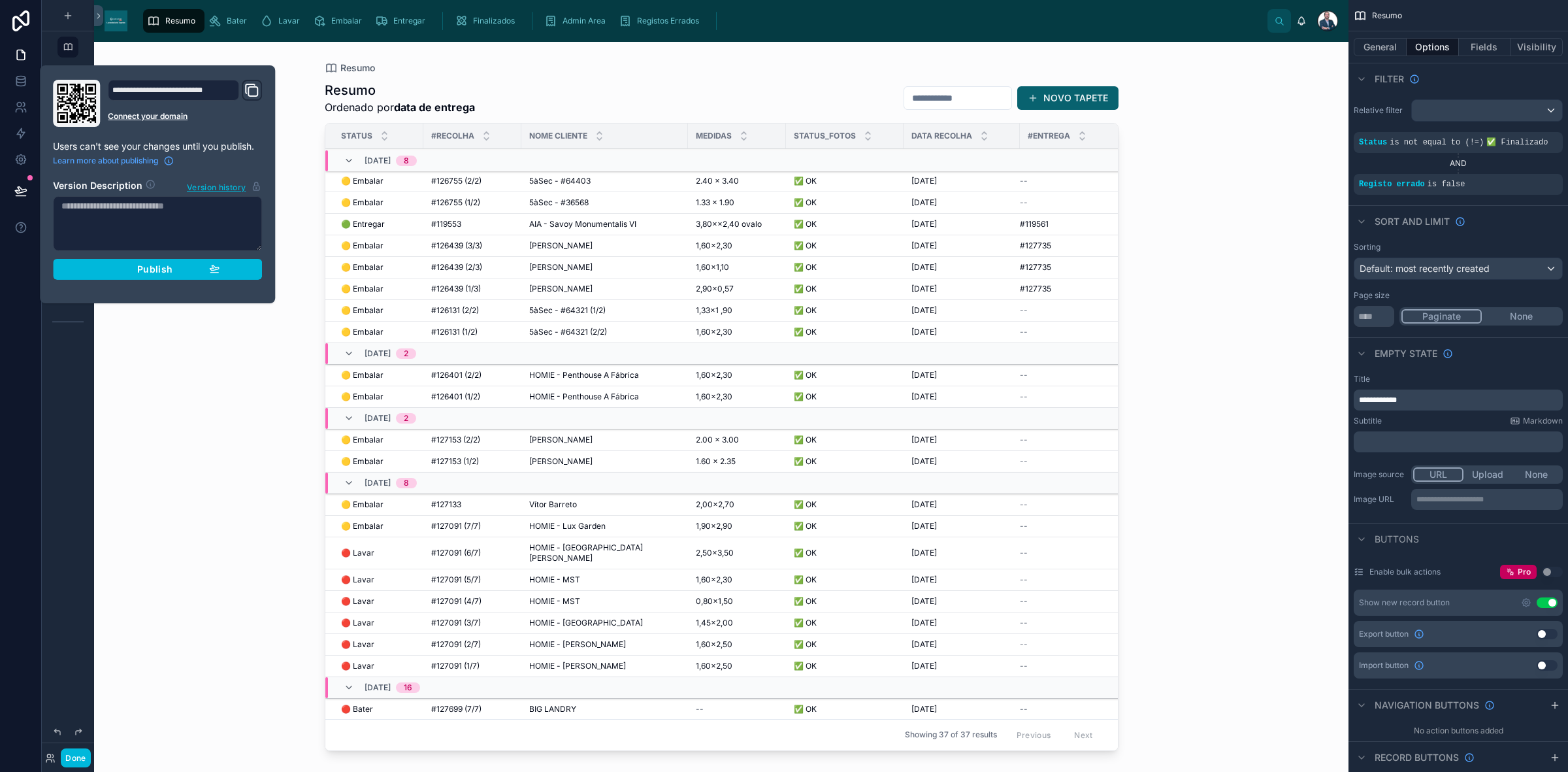
click at [162, 265] on span "Publish" at bounding box center [155, 269] width 35 height 11
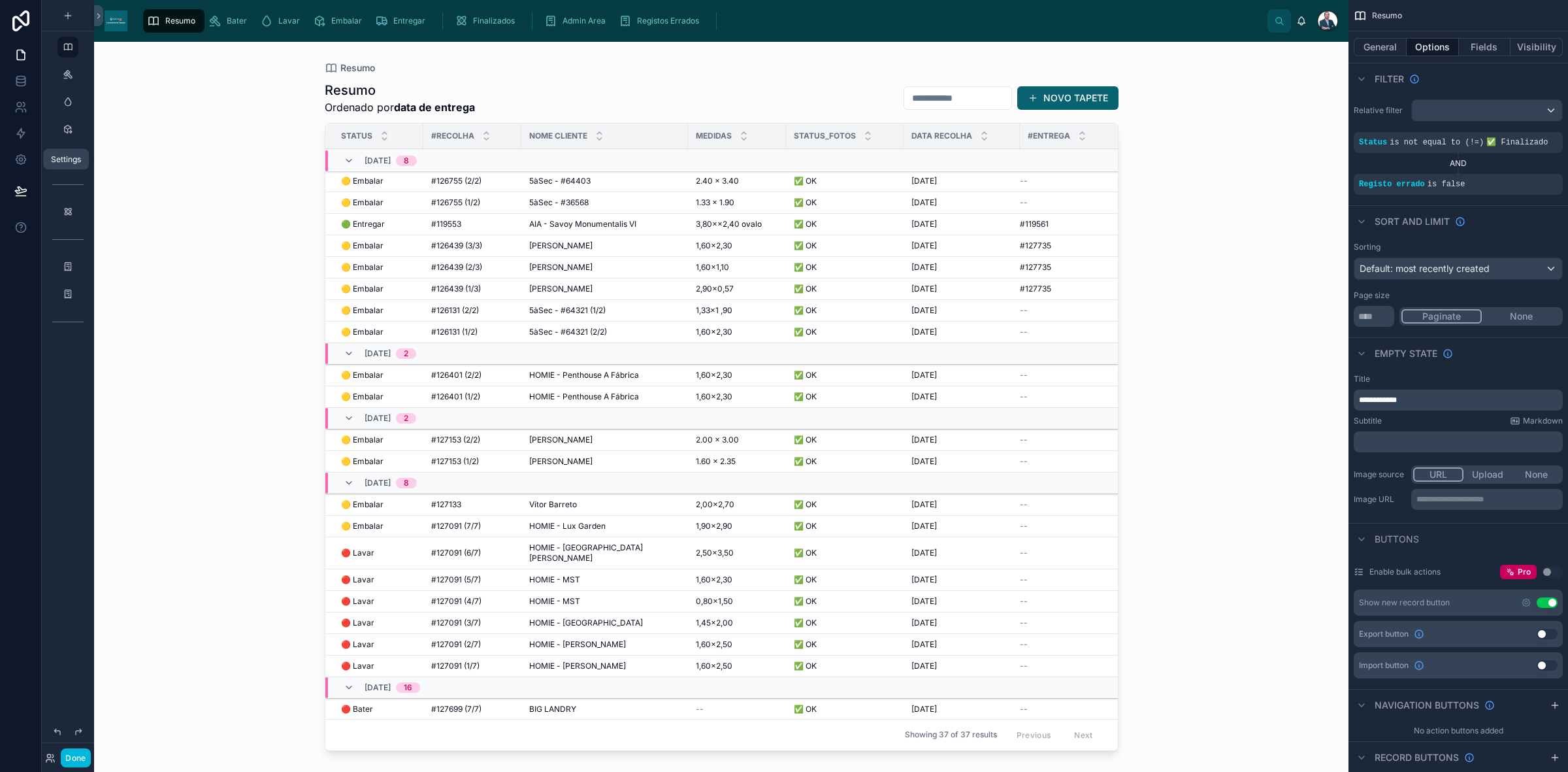
click at [20, 148] on link at bounding box center [20, 159] width 41 height 26
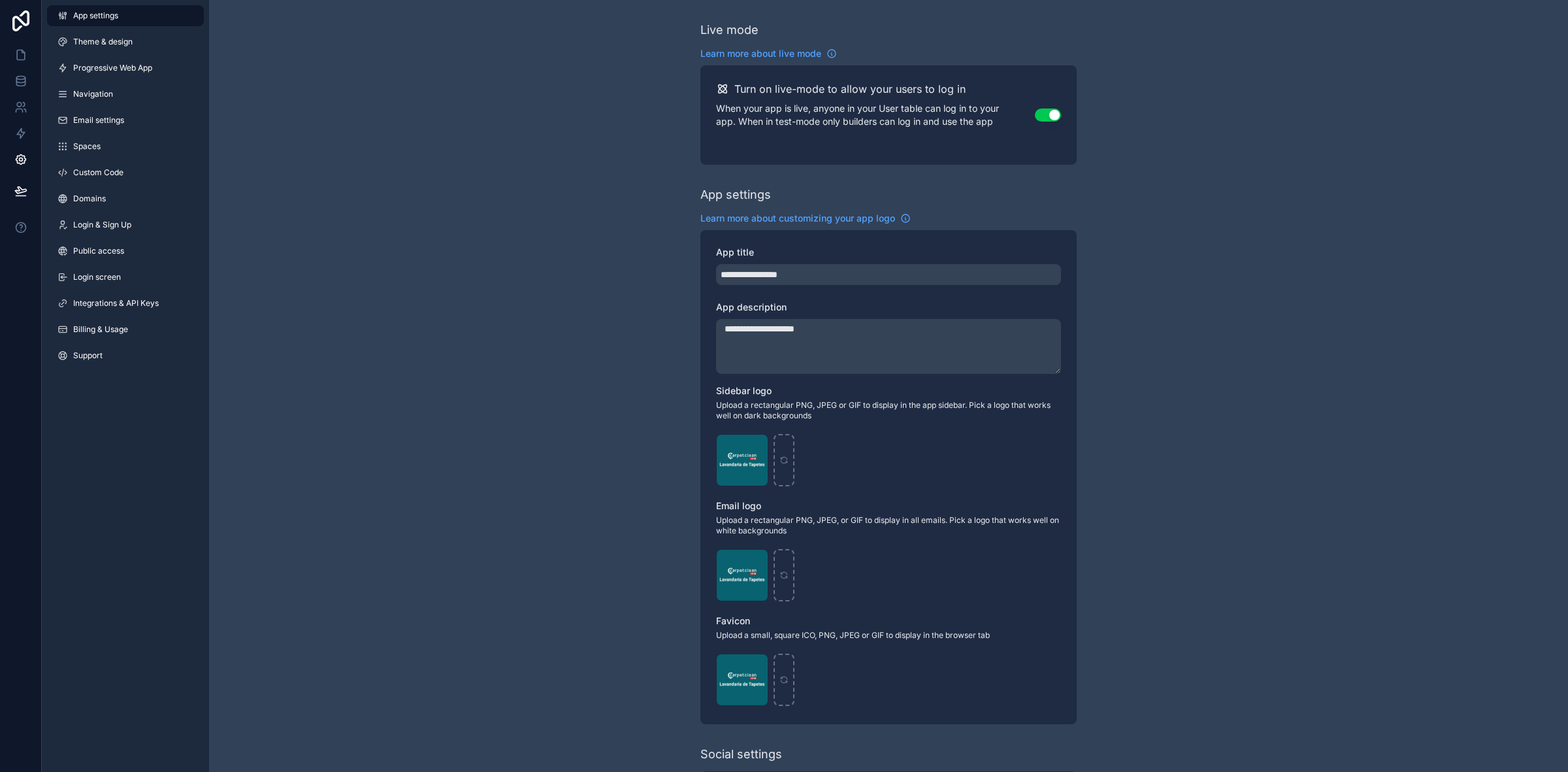
click at [121, 146] on link "Spaces" at bounding box center [125, 146] width 157 height 21
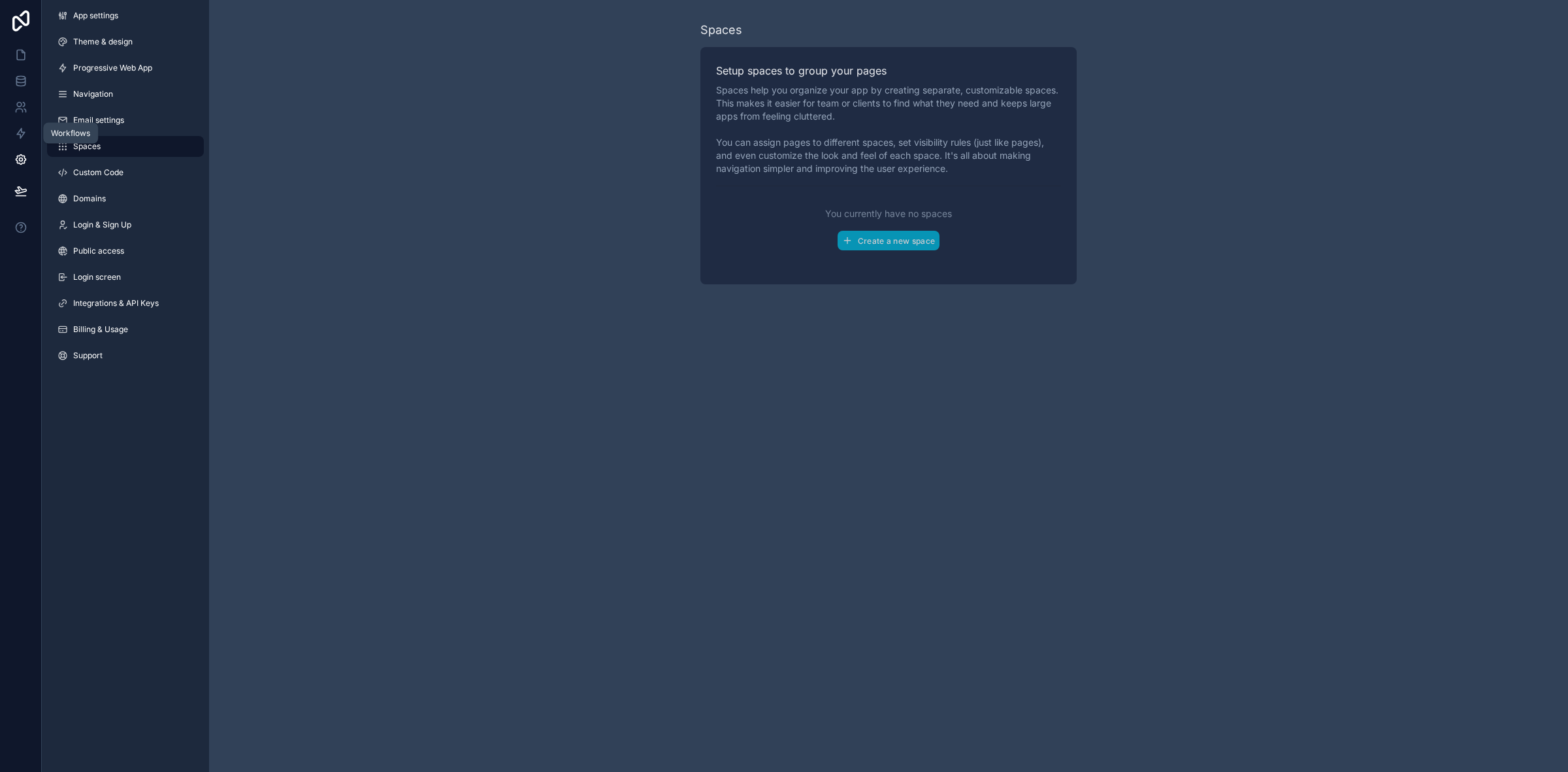
click at [10, 128] on link at bounding box center [20, 133] width 41 height 26
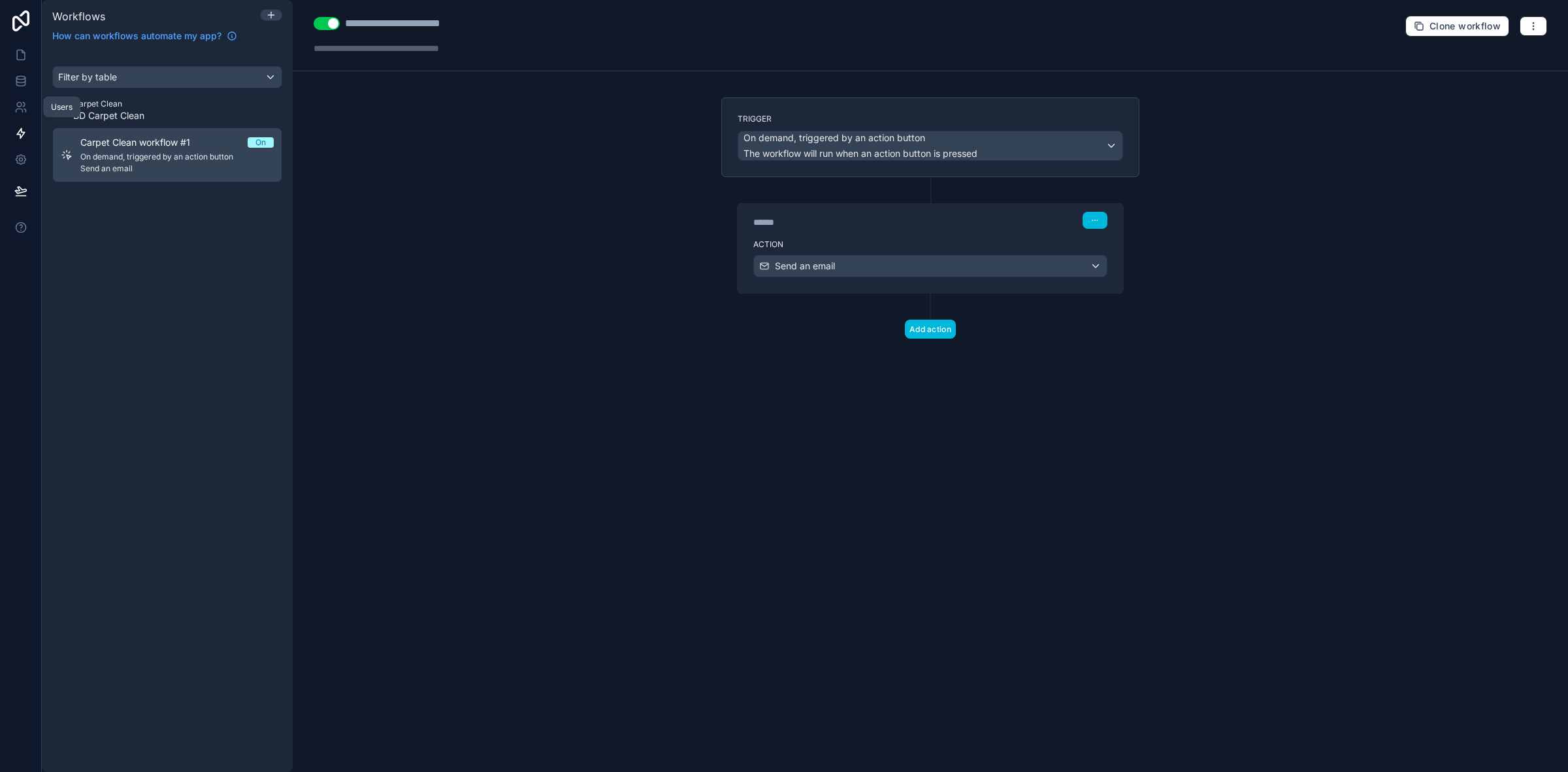
click at [18, 109] on icon at bounding box center [20, 107] width 13 height 13
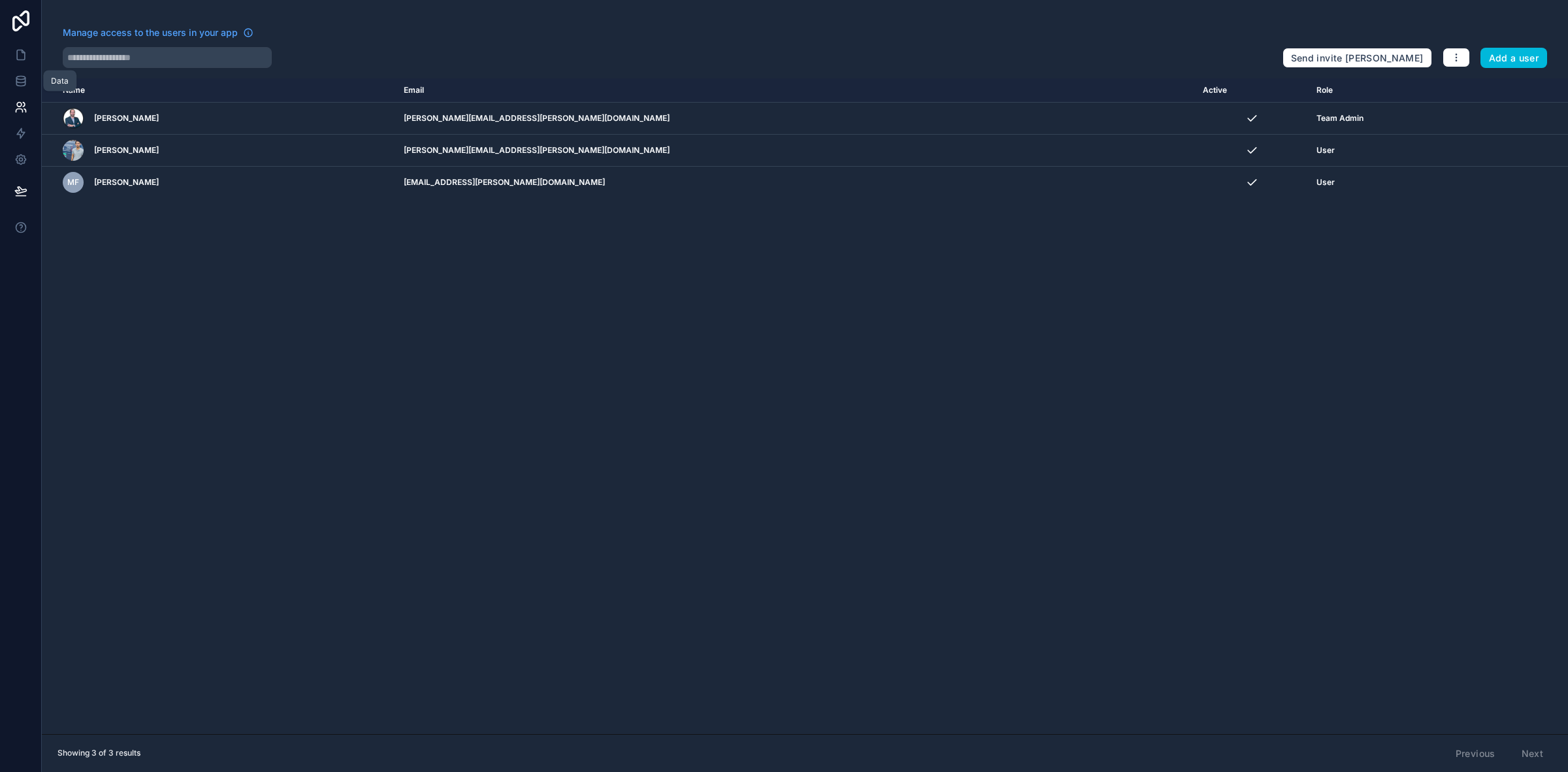
click at [24, 86] on icon at bounding box center [20, 80] width 13 height 13
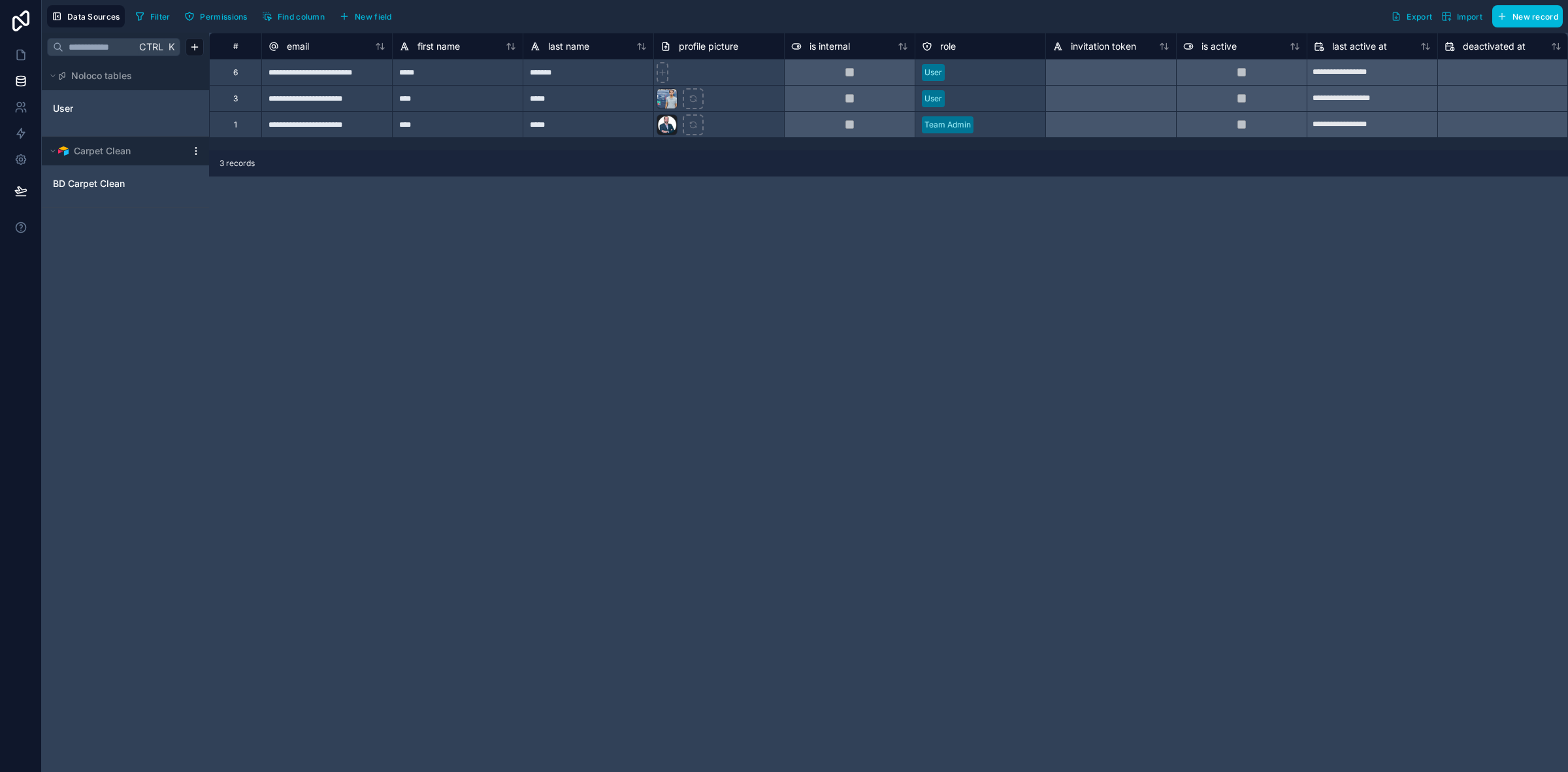
click at [83, 178] on span "BD Carpet Clean" at bounding box center [88, 183] width 72 height 13
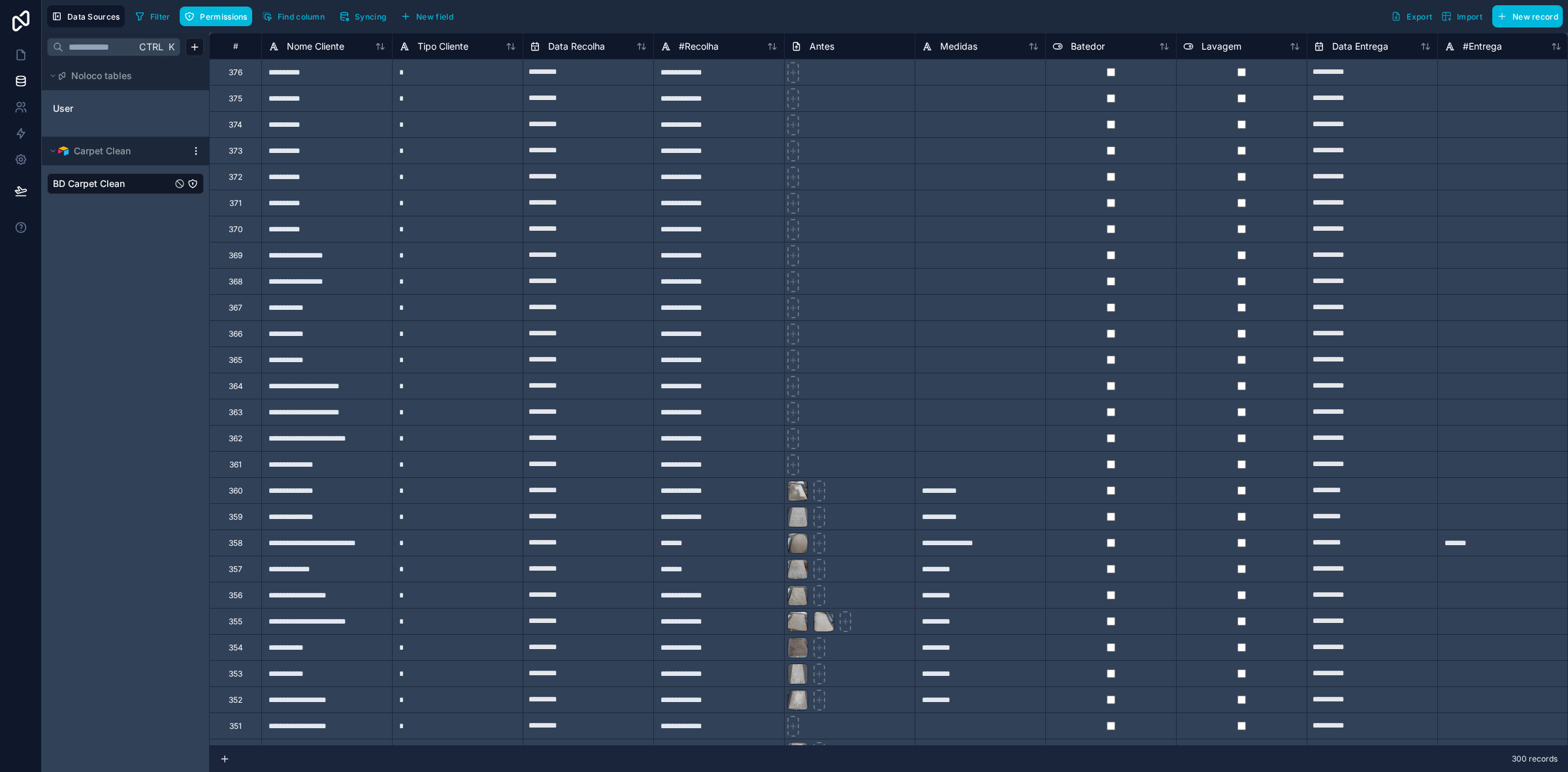
click at [641, 47] on icon at bounding box center [642, 47] width 11 height 11
click at [636, 51] on div "Data Recolha" at bounding box center [588, 46] width 117 height 16
click at [642, 47] on icon at bounding box center [642, 47] width 11 height 11
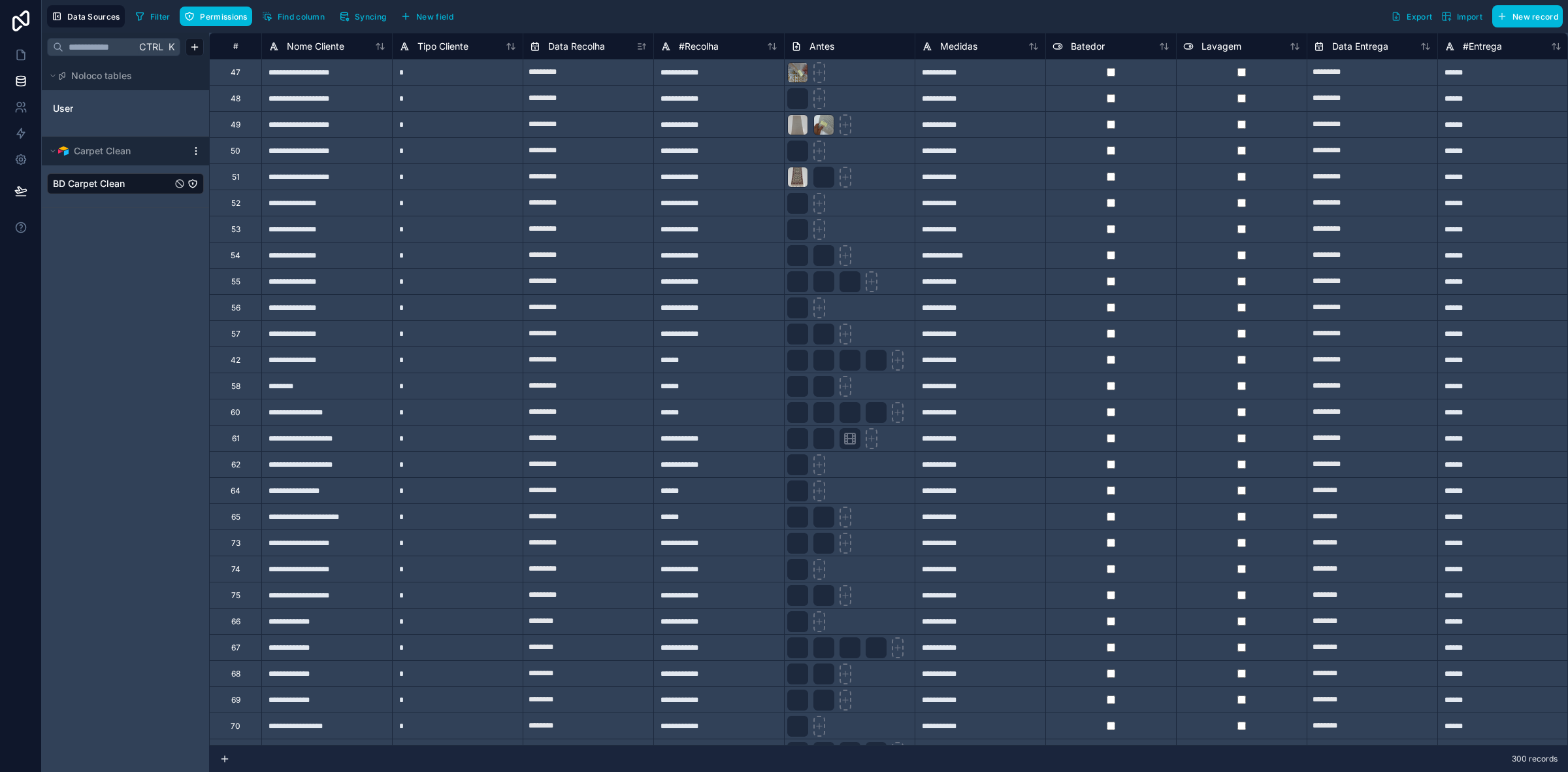
click at [585, 41] on span "Data Recolha" at bounding box center [576, 46] width 57 height 13
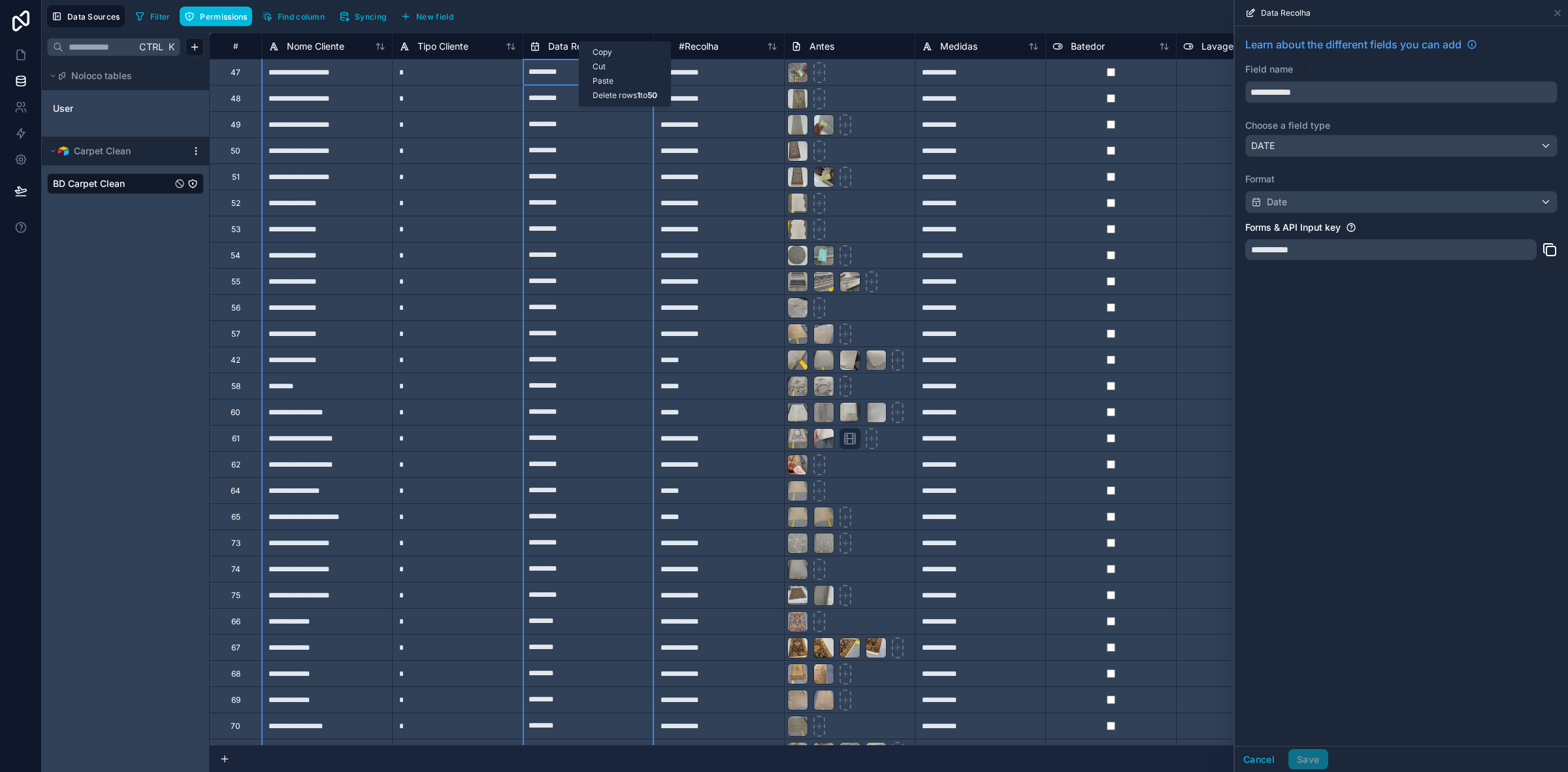
drag, startPoint x: 579, startPoint y: 41, endPoint x: 1528, endPoint y: 327, distance: 991.2
click at [570, 40] on span "Data Recolha" at bounding box center [576, 46] width 57 height 13
click at [1492, 391] on div "**********" at bounding box center [1401, 386] width 333 height 719
click at [1259, 765] on button "Cancel" at bounding box center [1259, 759] width 49 height 21
click at [1259, 759] on div "300 records" at bounding box center [888, 759] width 1359 height 26
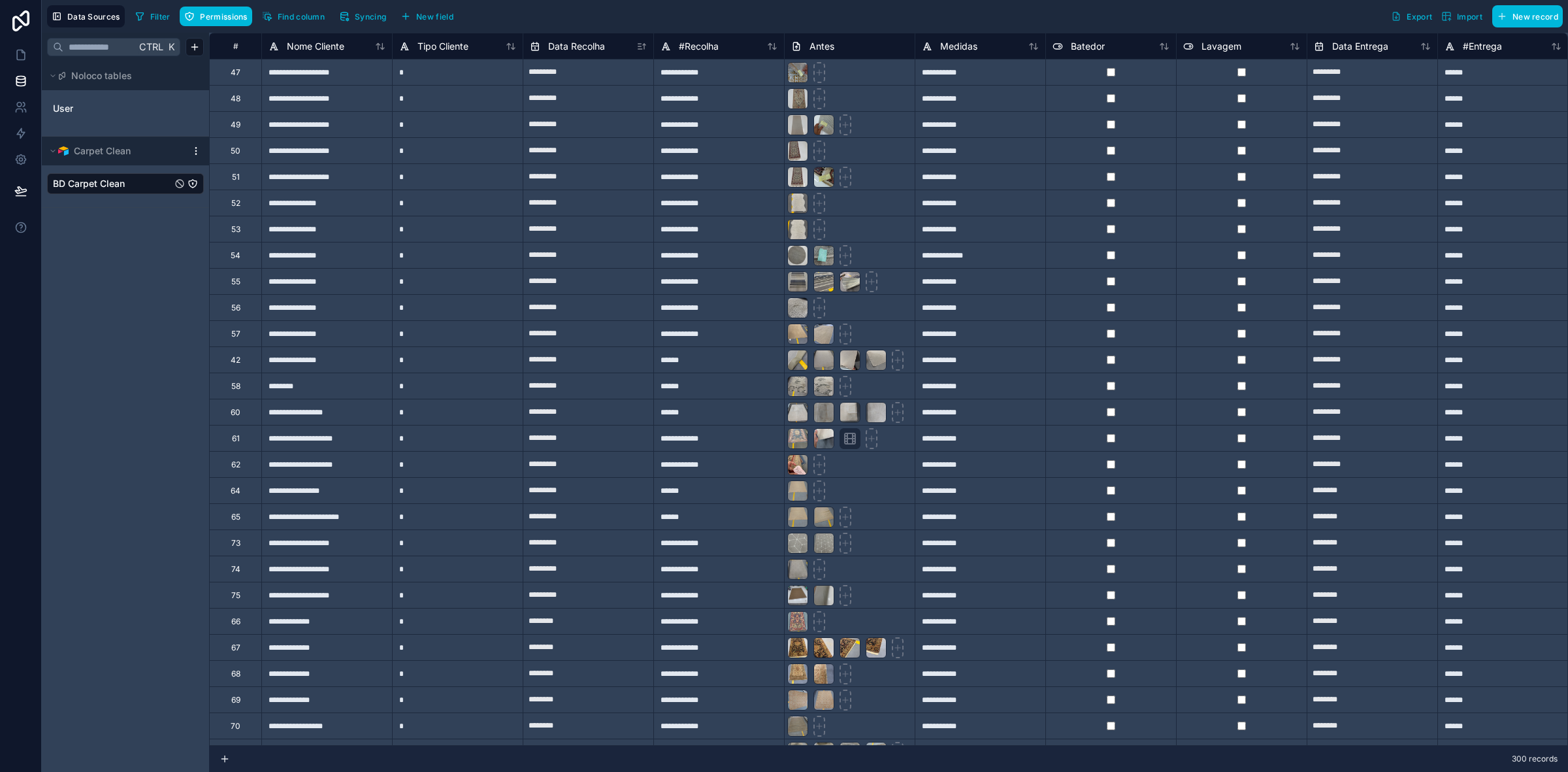
click at [592, 11] on div "Filter Permissions Find column Syncing New field Export Import New record" at bounding box center [846, 16] width 1433 height 22
click at [582, 40] on span "Data Recolha" at bounding box center [576, 46] width 57 height 13
click at [641, 47] on icon at bounding box center [642, 47] width 11 height 11
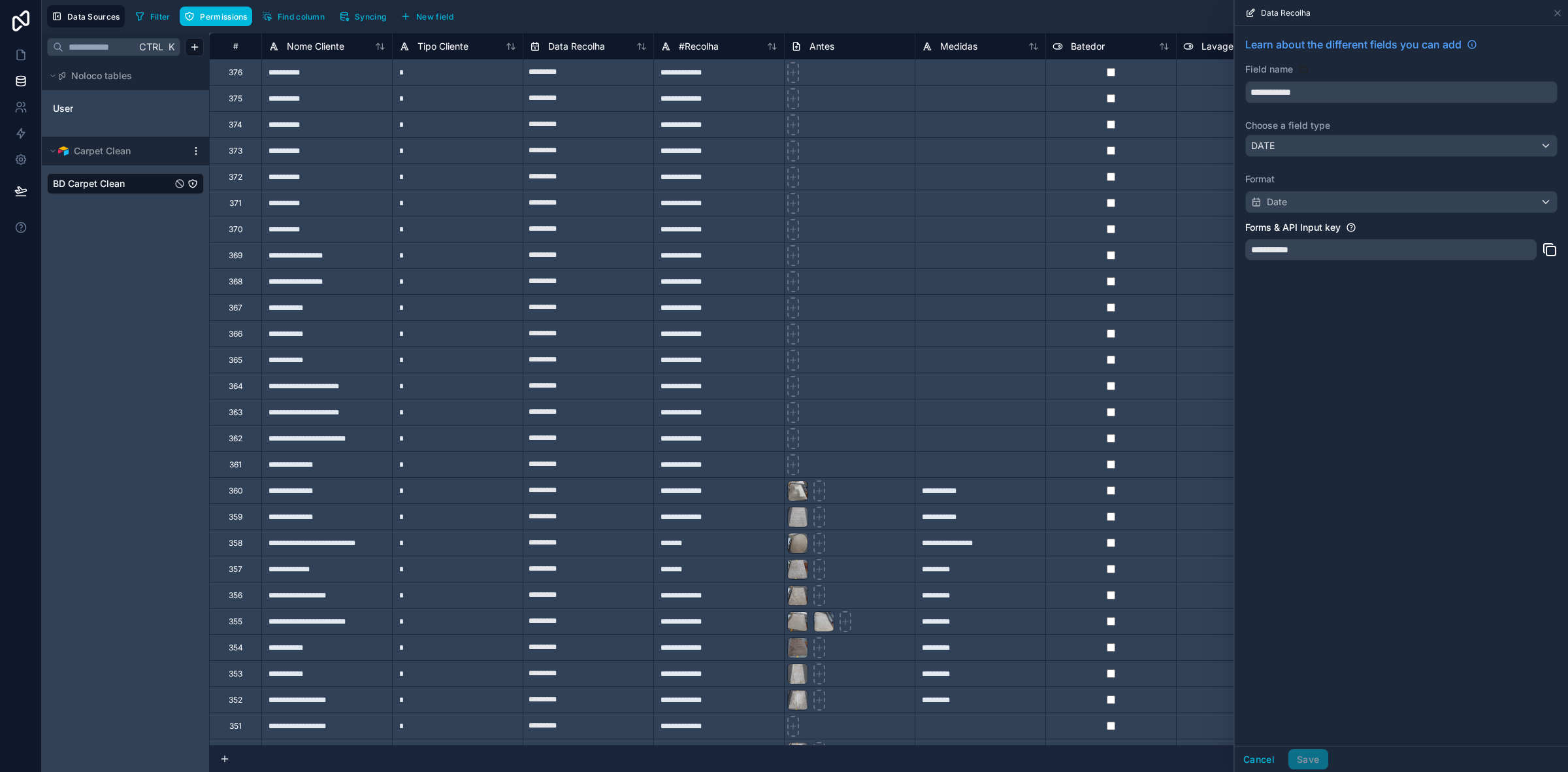
click at [1284, 8] on span "Data Recolha" at bounding box center [1286, 13] width 50 height 11
click at [1253, 760] on button "Cancel" at bounding box center [1259, 759] width 49 height 21
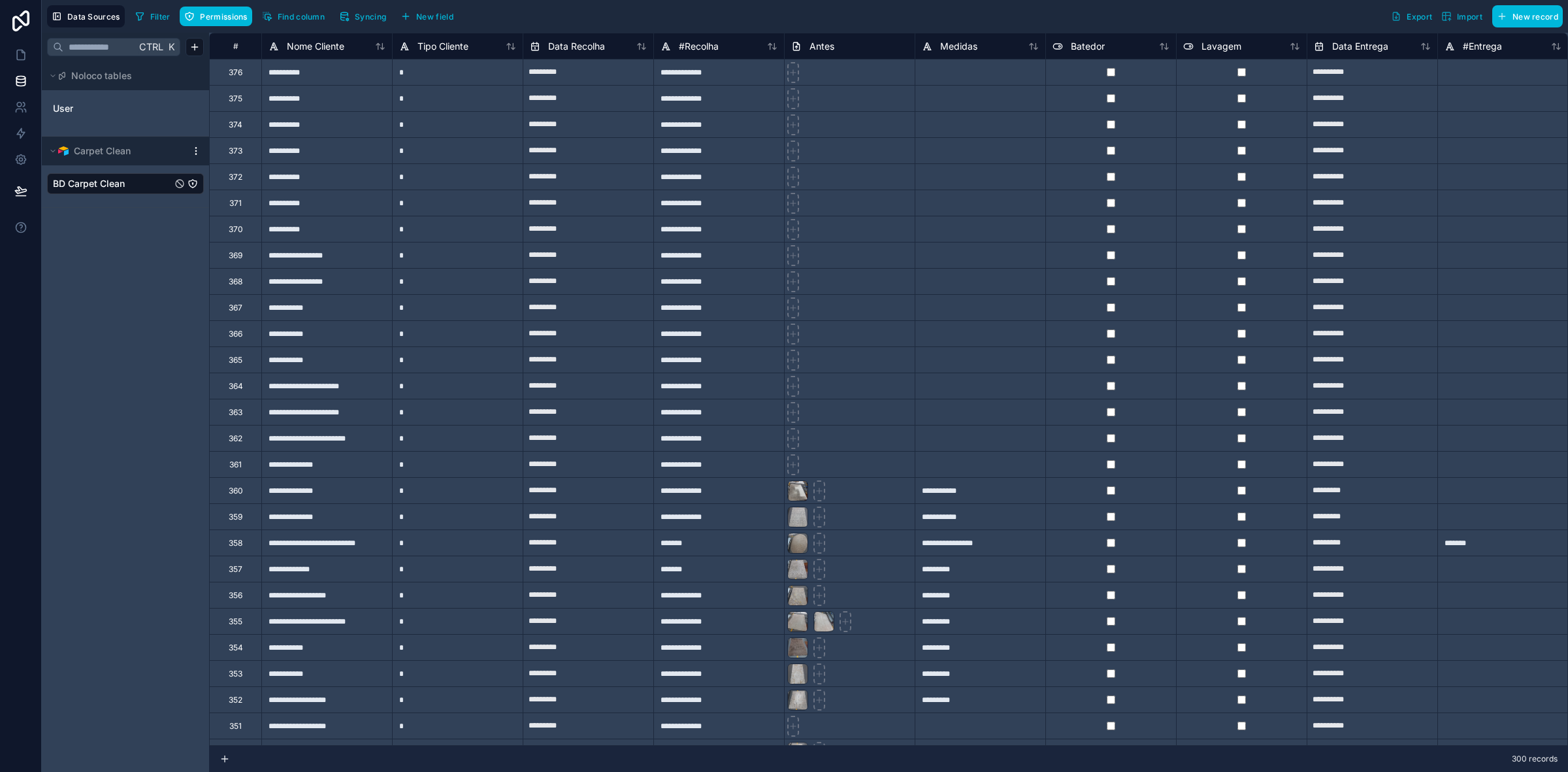
click at [638, 49] on icon at bounding box center [642, 47] width 11 height 11
click at [20, 157] on icon at bounding box center [20, 159] width 13 height 13
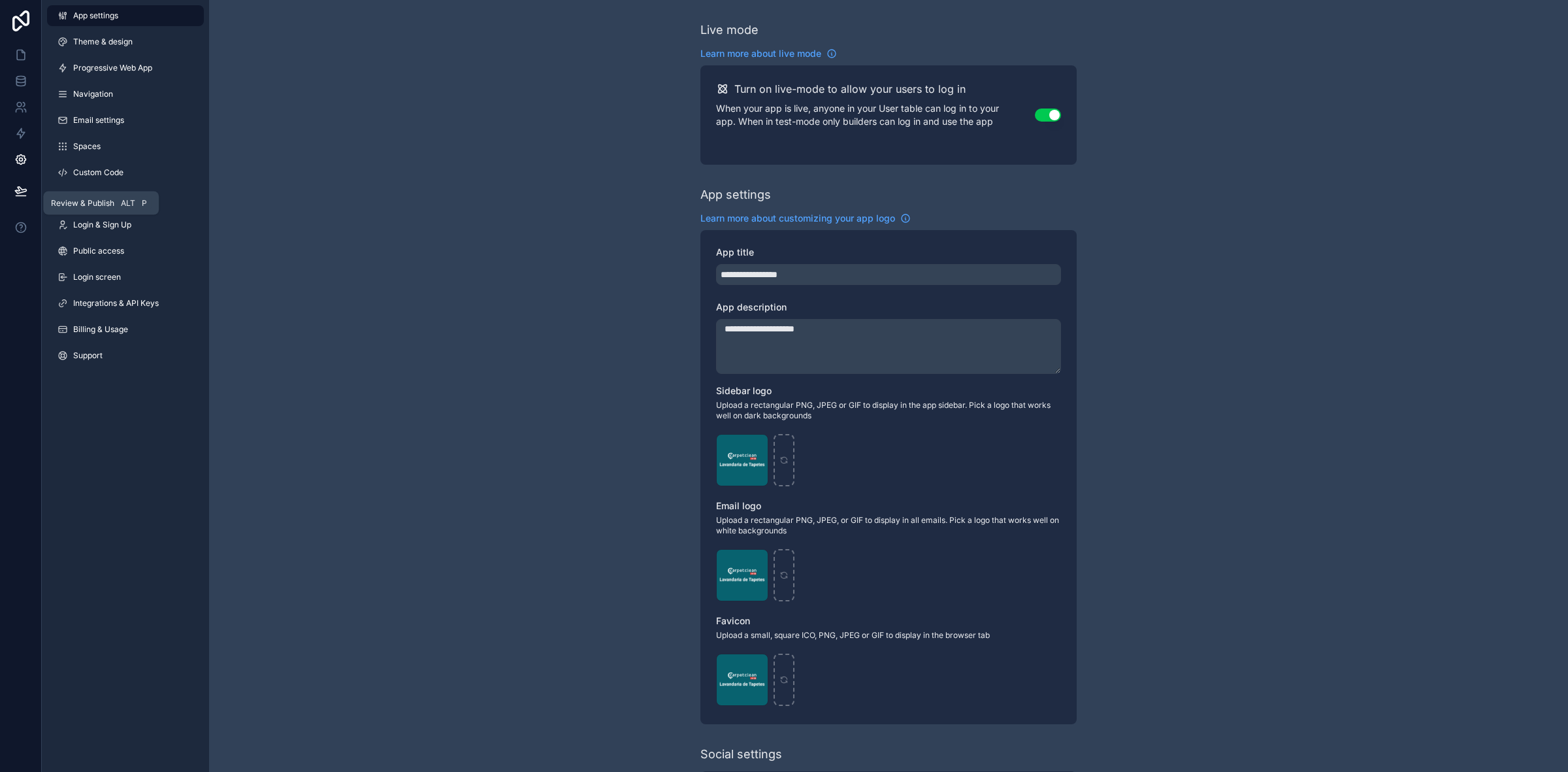
click at [27, 187] on icon at bounding box center [20, 190] width 13 height 13
click at [27, 165] on icon at bounding box center [20, 159] width 13 height 13
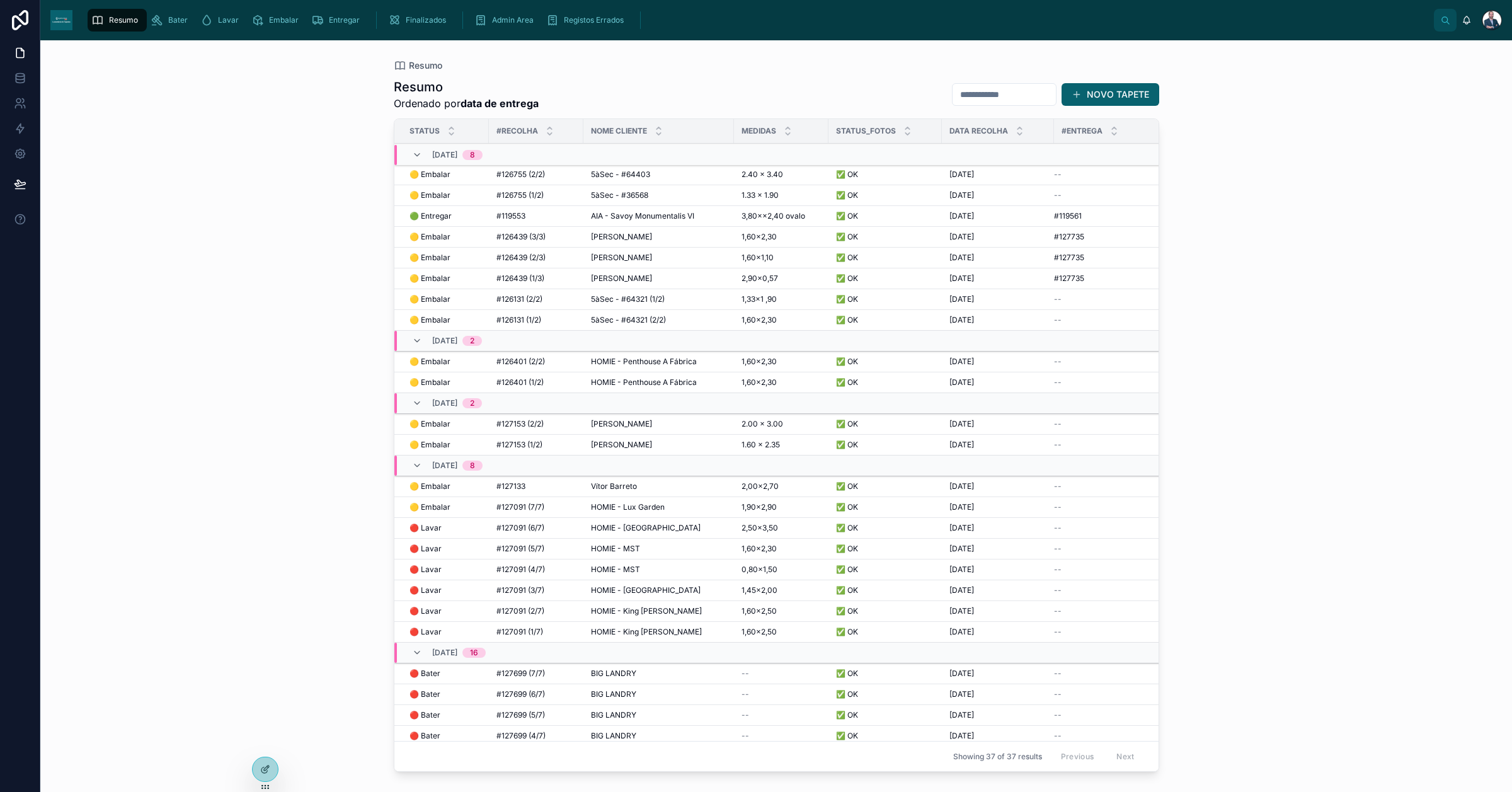
drag, startPoint x: 1403, startPoint y: 0, endPoint x: 1255, endPoint y: 308, distance: 341.7
click at [1235, 357] on div "Resumo Resumo Ordenado por data de entrega NOVO TAPETE Status #Recolha Nome Cli…" at bounding box center [776, 416] width 1472 height 752
click at [17, 12] on icon at bounding box center [20, 20] width 25 height 20
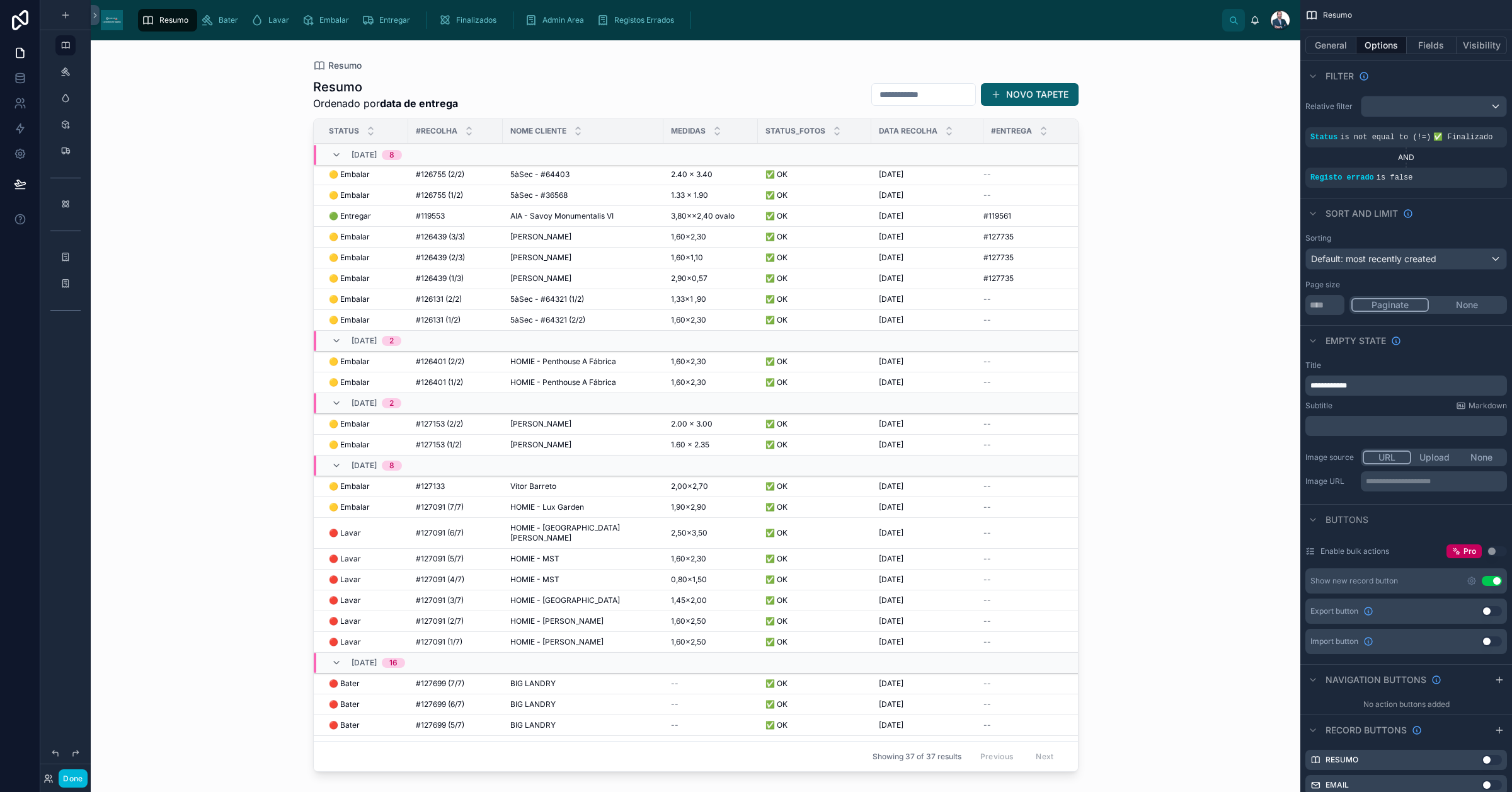
click at [361, 123] on div "Status" at bounding box center [361, 131] width 94 height 24
drag, startPoint x: 361, startPoint y: 123, endPoint x: 293, endPoint y: 213, distance: 112.8
click at [293, 213] on div "Resumo Resumo Ordenado por data de entrega NOVO TAPETE Status #Recolha Nome Cli…" at bounding box center [696, 408] width 806 height 737
click at [14, 158] on icon at bounding box center [20, 153] width 12 height 12
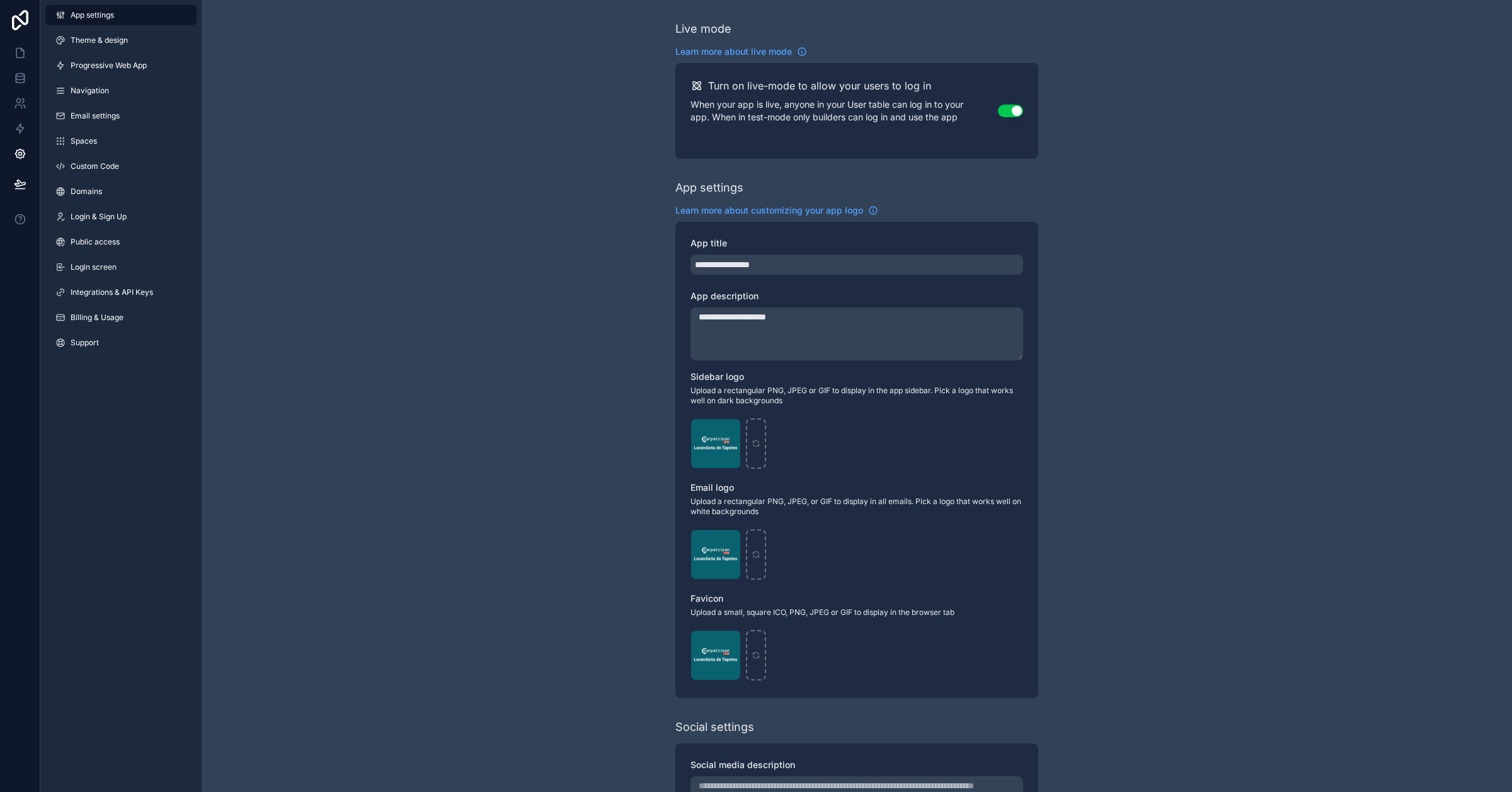
click at [131, 169] on link "Custom Code" at bounding box center [121, 166] width 151 height 20
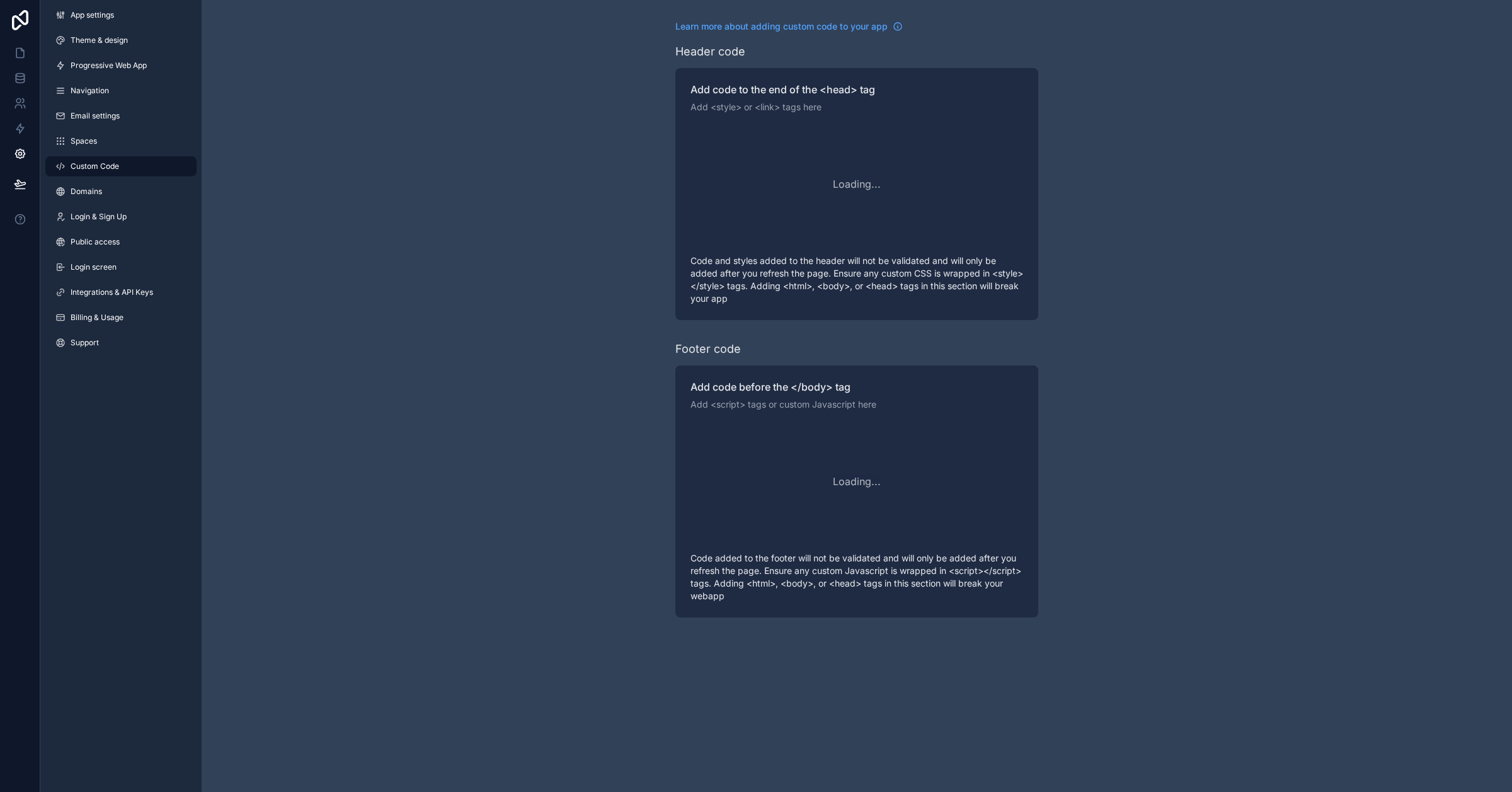
click at [120, 191] on link "Domains" at bounding box center [121, 191] width 151 height 20
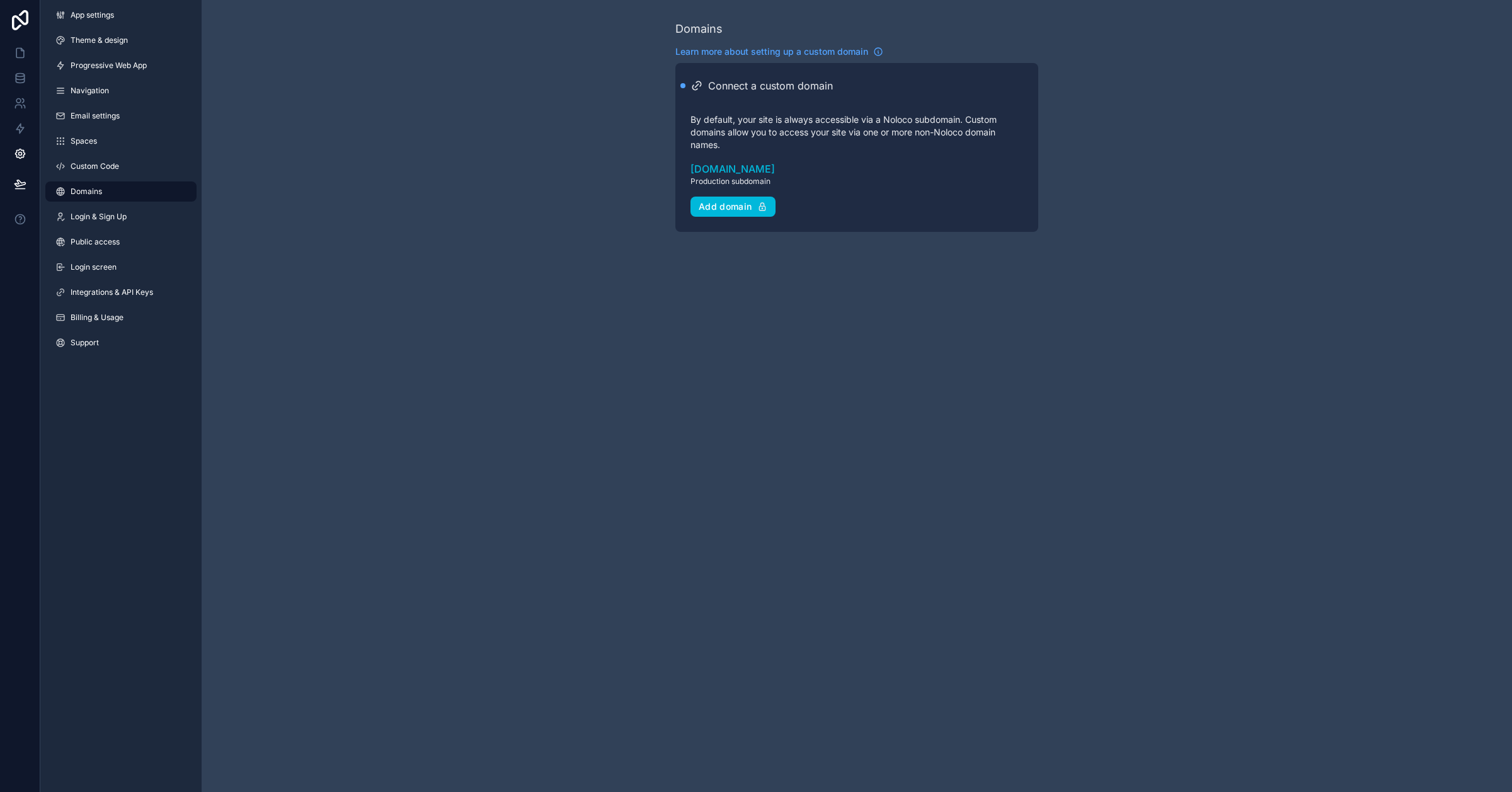
click at [127, 10] on link "App settings" at bounding box center [121, 15] width 151 height 20
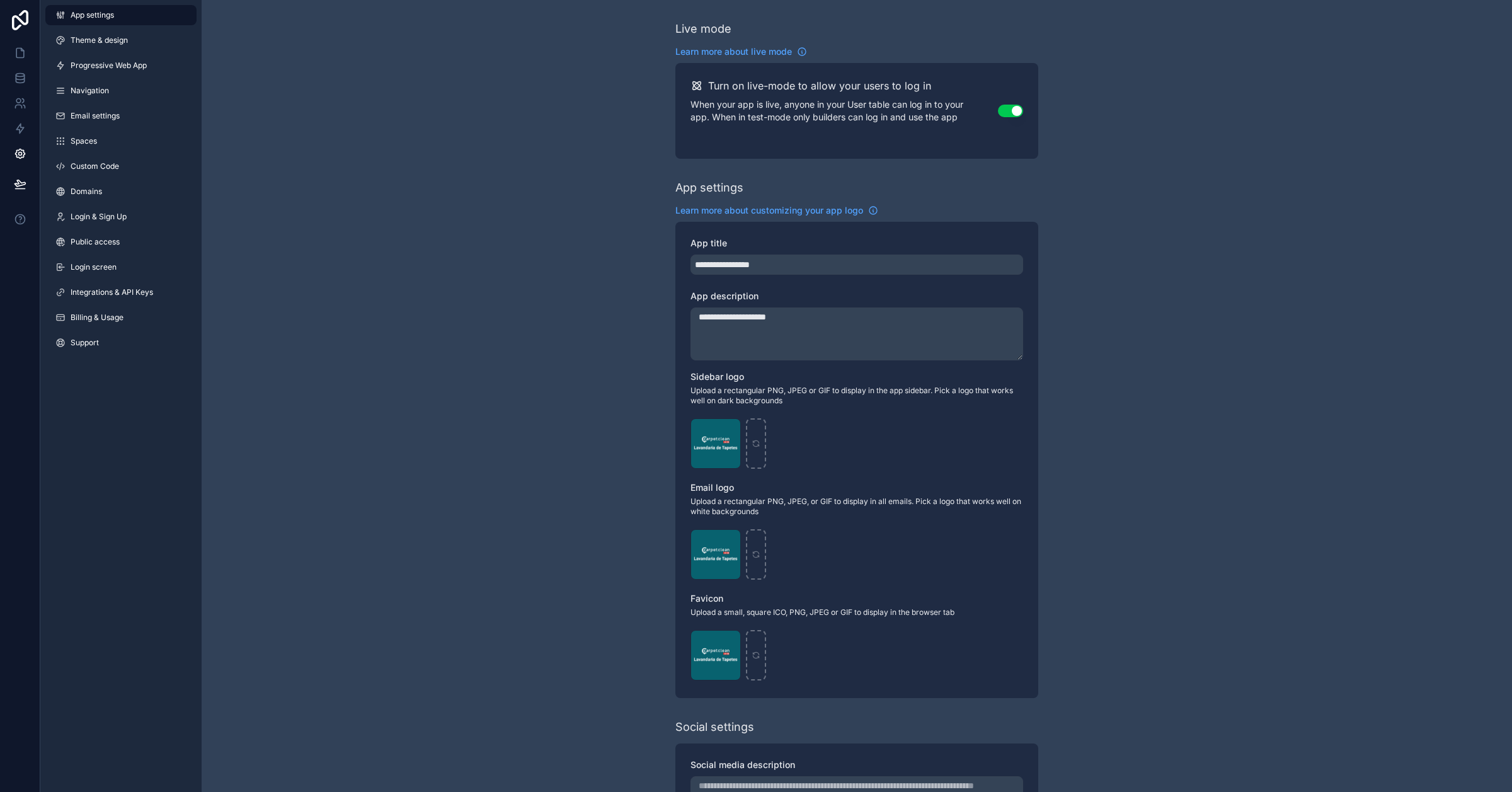
click at [133, 31] on link "Theme & design" at bounding box center [121, 40] width 151 height 20
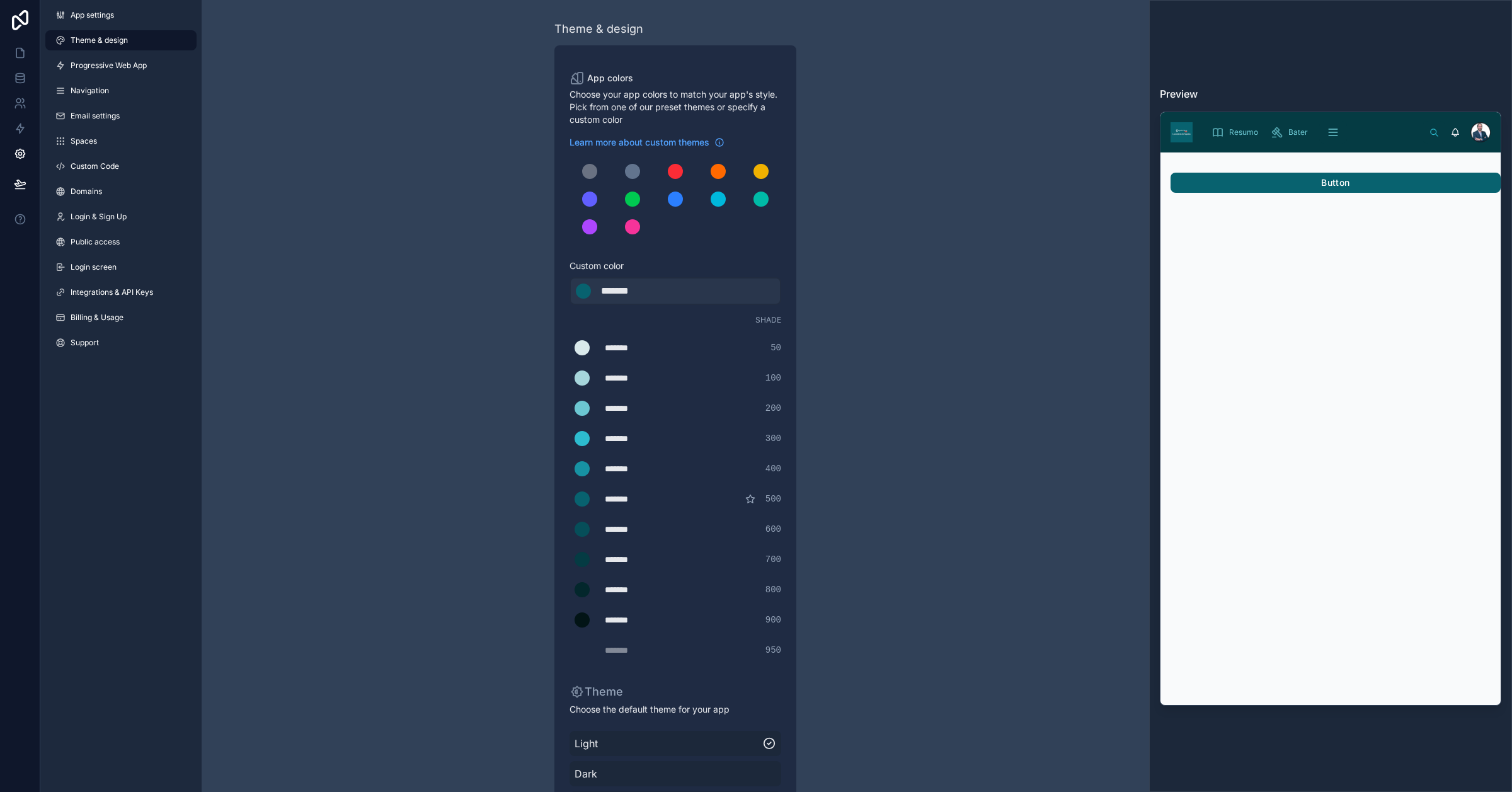
click at [140, 64] on span "Progressive Web App" at bounding box center [109, 66] width 76 height 10
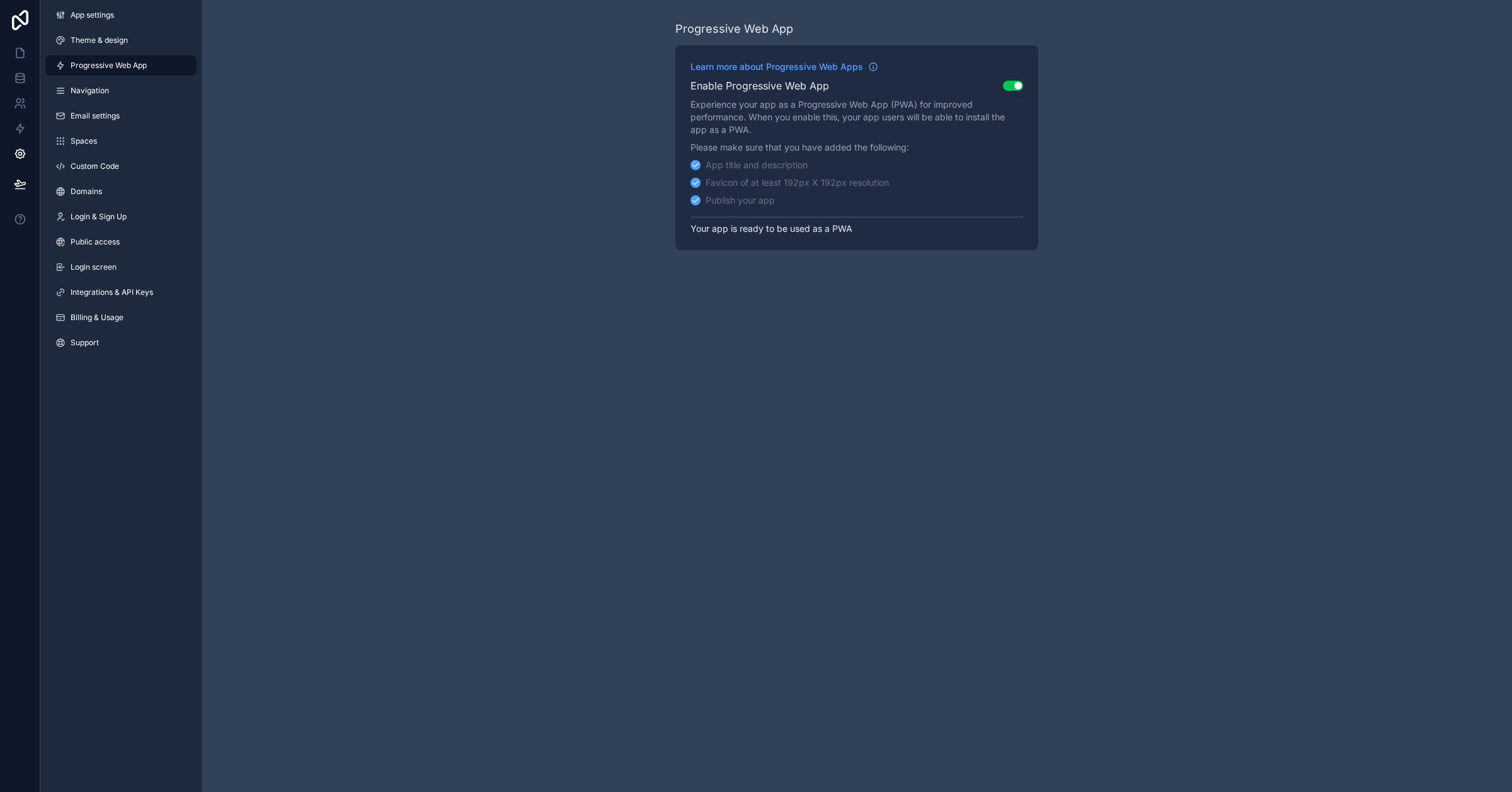
click at [140, 86] on link "Navigation" at bounding box center [121, 90] width 151 height 20
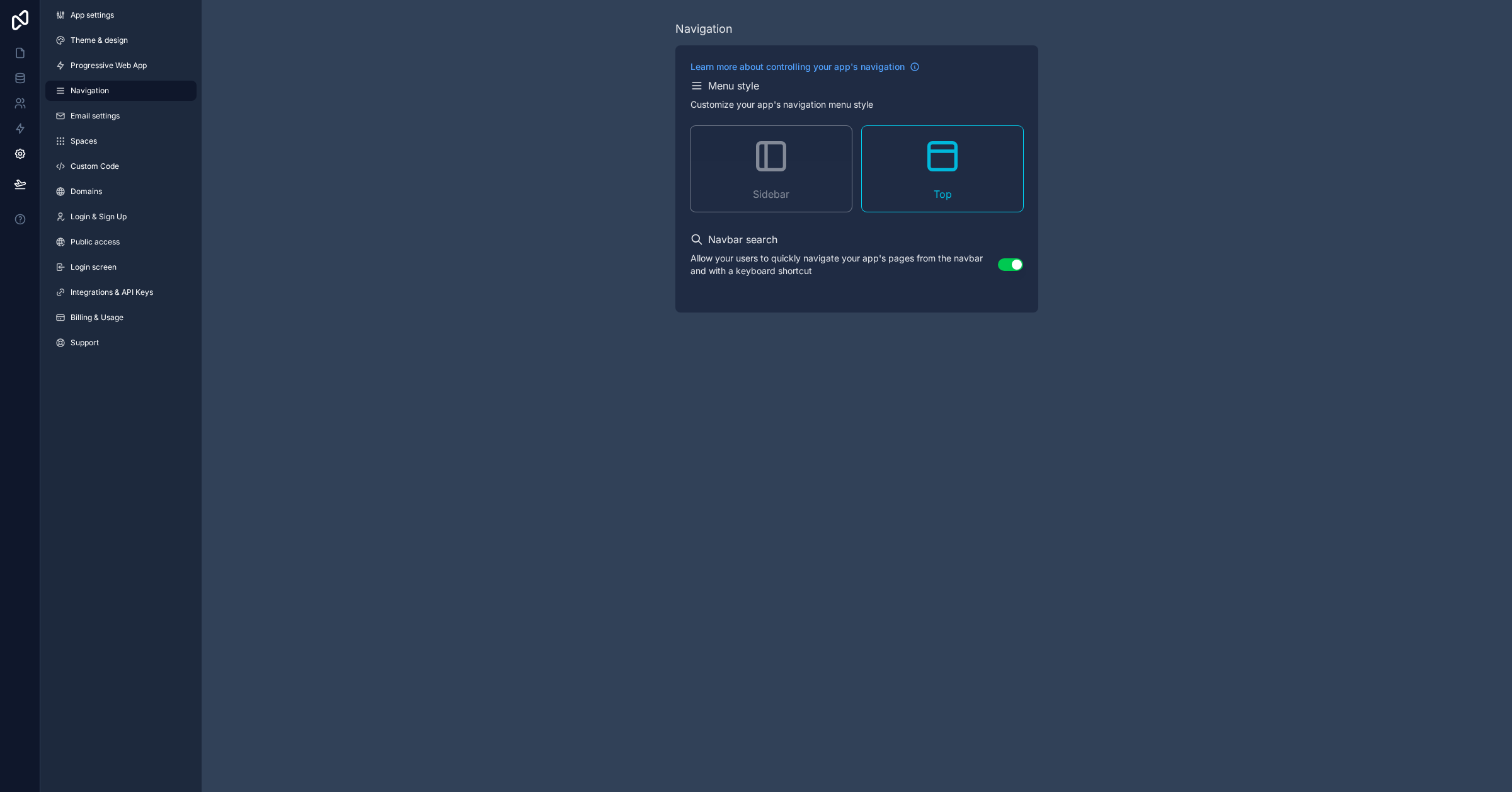
click at [127, 64] on span "Progressive Web App" at bounding box center [109, 66] width 76 height 10
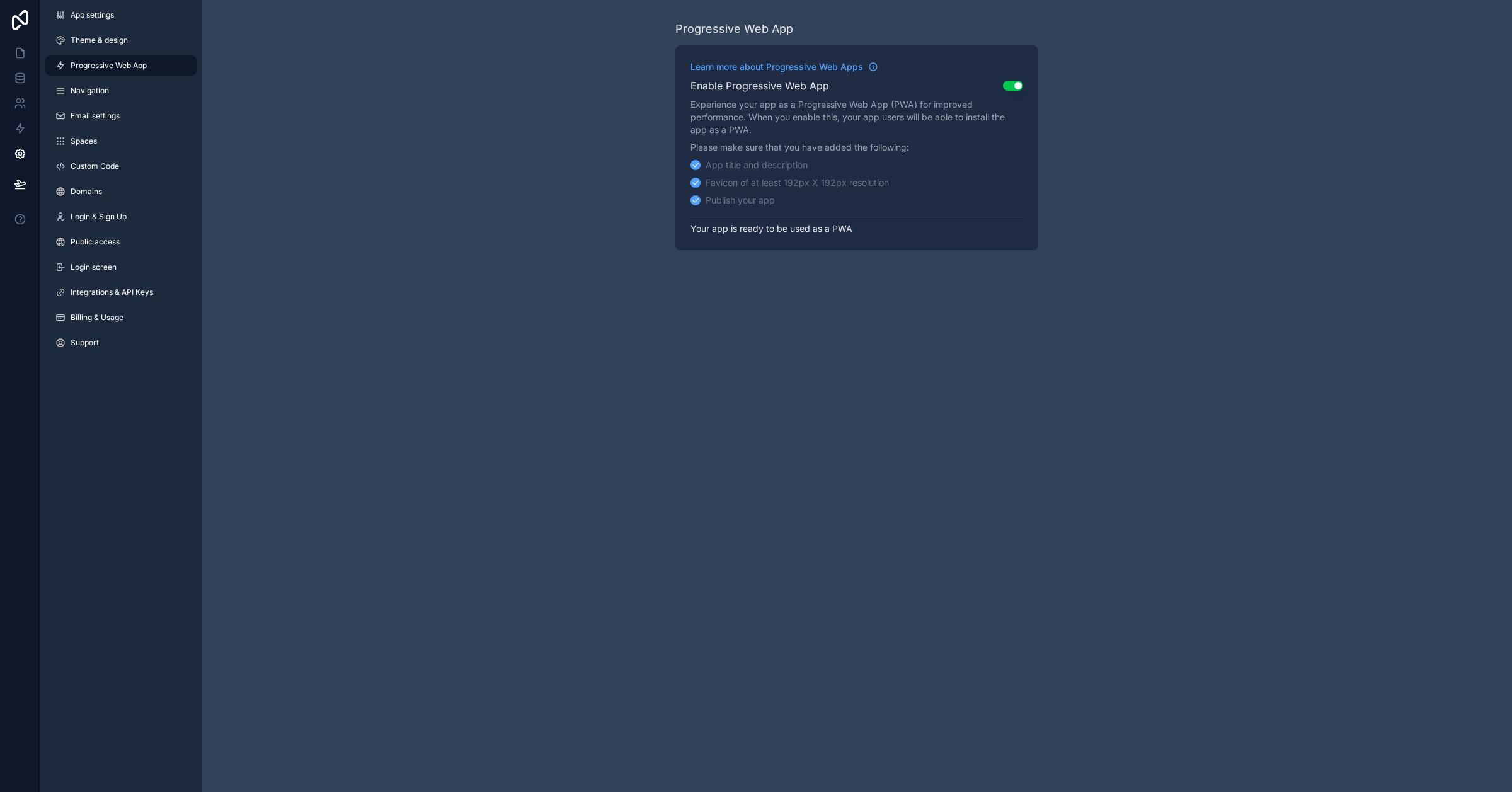
click at [127, 112] on link "Email settings" at bounding box center [121, 116] width 151 height 20
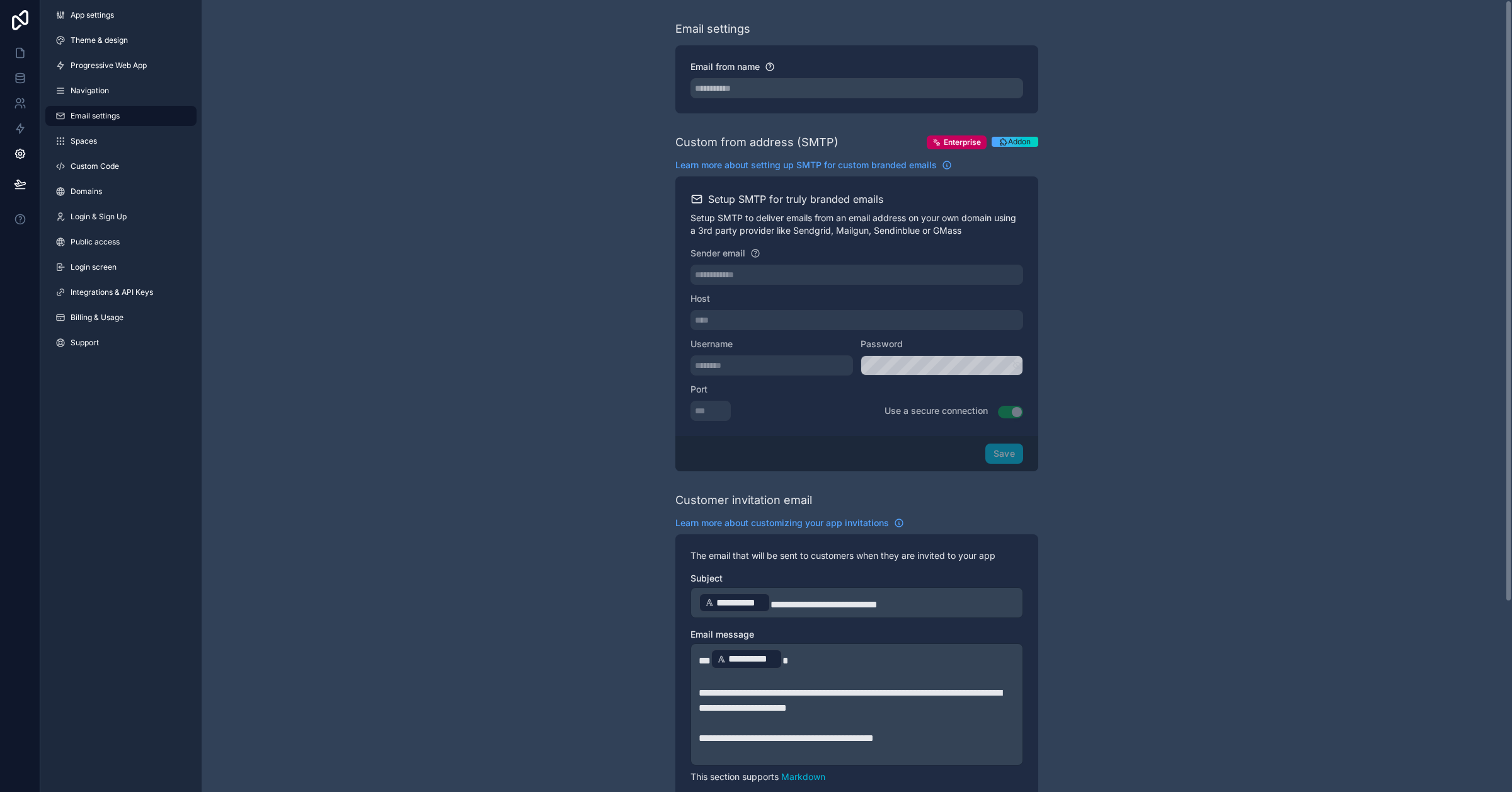
click at [92, 133] on link "Spaces" at bounding box center [121, 141] width 151 height 20
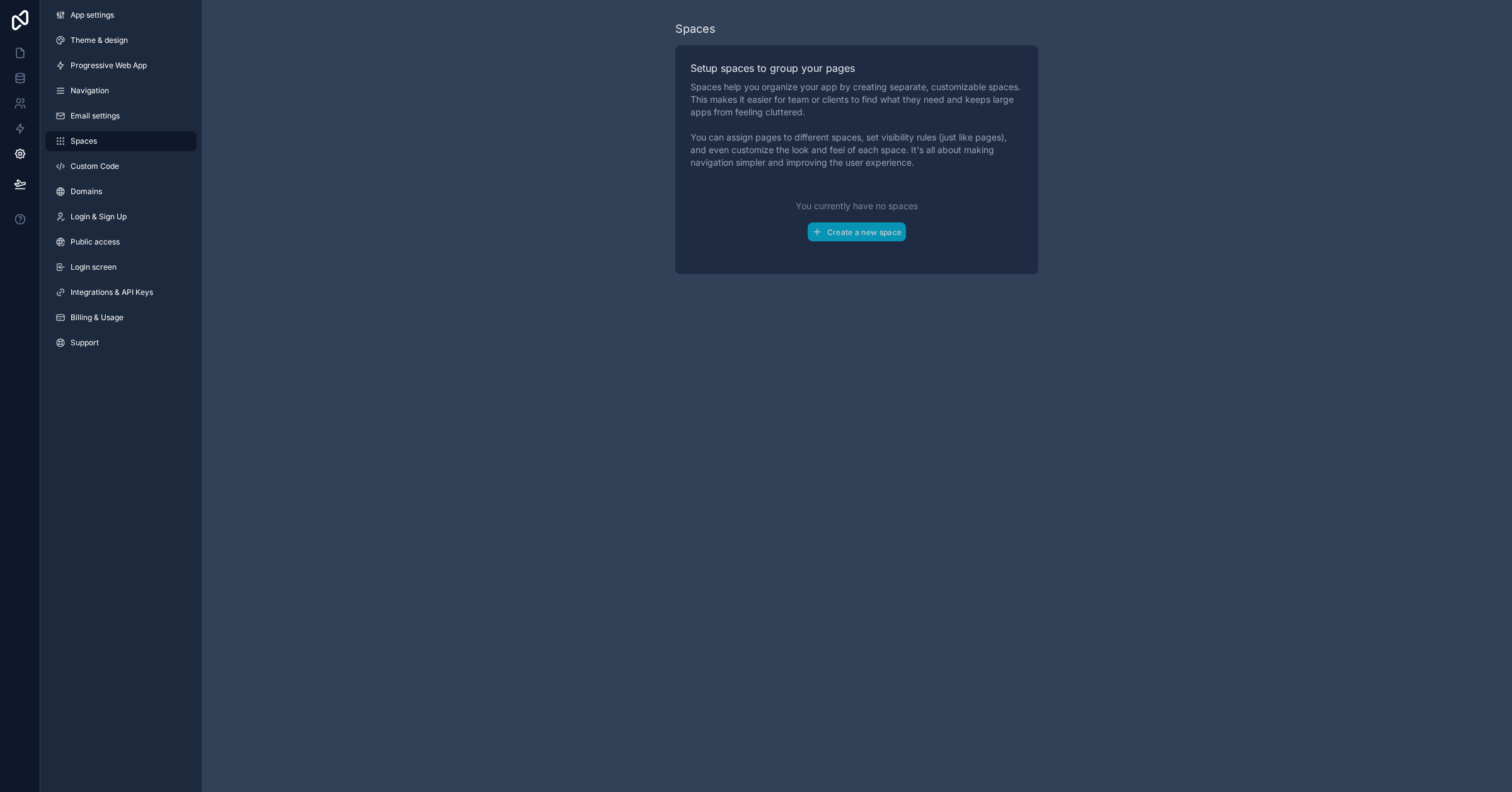
click at [114, 161] on span "Custom Code" at bounding box center [95, 166] width 49 height 10
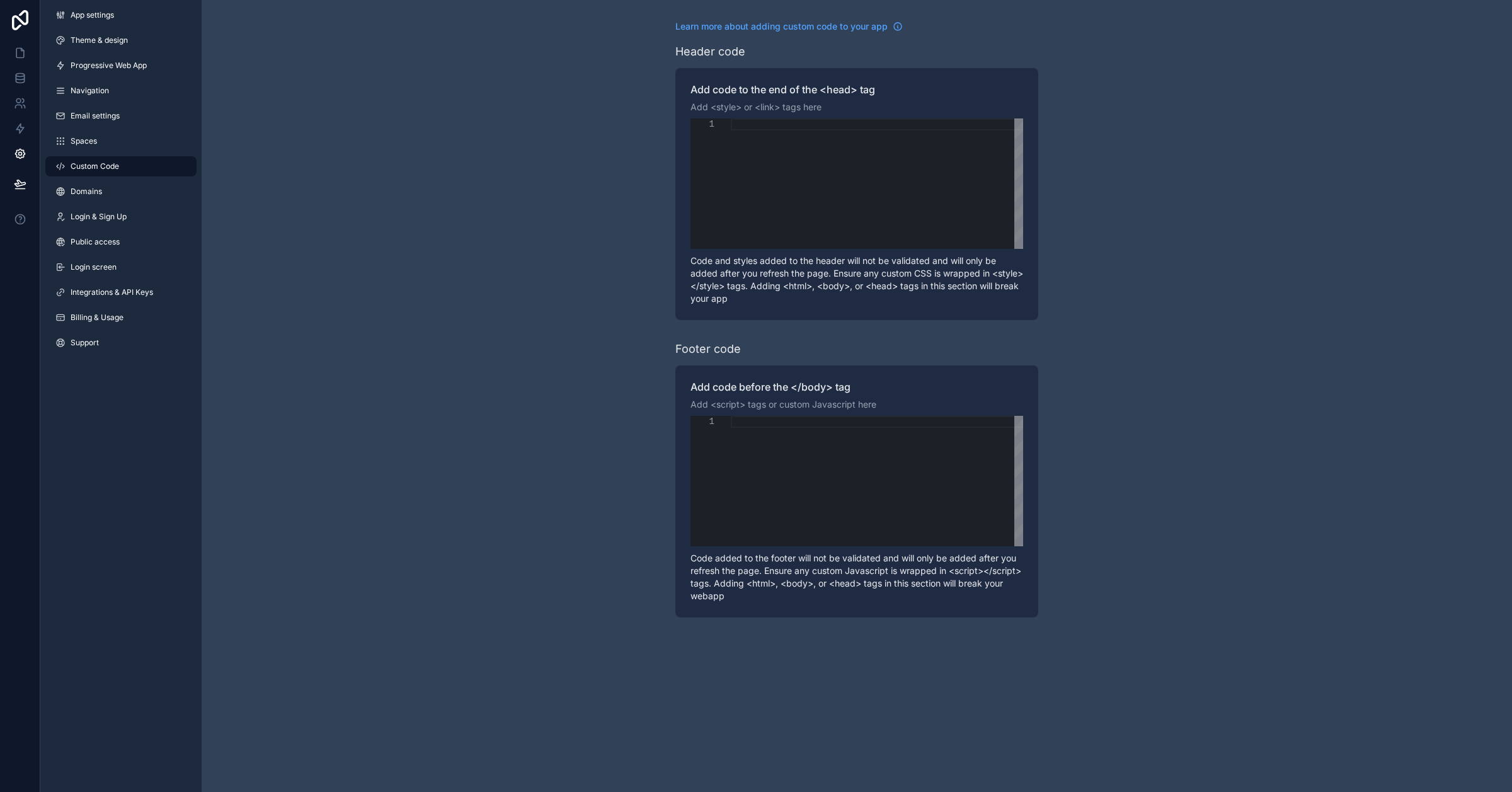
click at [117, 191] on link "Domains" at bounding box center [121, 191] width 151 height 20
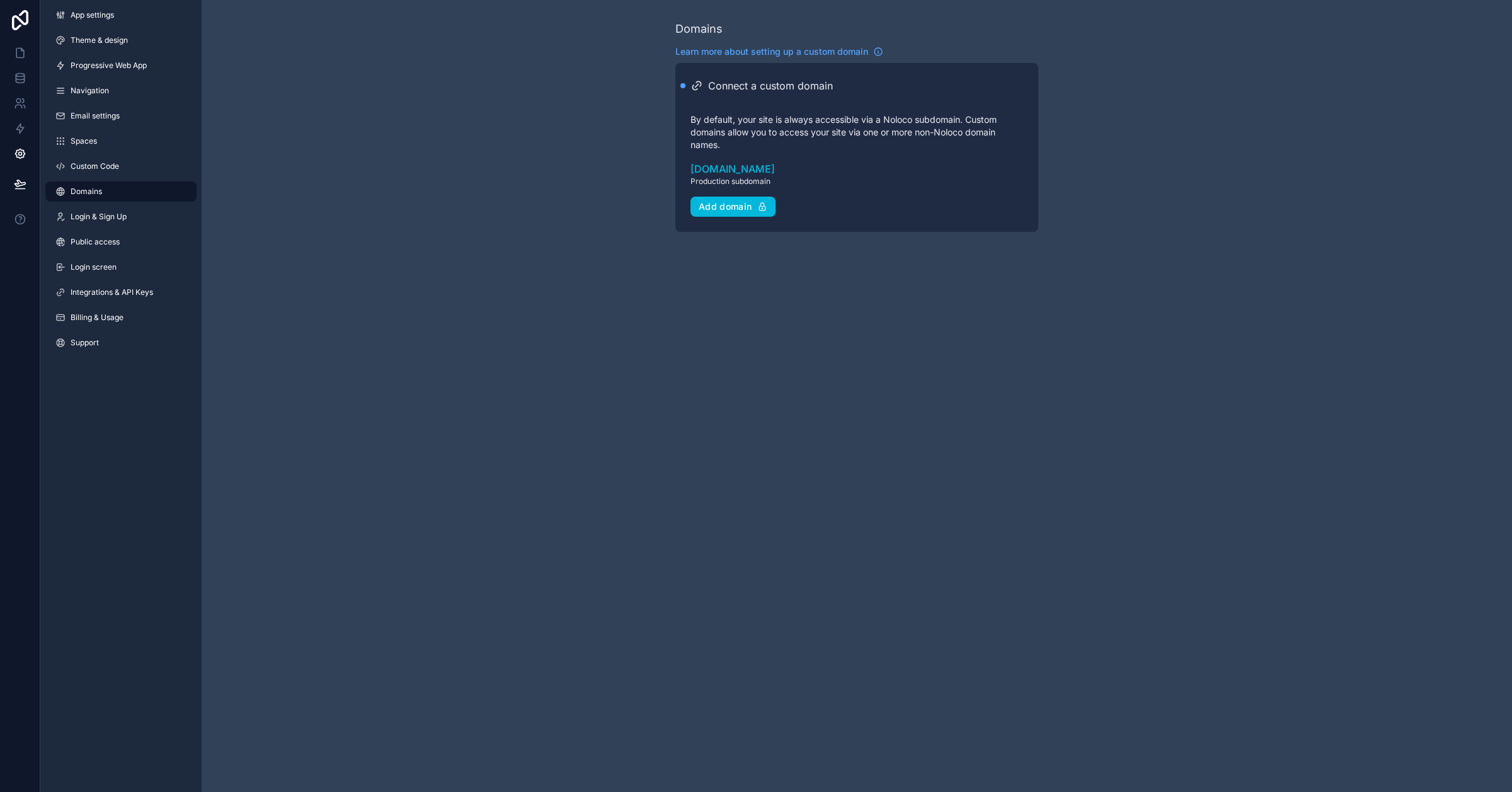
click at [117, 215] on span "Login & Sign Up" at bounding box center [99, 217] width 56 height 10
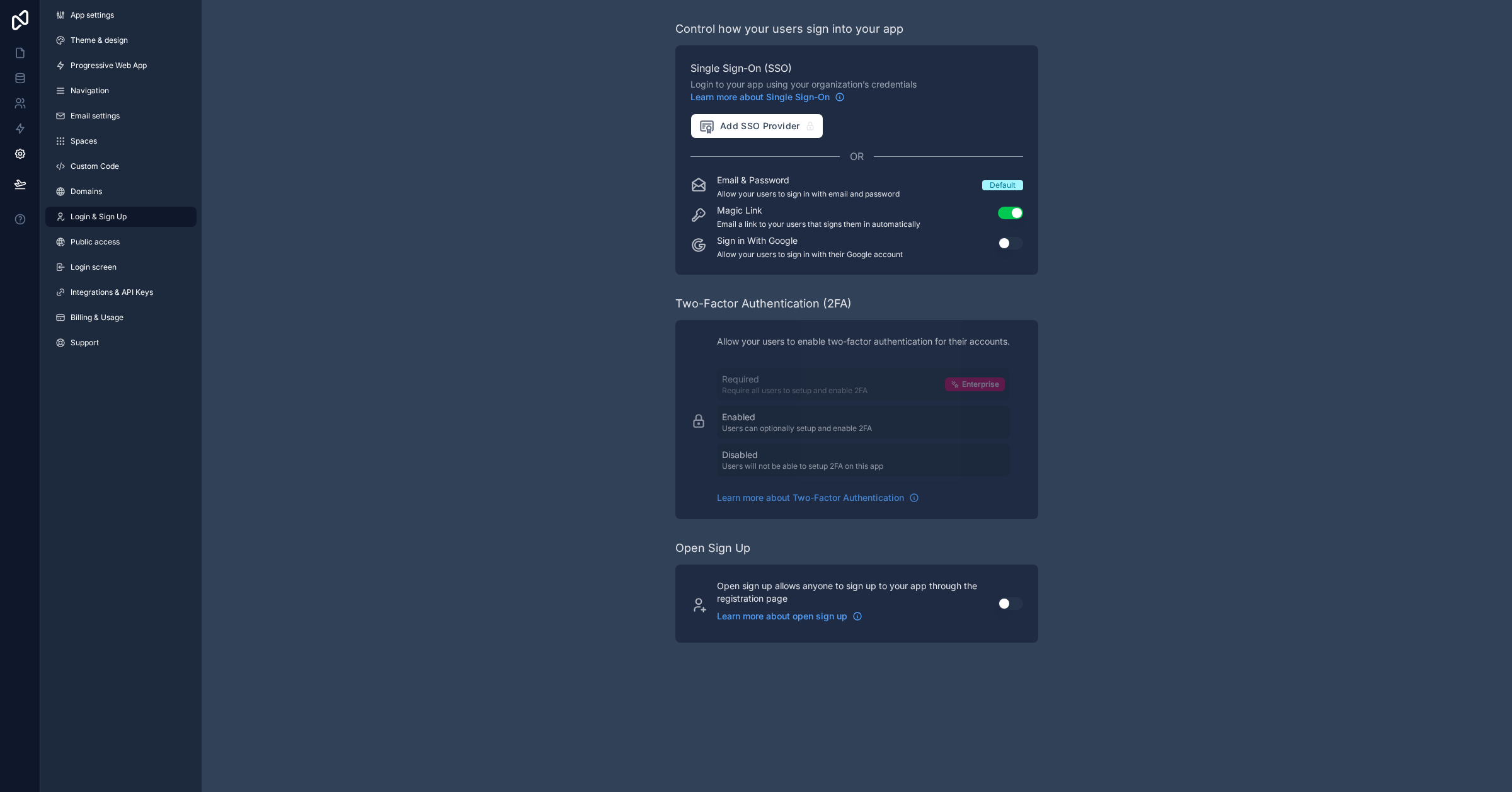
click at [123, 244] on link "Public access" at bounding box center [121, 242] width 151 height 20
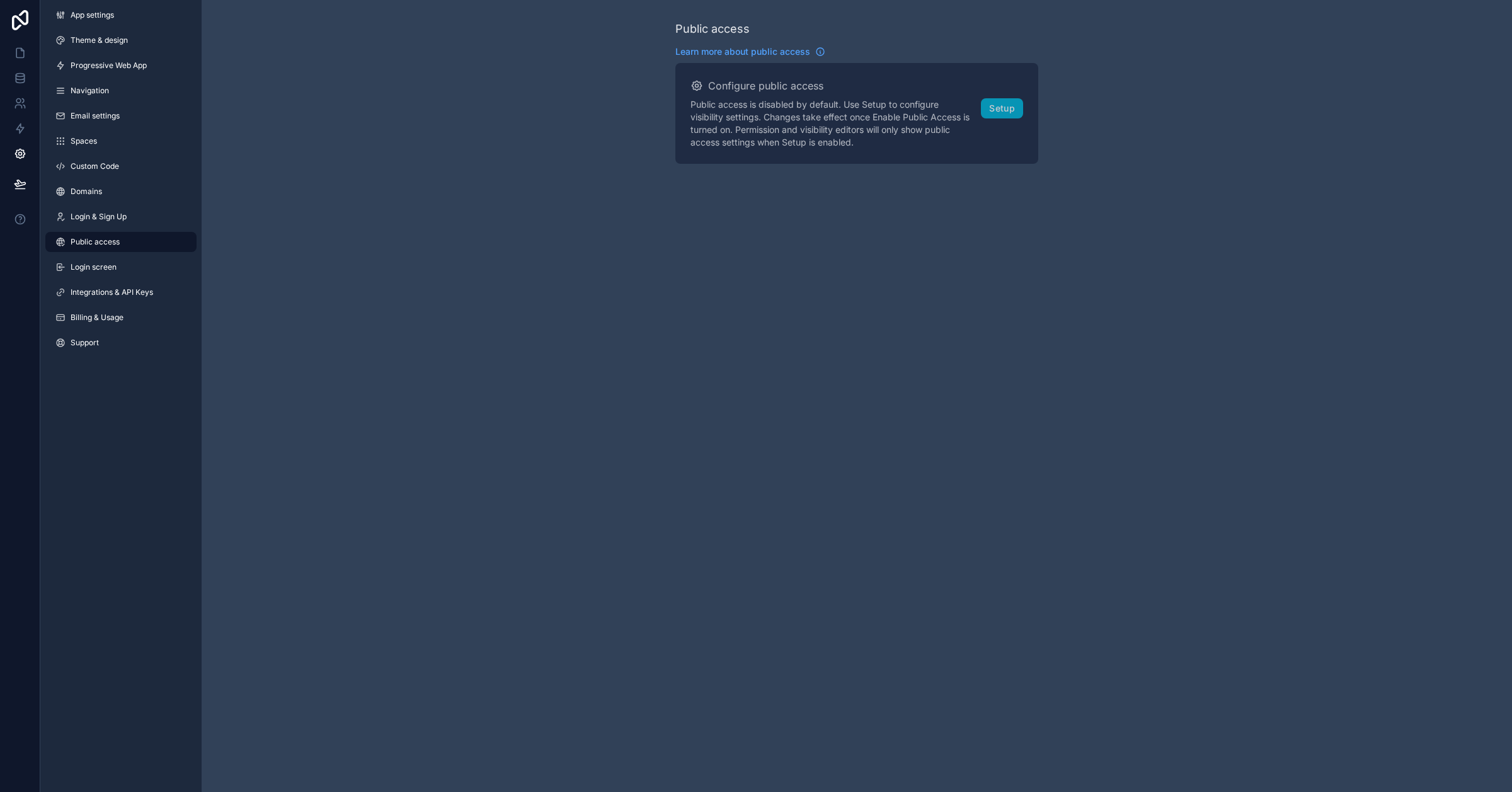
click at [124, 270] on link "Login screen" at bounding box center [121, 267] width 151 height 20
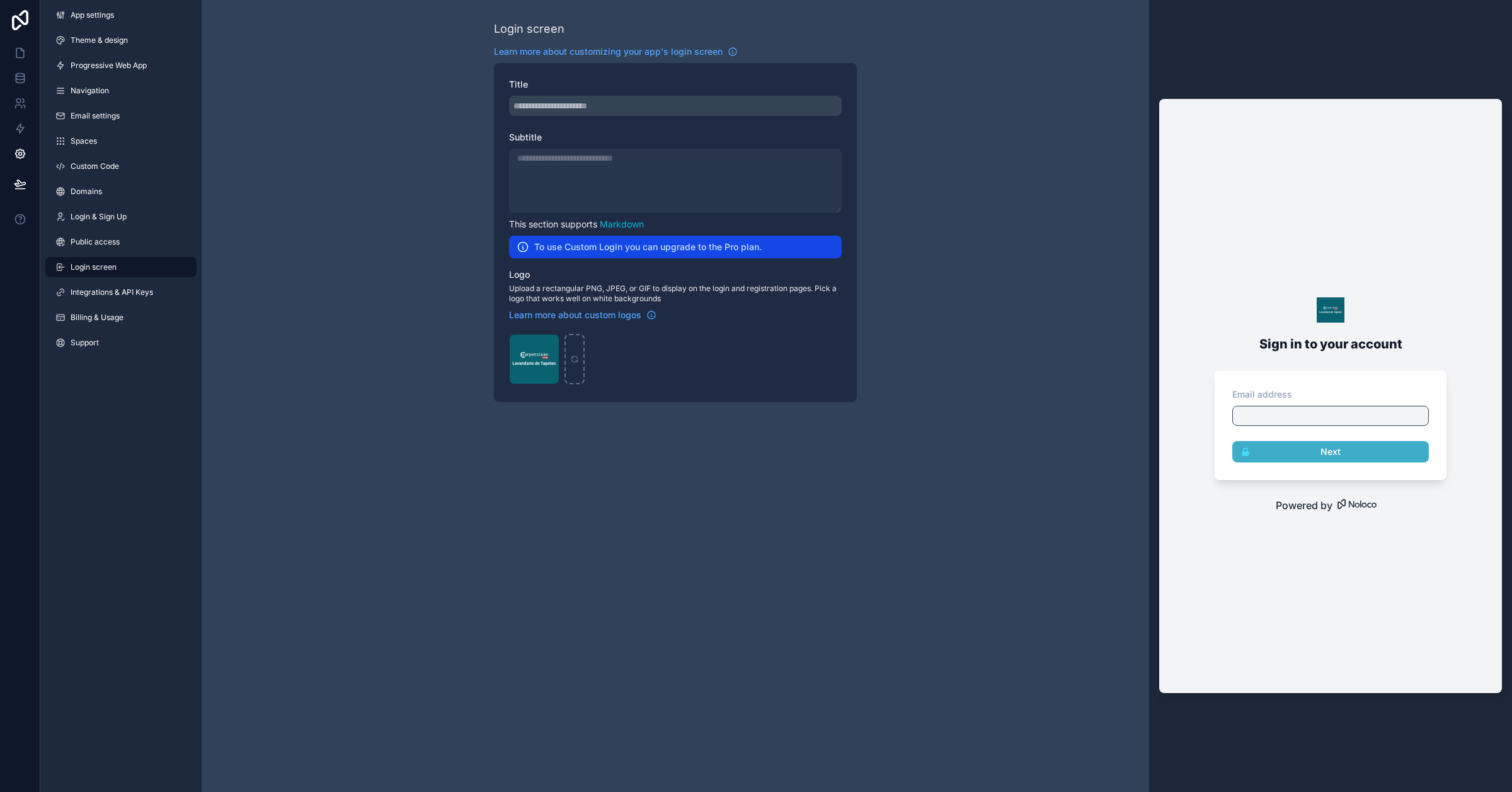
click at [128, 290] on span "Integrations & API Keys" at bounding box center [112, 293] width 83 height 10
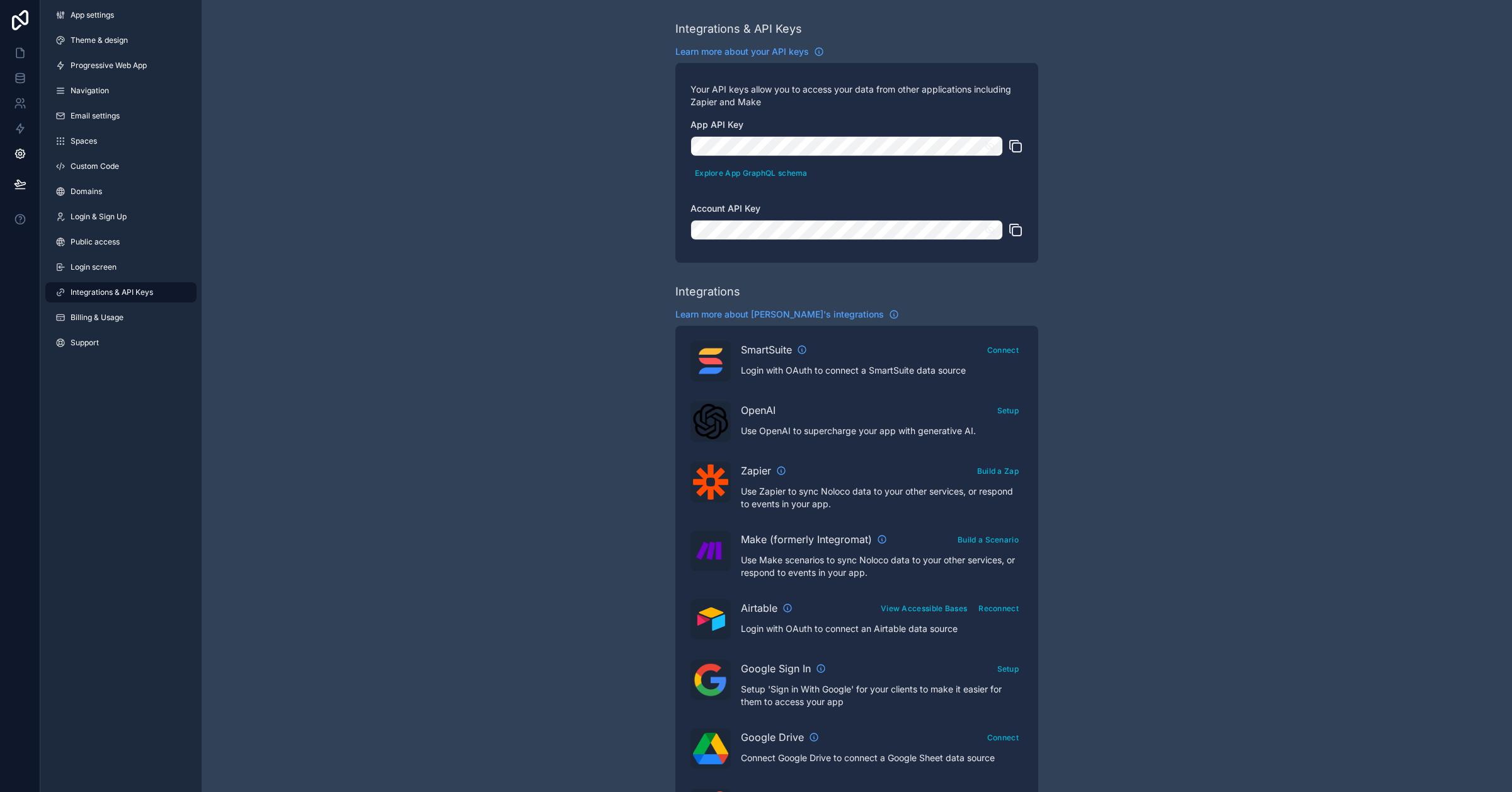
click at [129, 317] on link "Billing & Usage" at bounding box center [121, 317] width 151 height 20
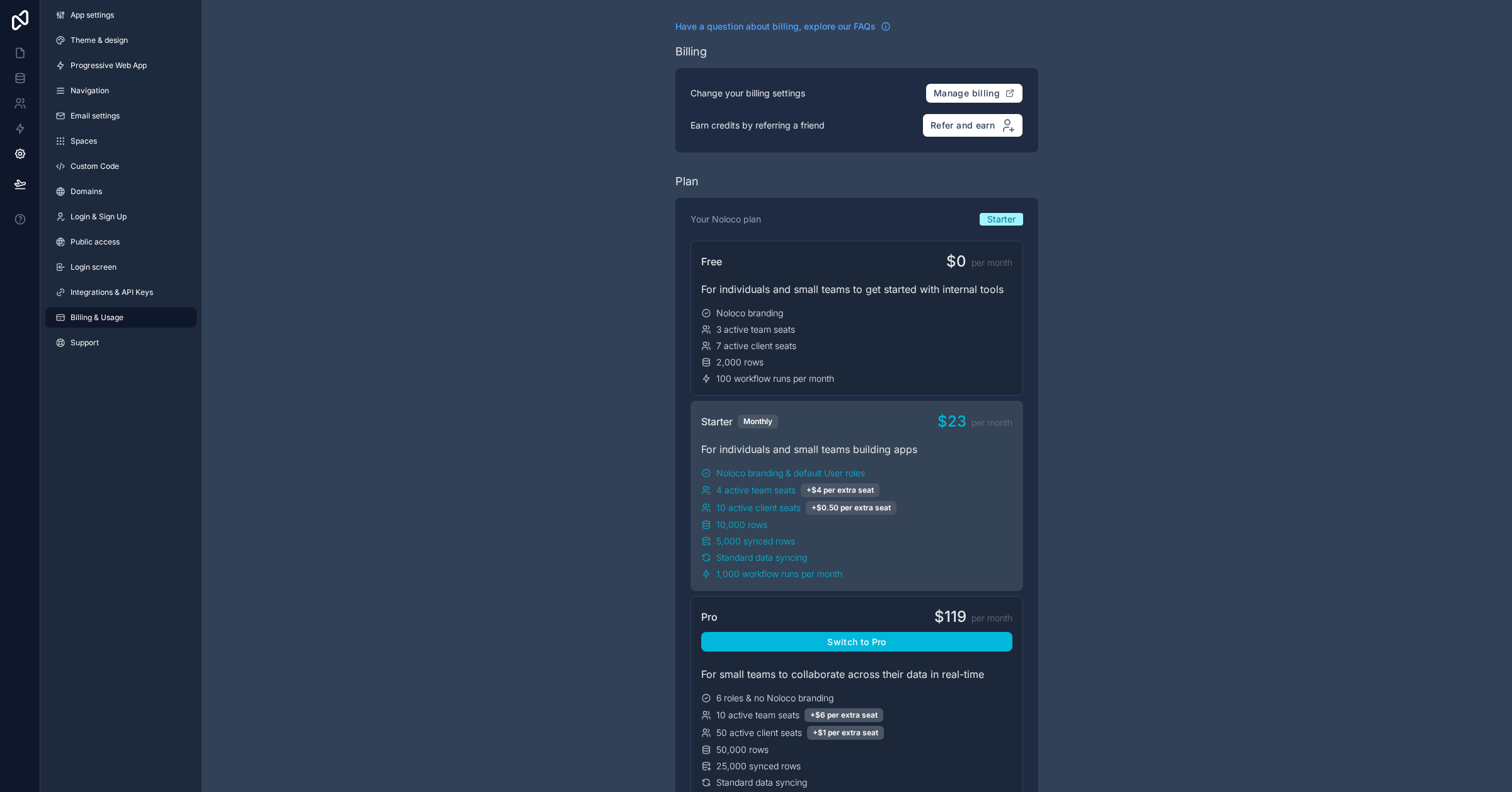
click at [123, 342] on link "Support" at bounding box center [121, 343] width 151 height 20
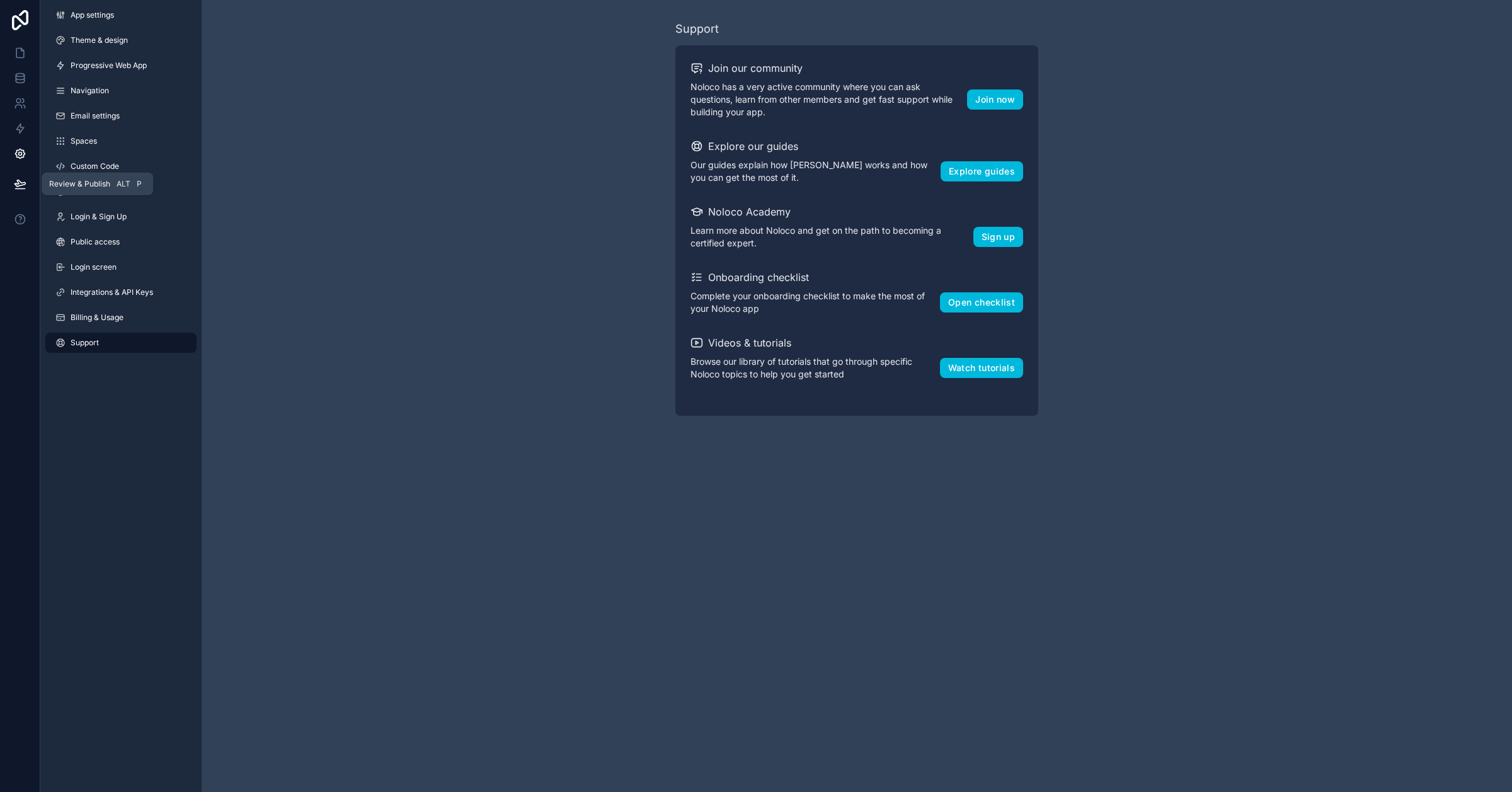
click at [16, 178] on icon at bounding box center [20, 183] width 12 height 12
click at [16, 159] on icon at bounding box center [20, 153] width 12 height 12
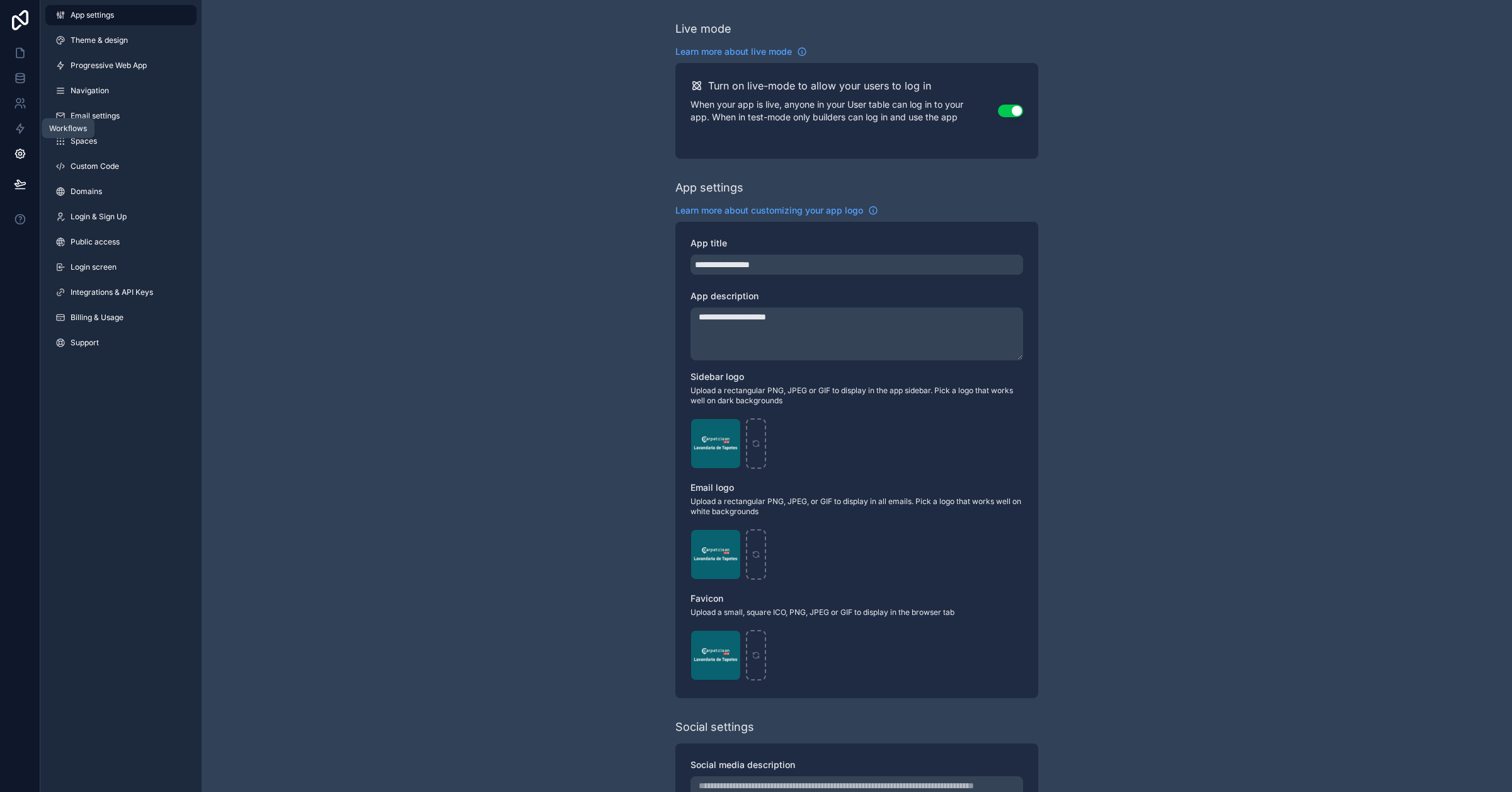
click at [20, 133] on icon at bounding box center [20, 129] width 8 height 10
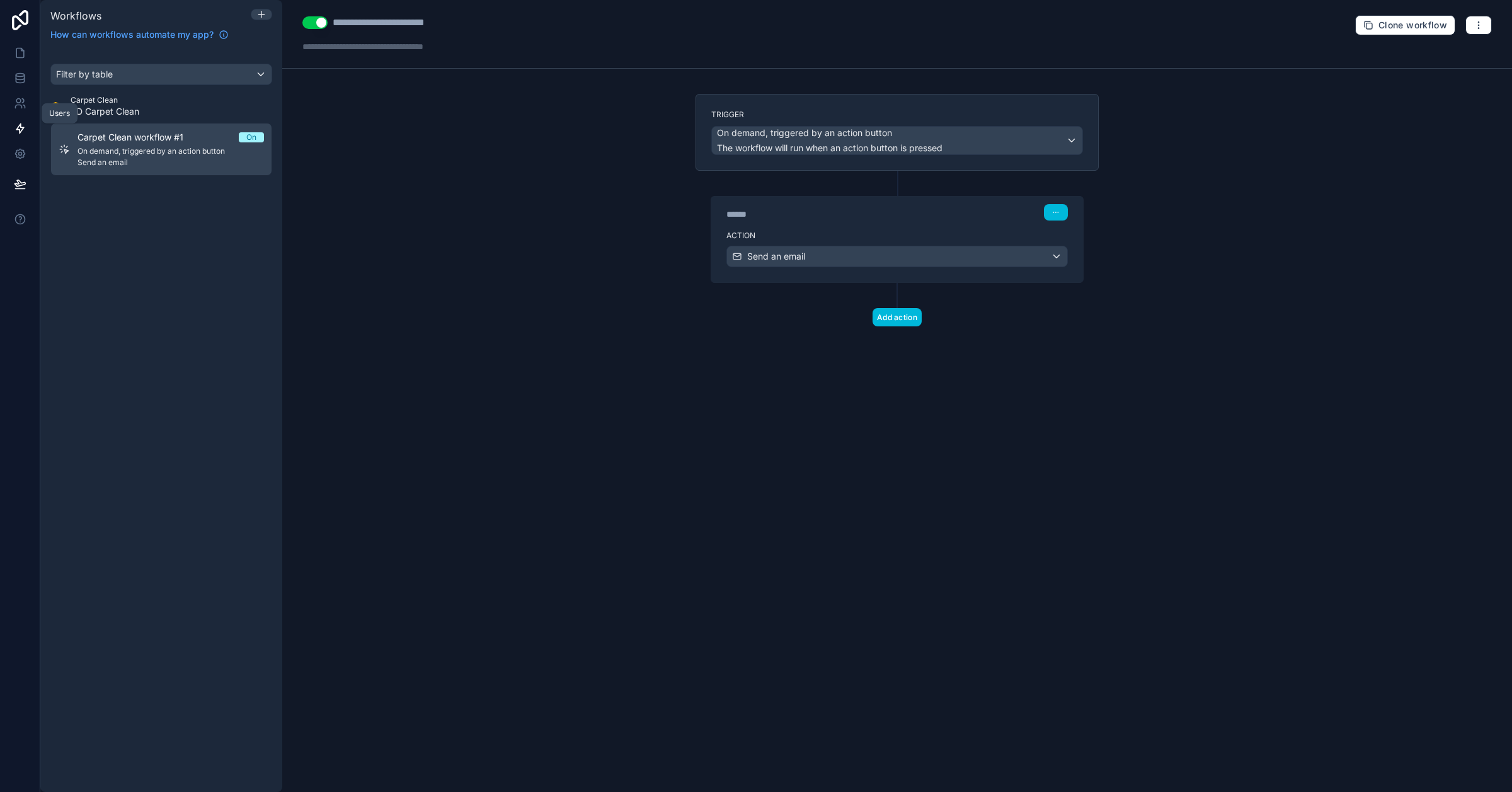
click at [22, 104] on icon at bounding box center [20, 103] width 12 height 12
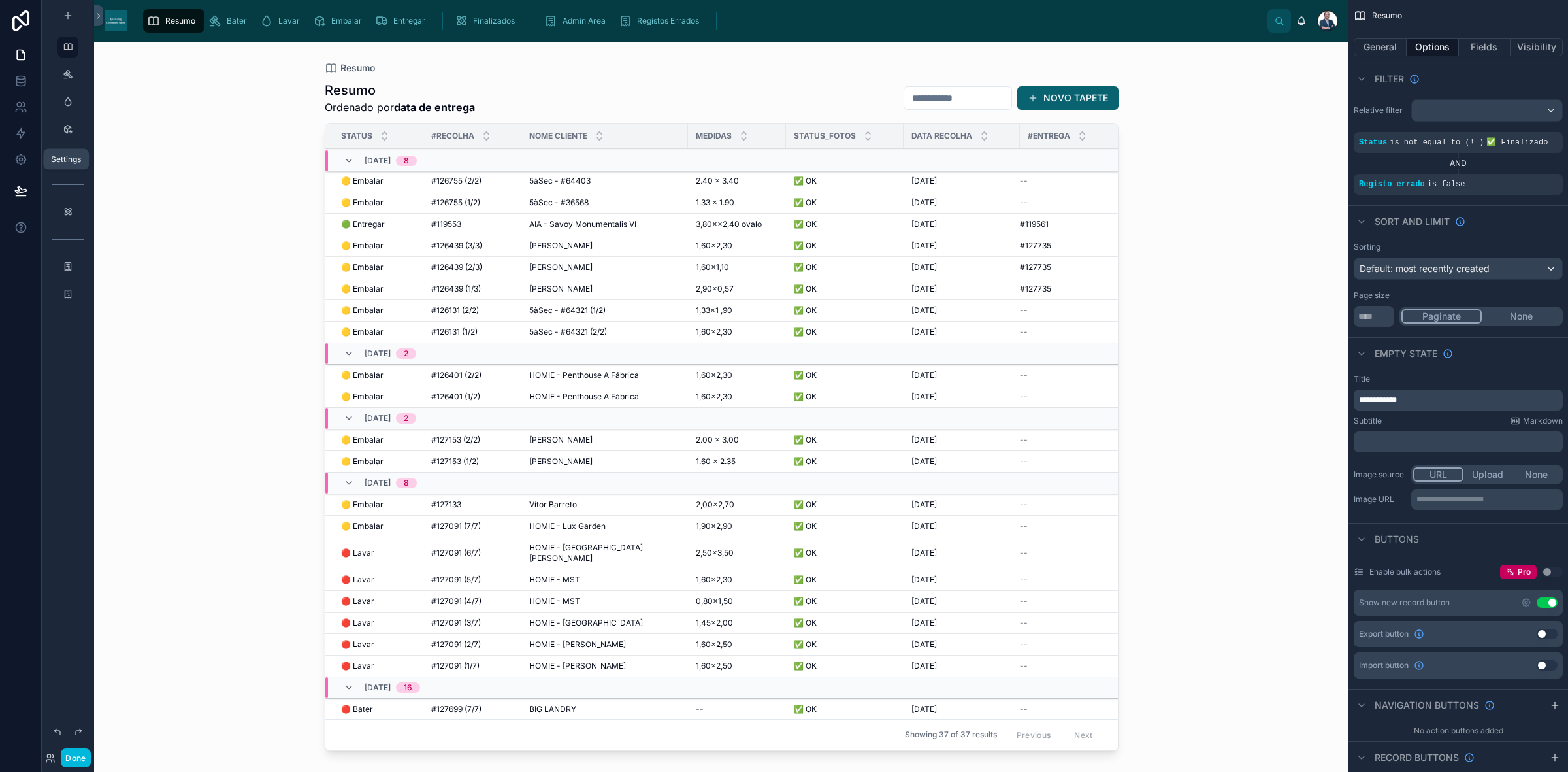
click at [21, 161] on icon at bounding box center [20, 159] width 13 height 13
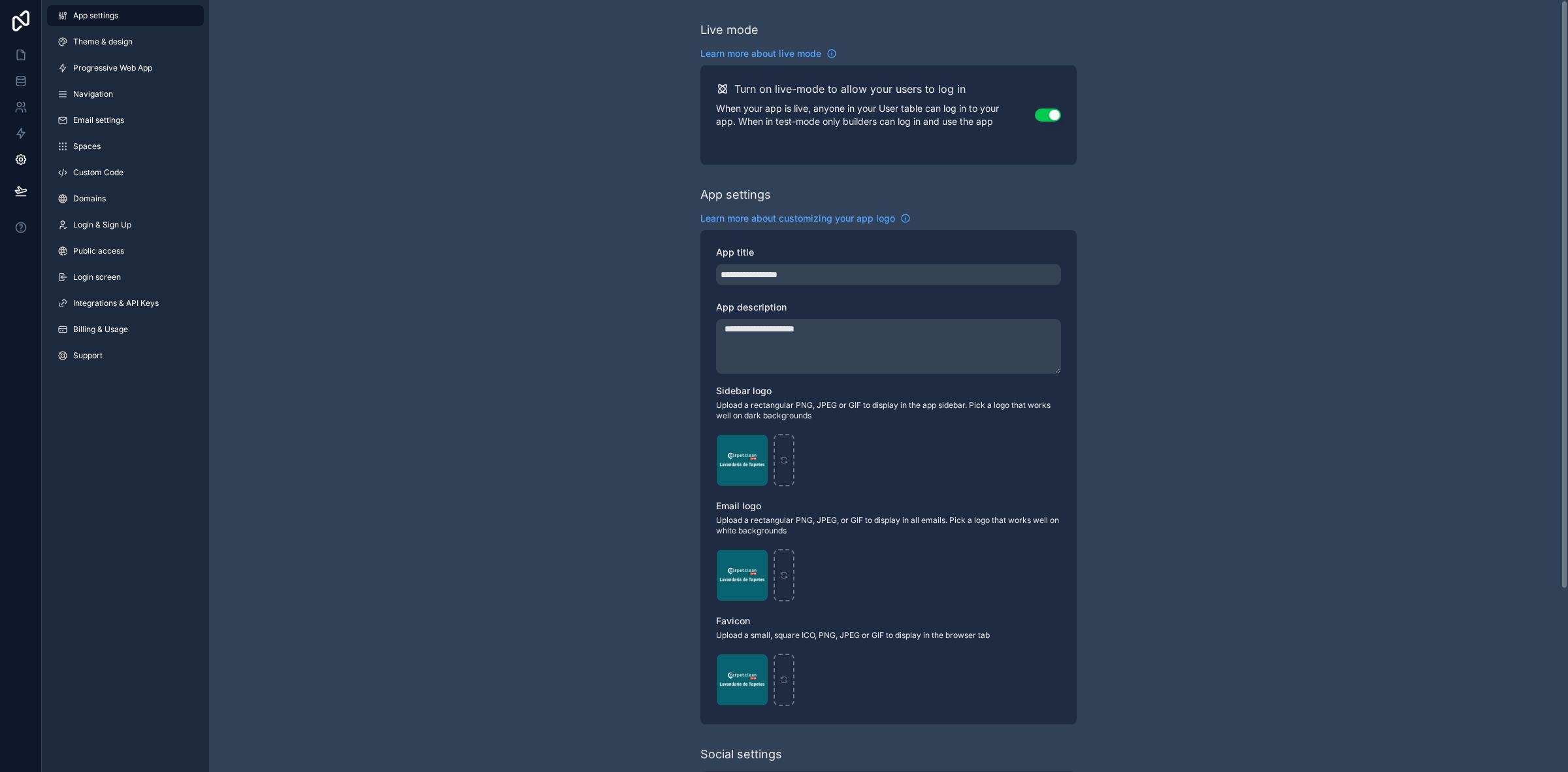
click at [117, 142] on link "Spaces" at bounding box center [125, 146] width 157 height 21
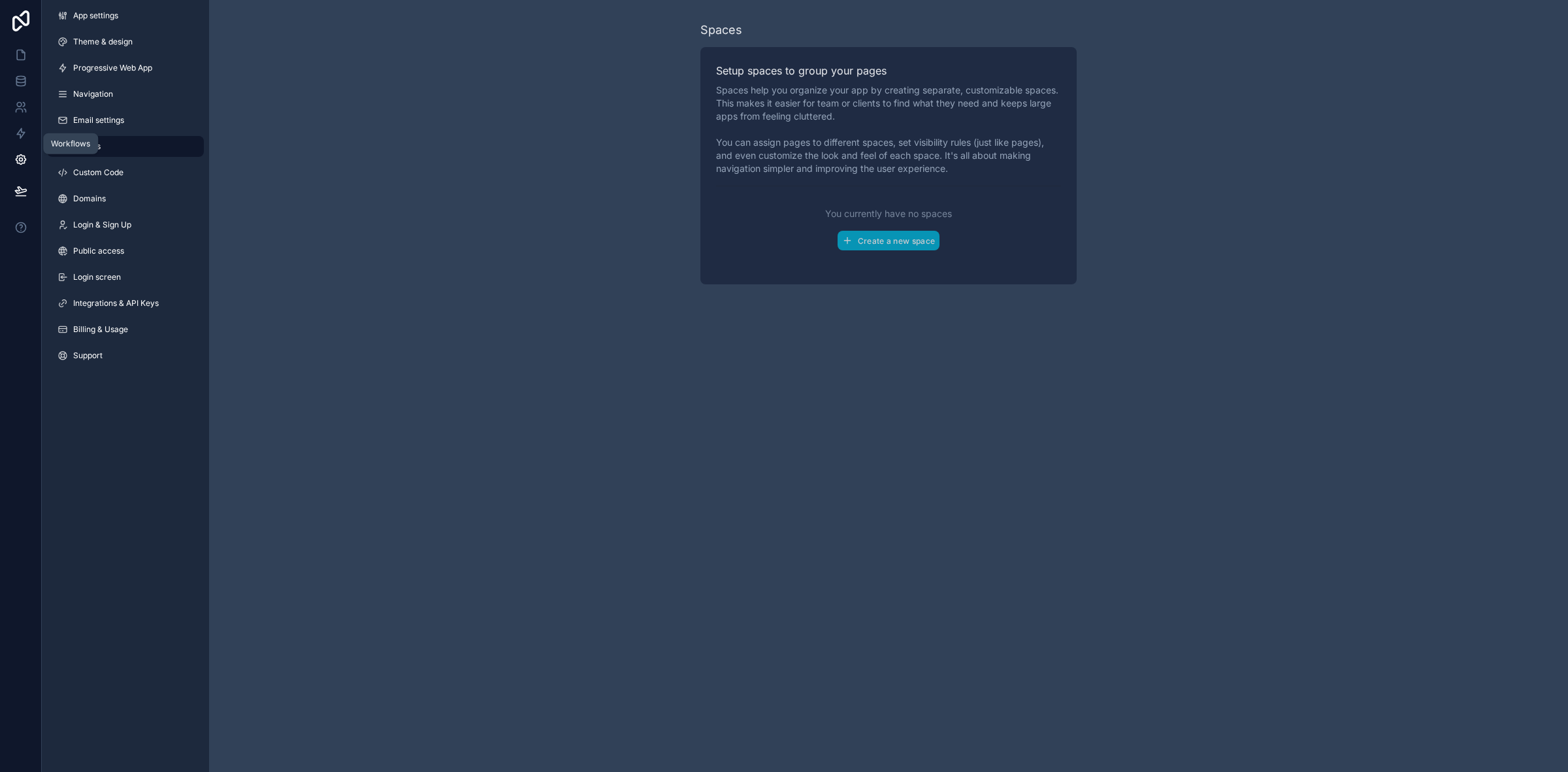
click at [20, 105] on icon at bounding box center [20, 107] width 13 height 13
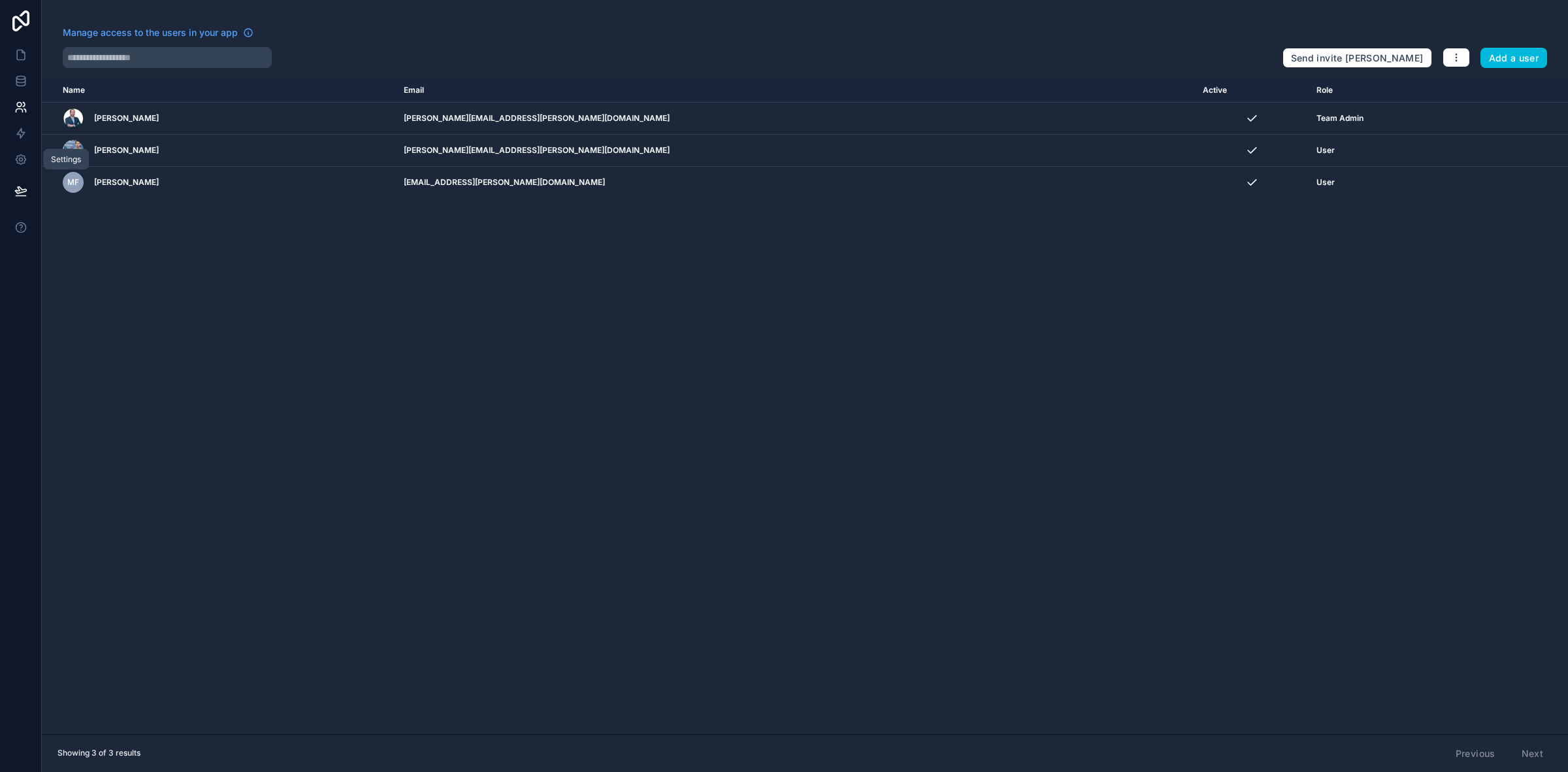
click at [22, 160] on icon at bounding box center [20, 160] width 3 height 3
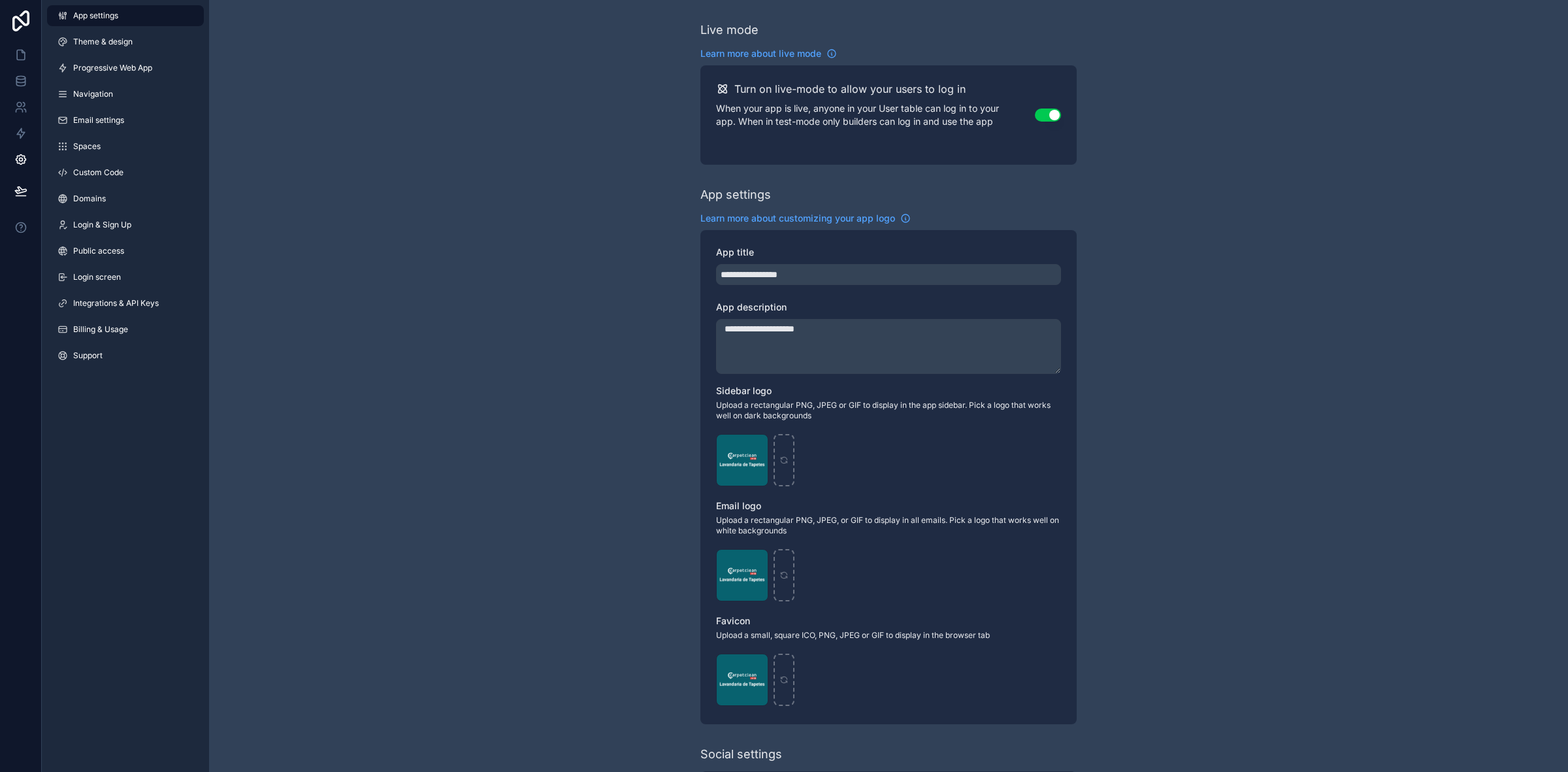
click at [116, 218] on link "Login & Sign Up" at bounding box center [125, 225] width 157 height 21
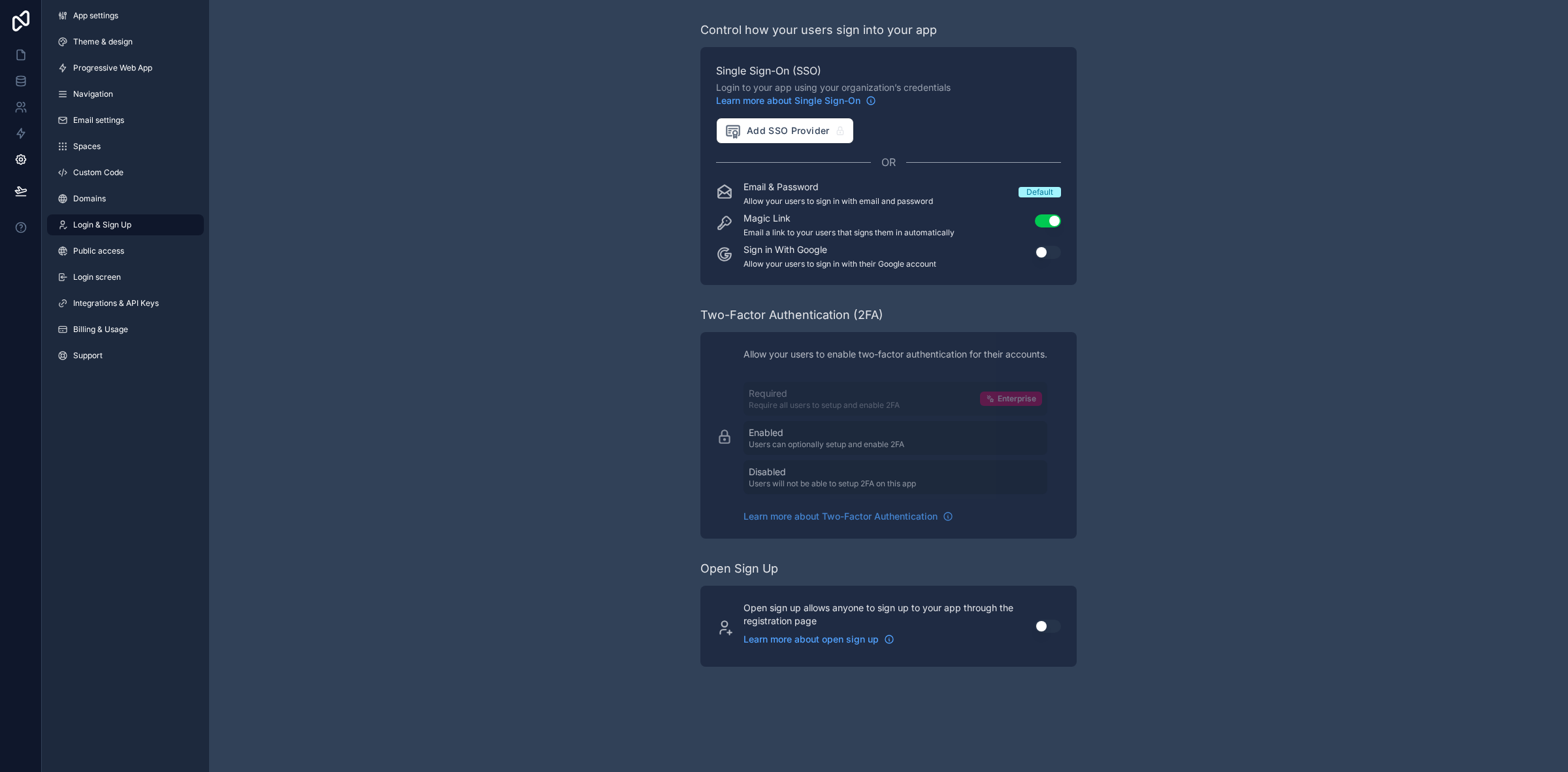
click at [112, 250] on span "Public access" at bounding box center [99, 251] width 51 height 11
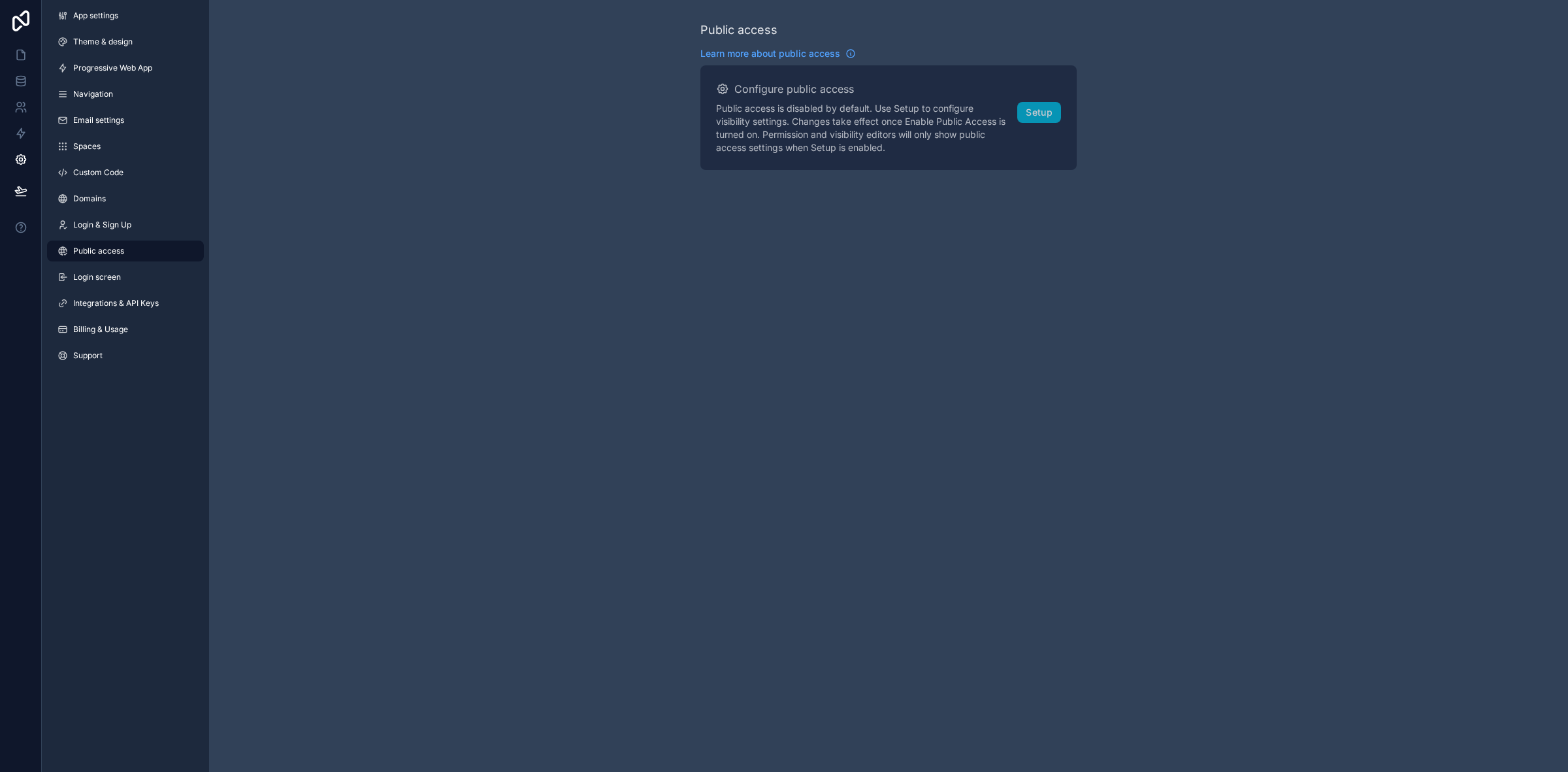
click at [116, 227] on span "Login & Sign Up" at bounding box center [102, 225] width 58 height 11
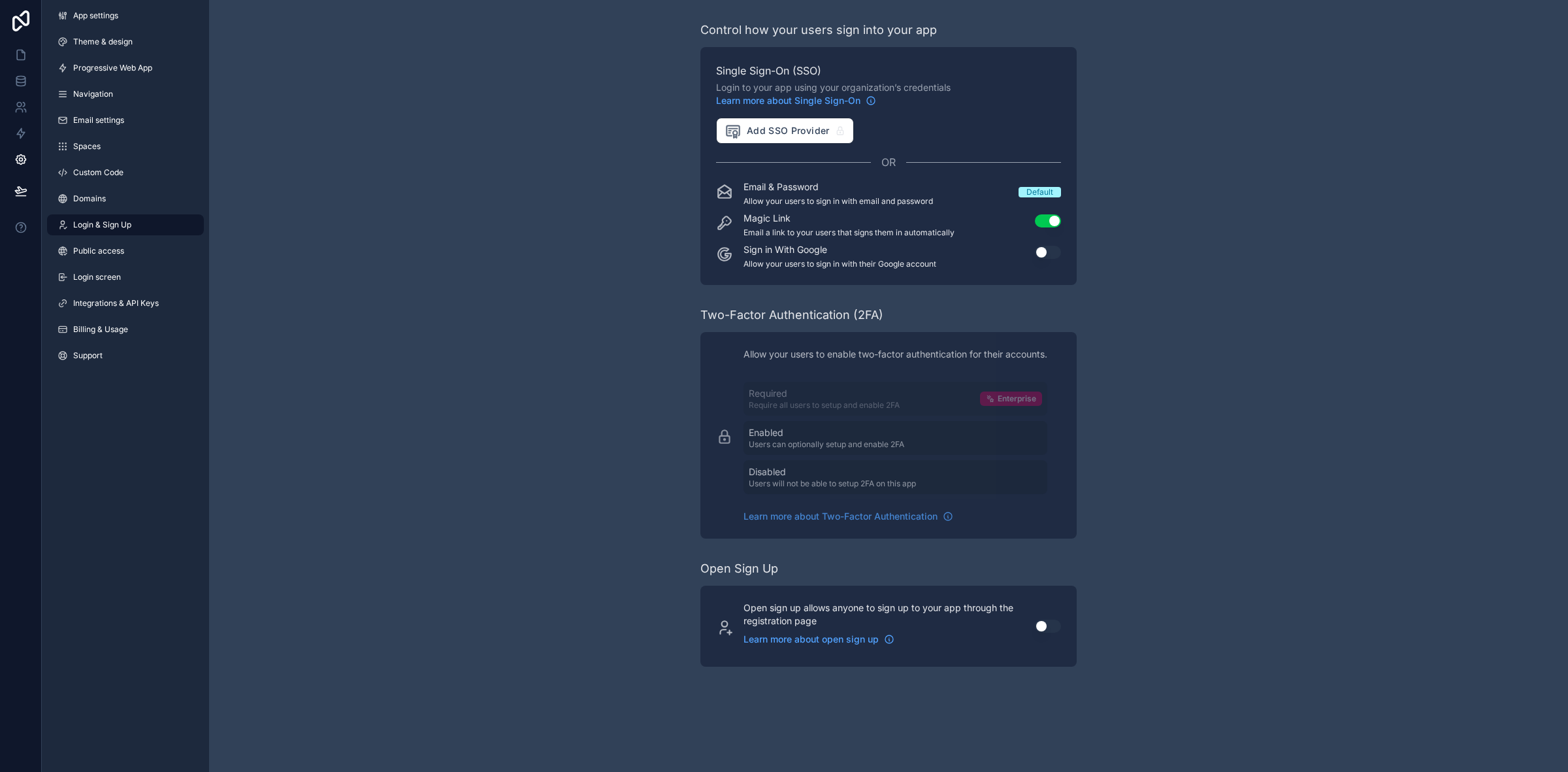
click at [117, 303] on span "Integrations & API Keys" at bounding box center [116, 303] width 86 height 11
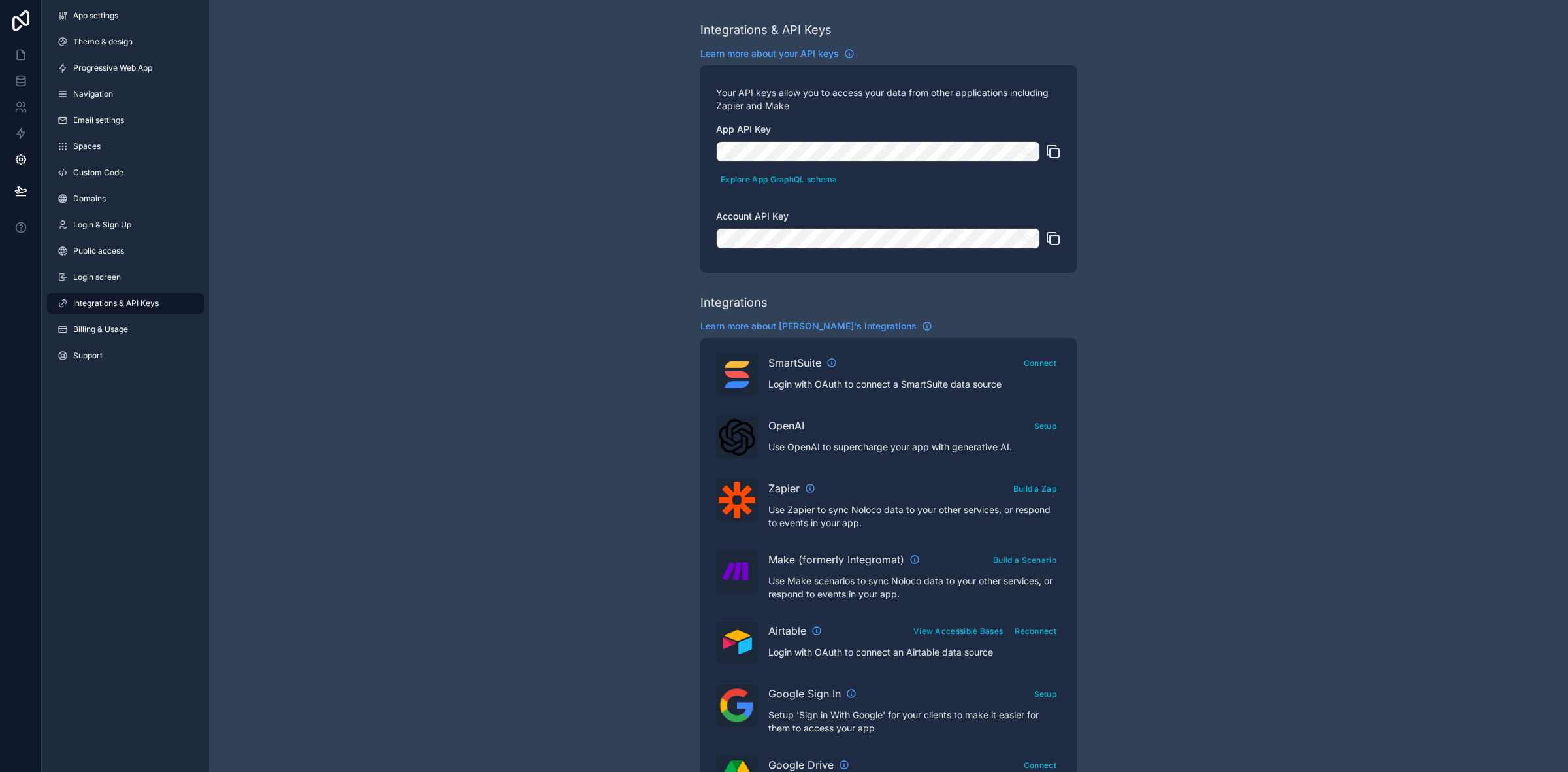
click at [121, 324] on span "Billing & Usage" at bounding box center [100, 330] width 55 height 11
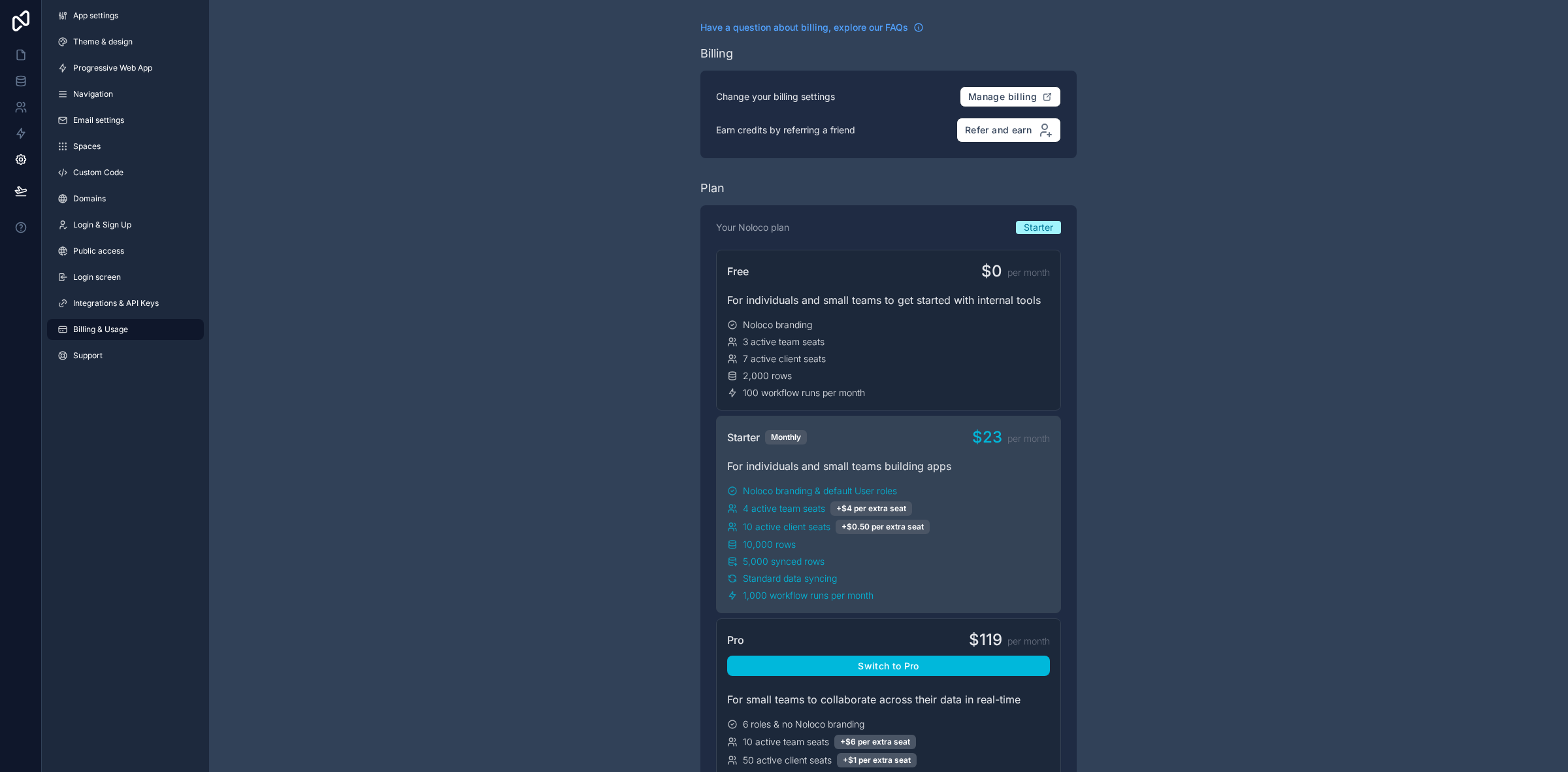
click at [125, 303] on span "Integrations & API Keys" at bounding box center [116, 303] width 86 height 11
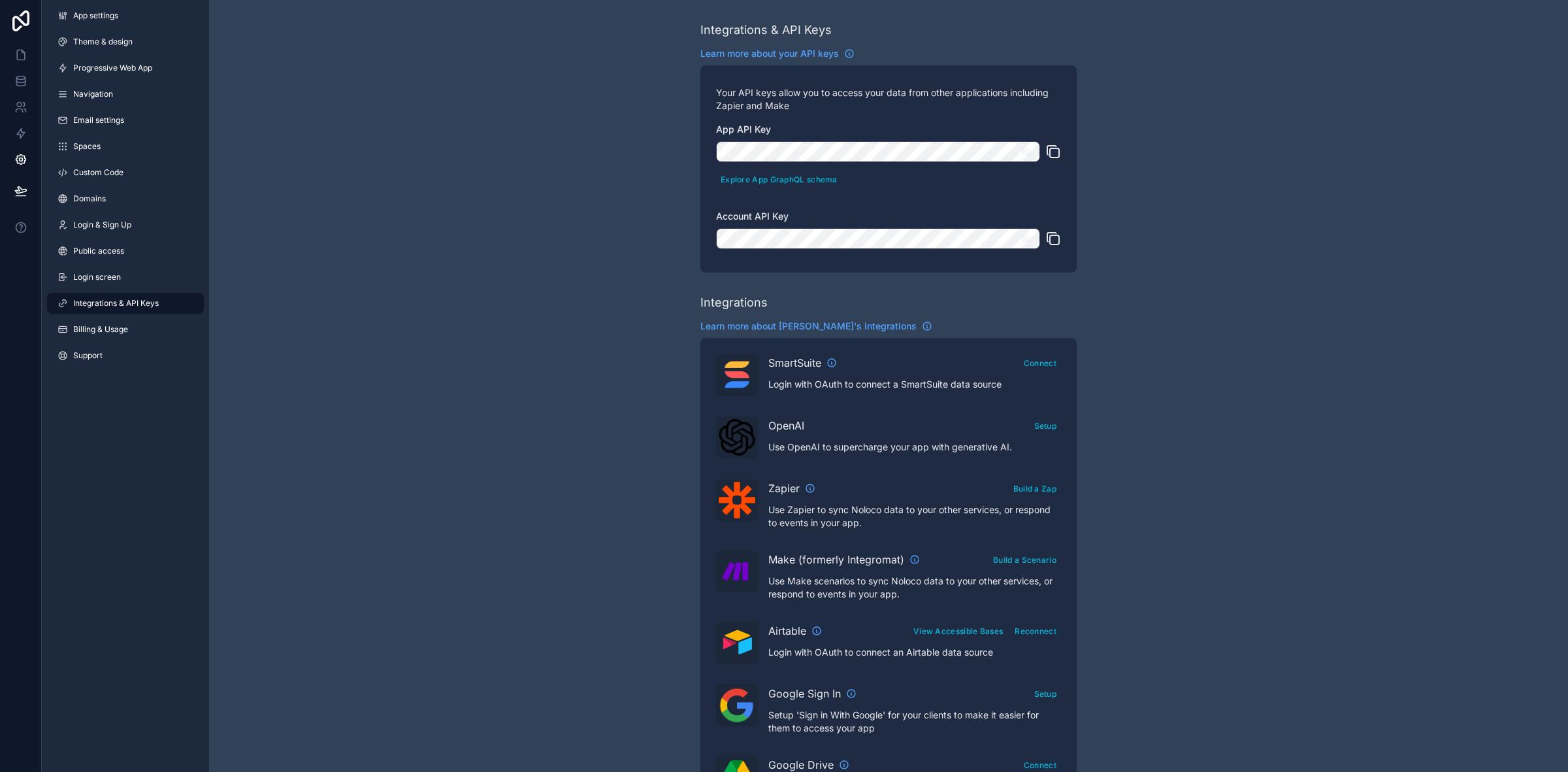
click at [126, 272] on link "Login screen" at bounding box center [125, 276] width 157 height 21
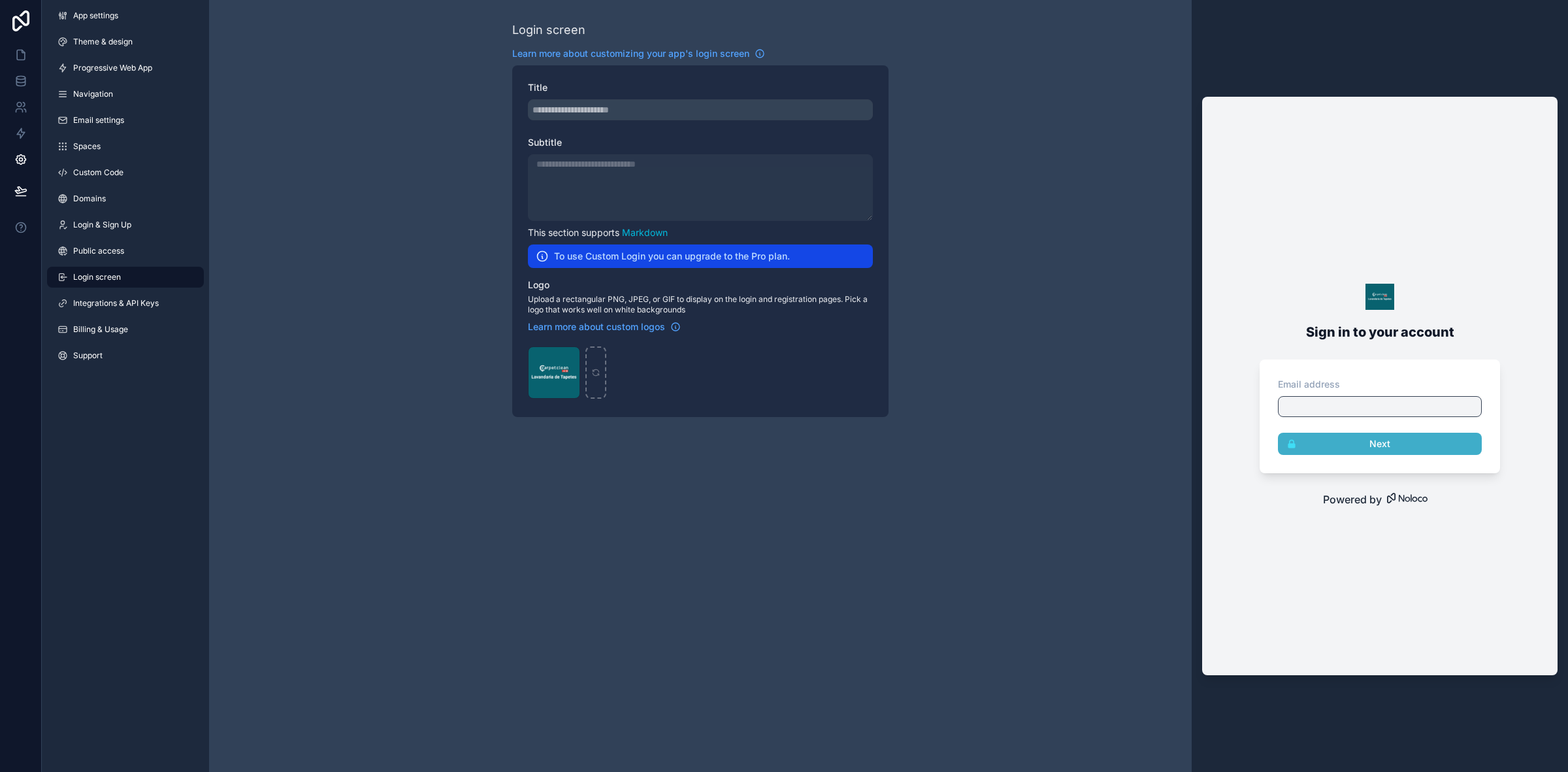
click at [126, 243] on link "Public access" at bounding box center [125, 251] width 157 height 21
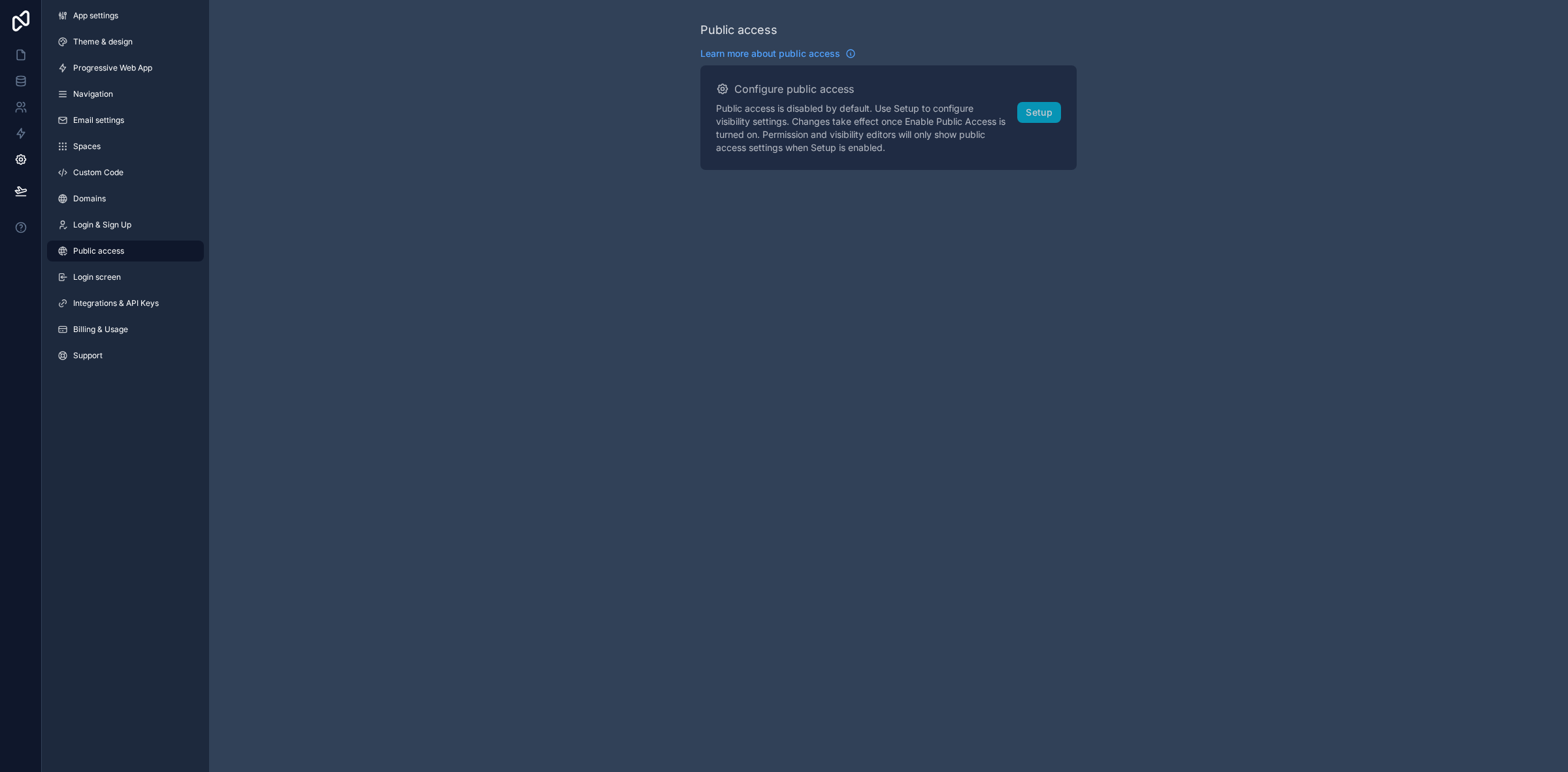
click at [124, 214] on link "Login & Sign Up" at bounding box center [125, 225] width 157 height 21
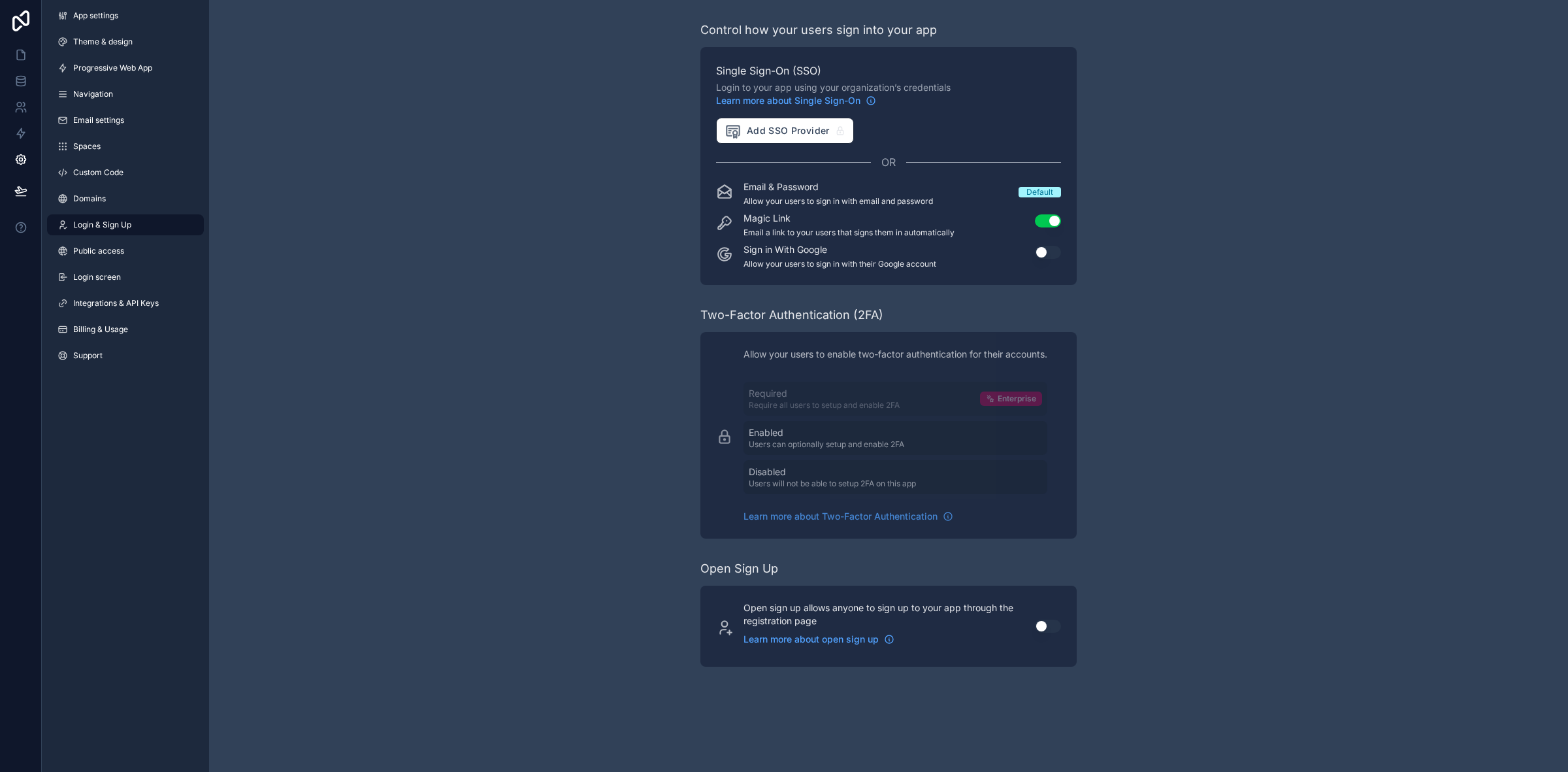
click at [125, 194] on link "Domains" at bounding box center [125, 198] width 157 height 21
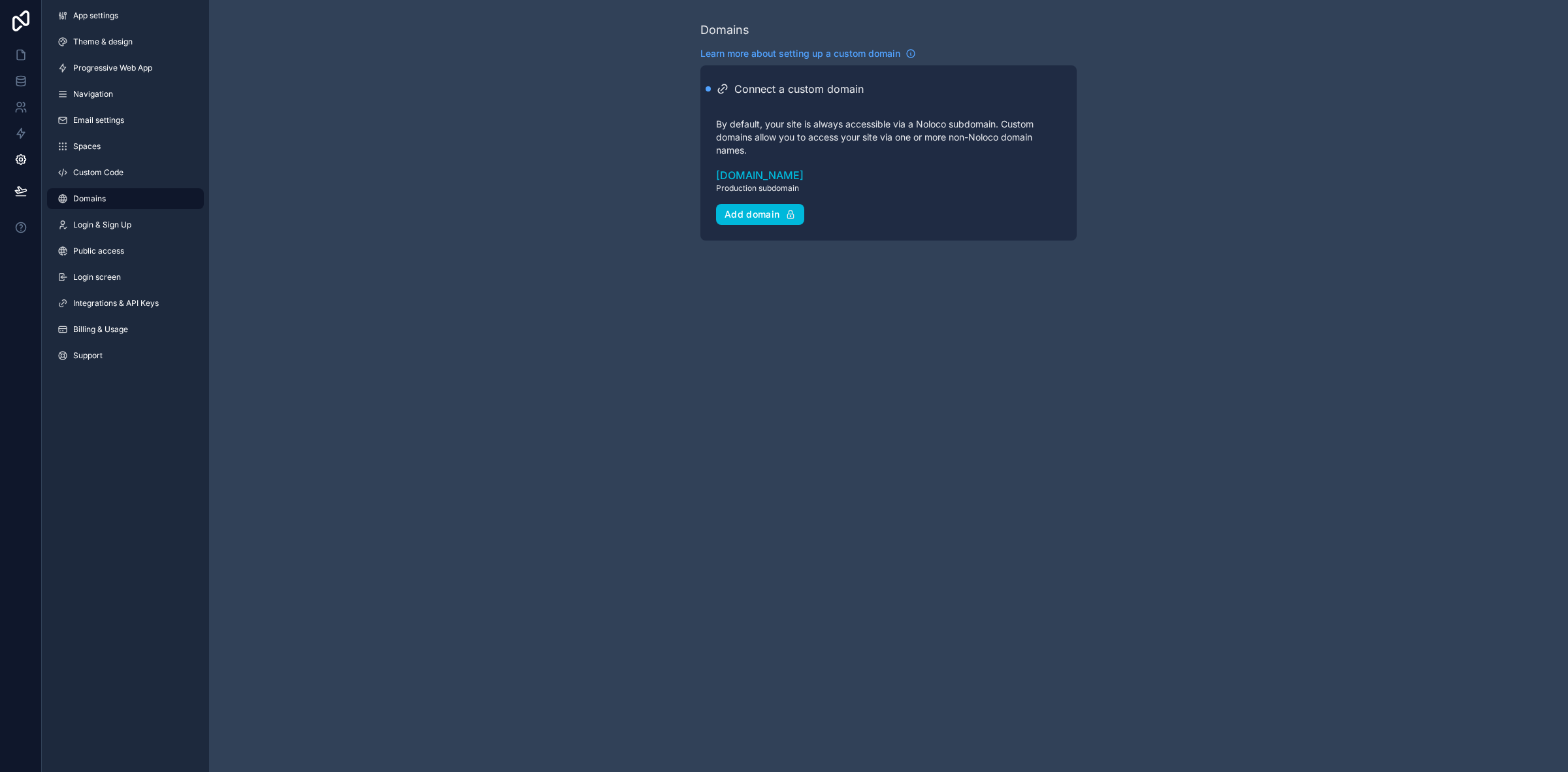
click at [126, 171] on link "Custom Code" at bounding box center [125, 172] width 157 height 21
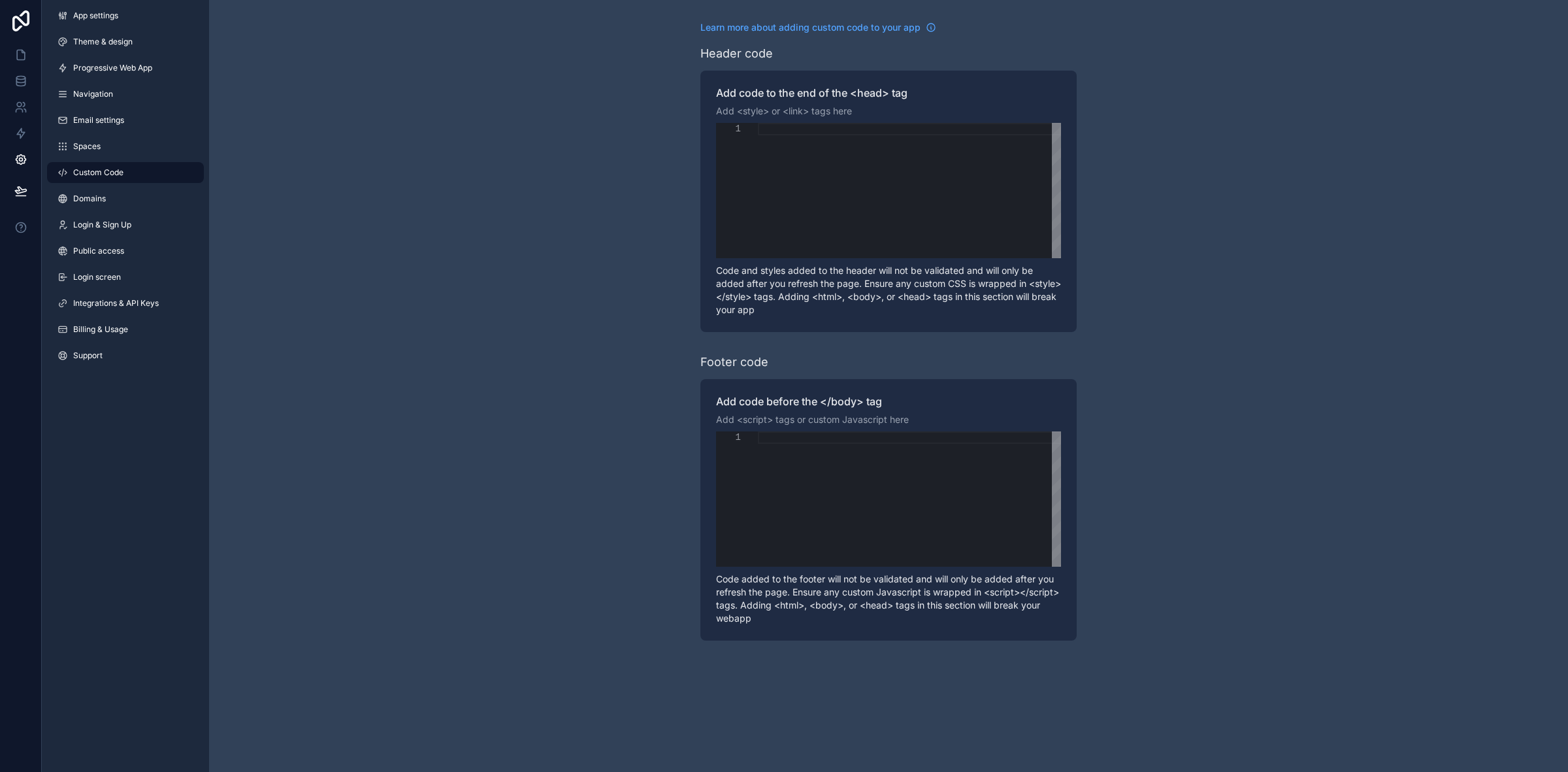
click at [123, 142] on link "Spaces" at bounding box center [125, 146] width 157 height 21
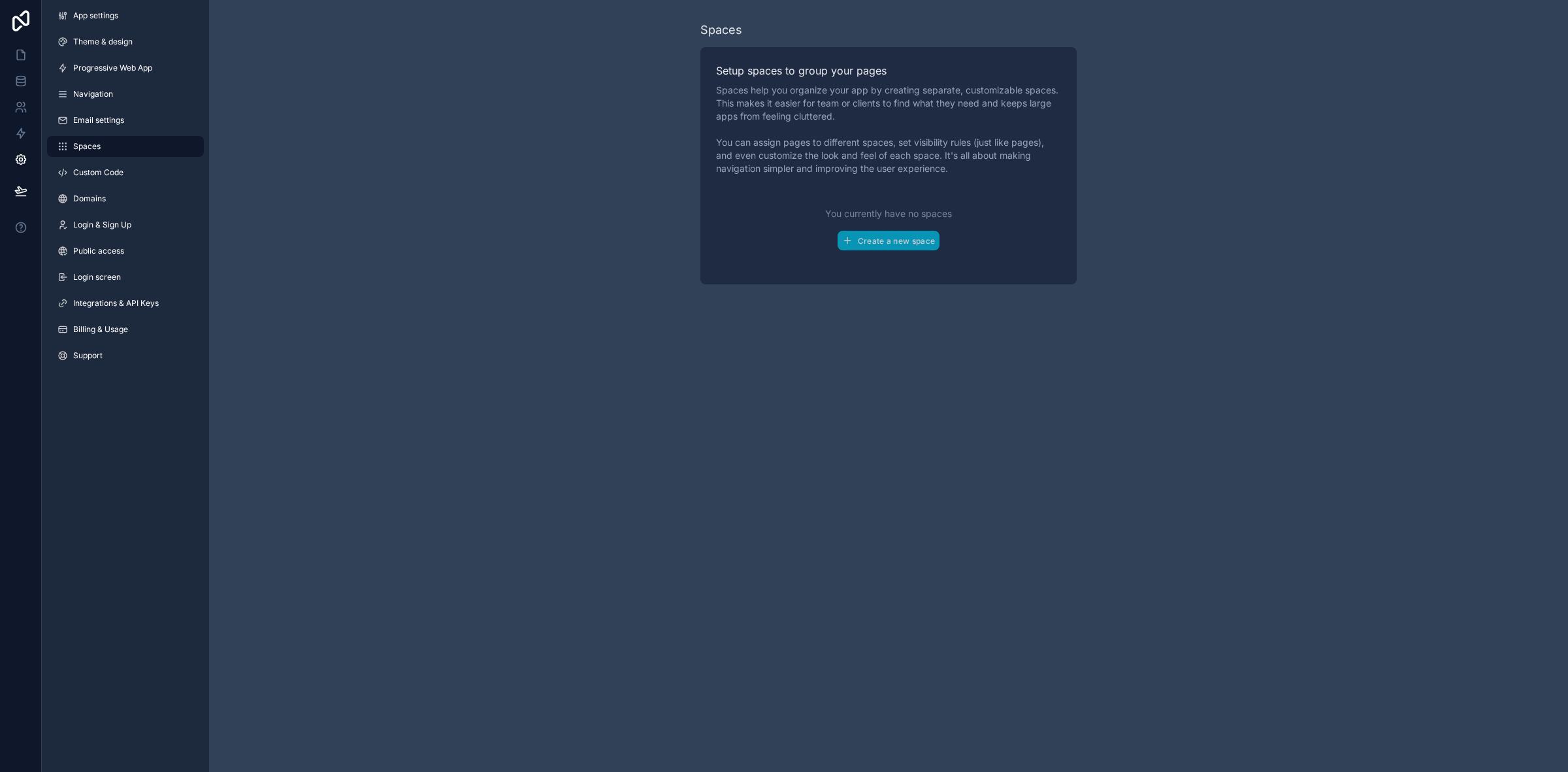
click at [115, 117] on span "Email settings" at bounding box center [99, 121] width 51 height 11
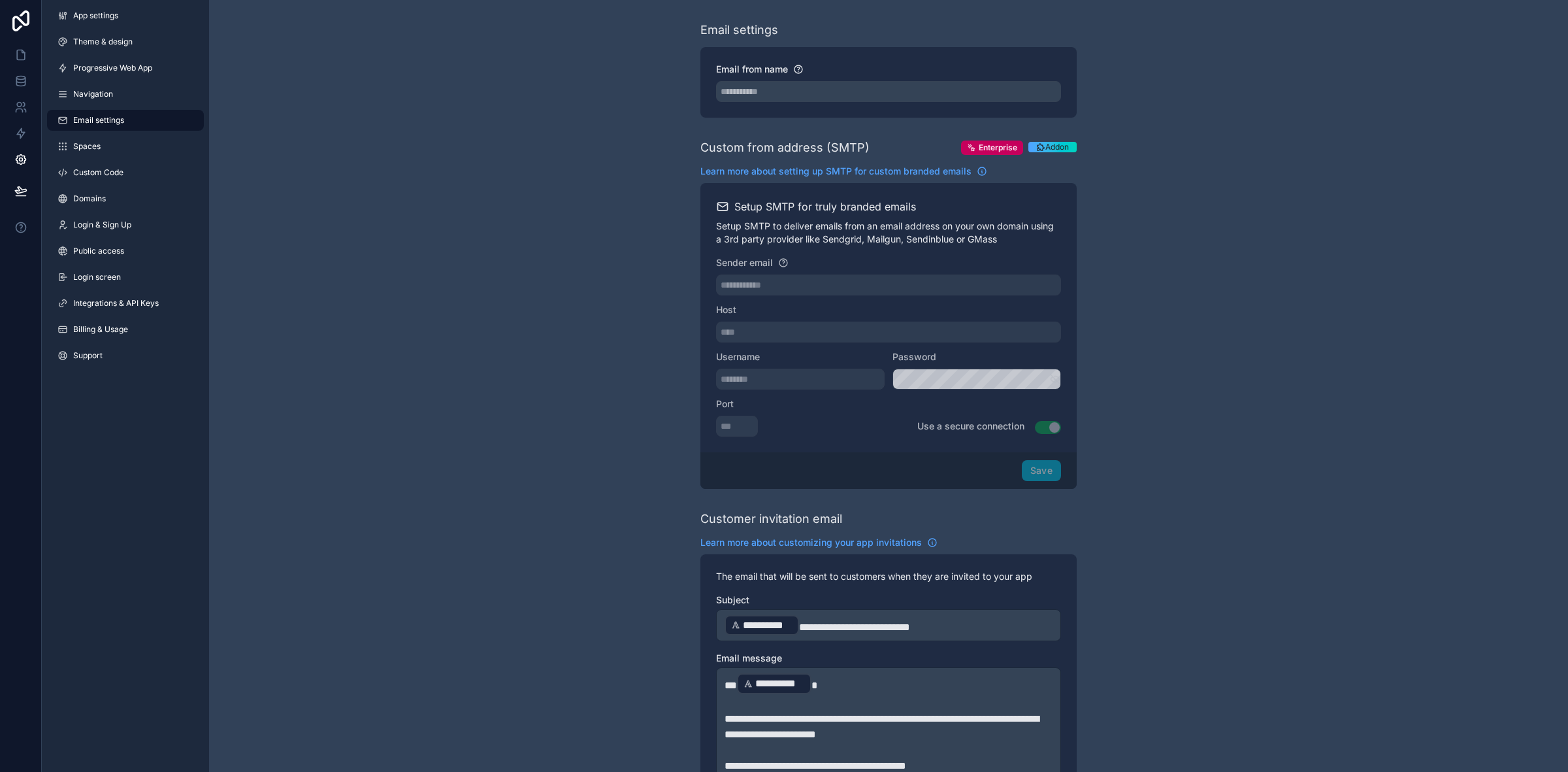
click at [116, 92] on link "Navigation" at bounding box center [125, 94] width 157 height 21
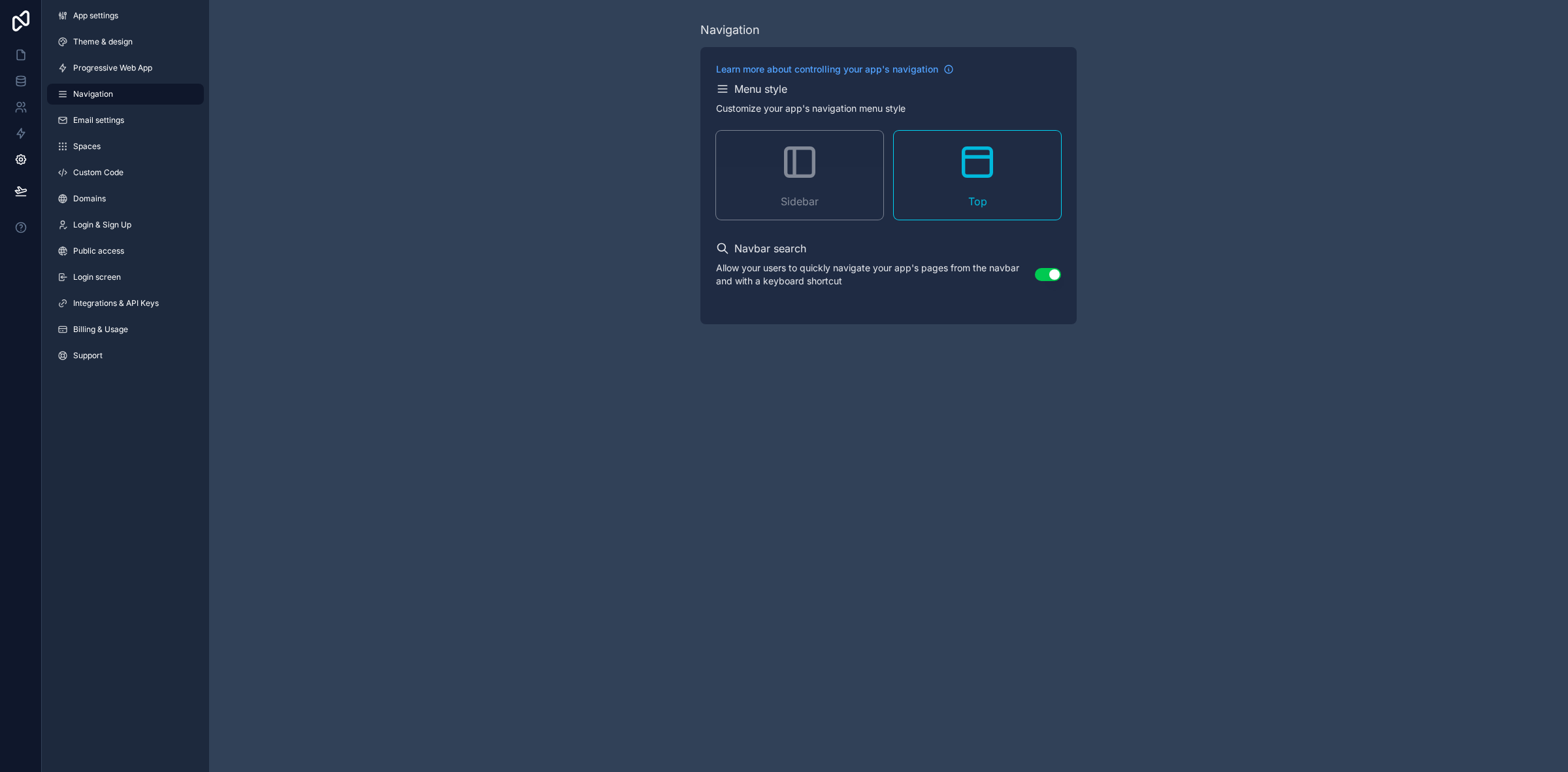
click at [112, 73] on span "Progressive Web App" at bounding box center [113, 68] width 79 height 11
